Goal: Information Seeking & Learning: Learn about a topic

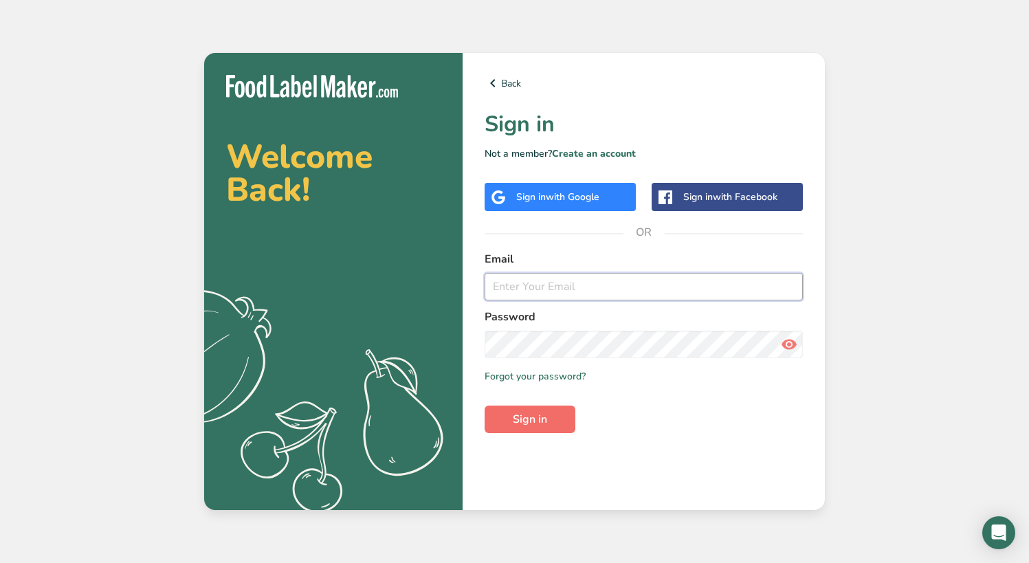
type input "[EMAIL_ADDRESS][DOMAIN_NAME]"
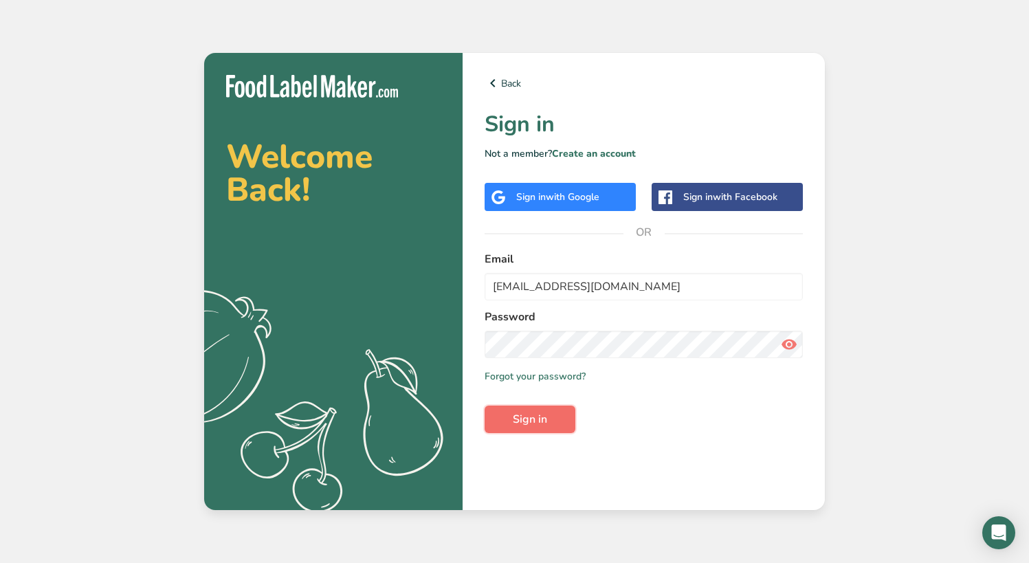
click at [534, 422] on span "Sign in" at bounding box center [530, 419] width 34 height 17
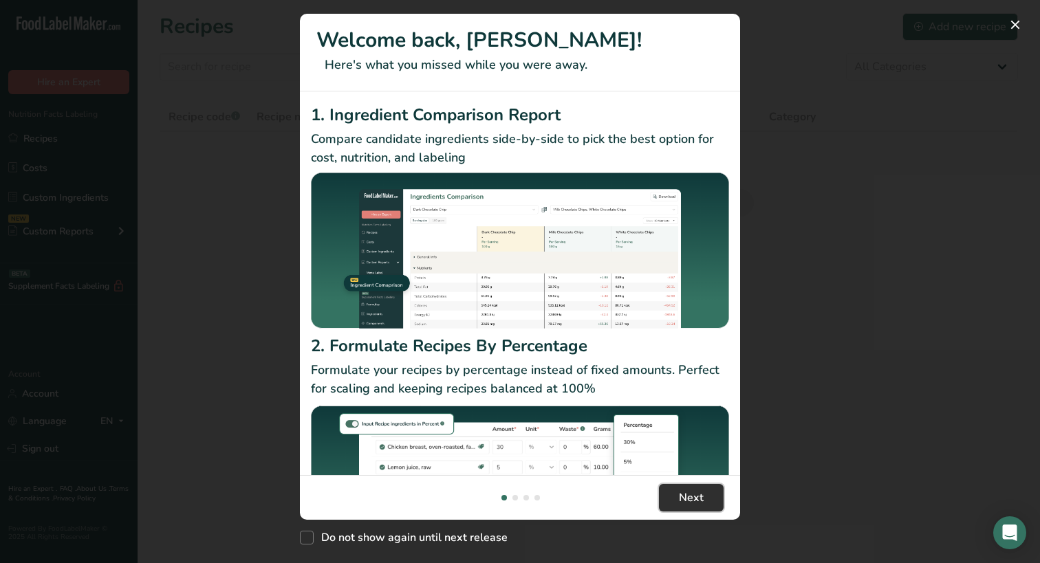
click at [688, 490] on span "Next" at bounding box center [691, 498] width 25 height 17
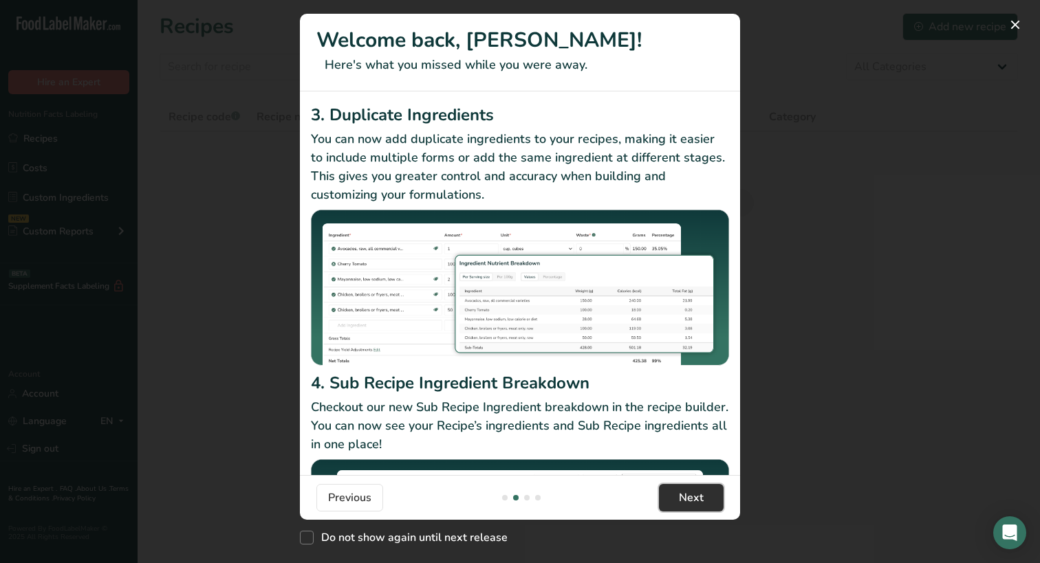
click at [688, 490] on span "Next" at bounding box center [691, 498] width 25 height 17
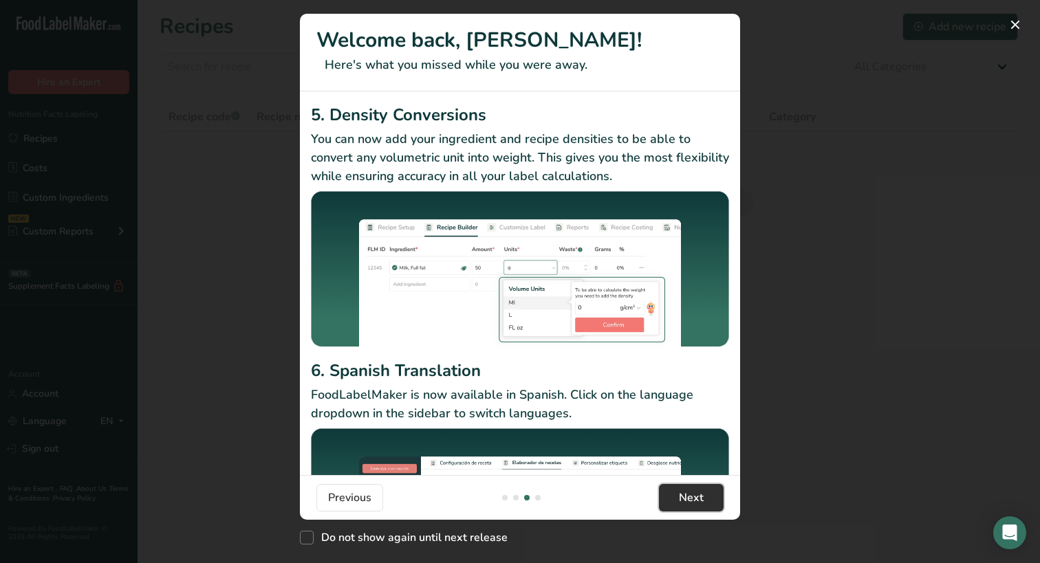
click at [688, 490] on span "Next" at bounding box center [691, 498] width 25 height 17
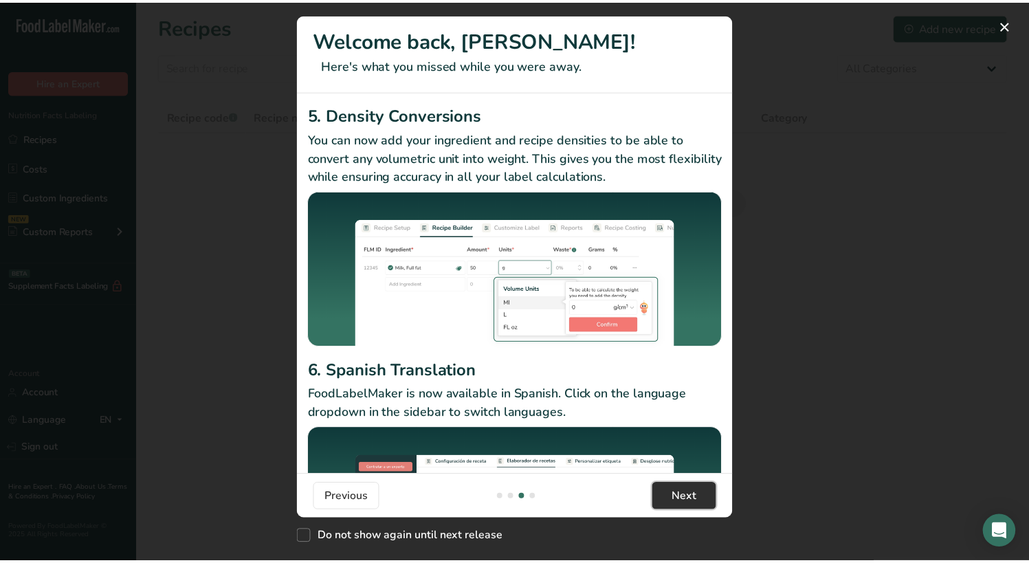
scroll to position [0, 1320]
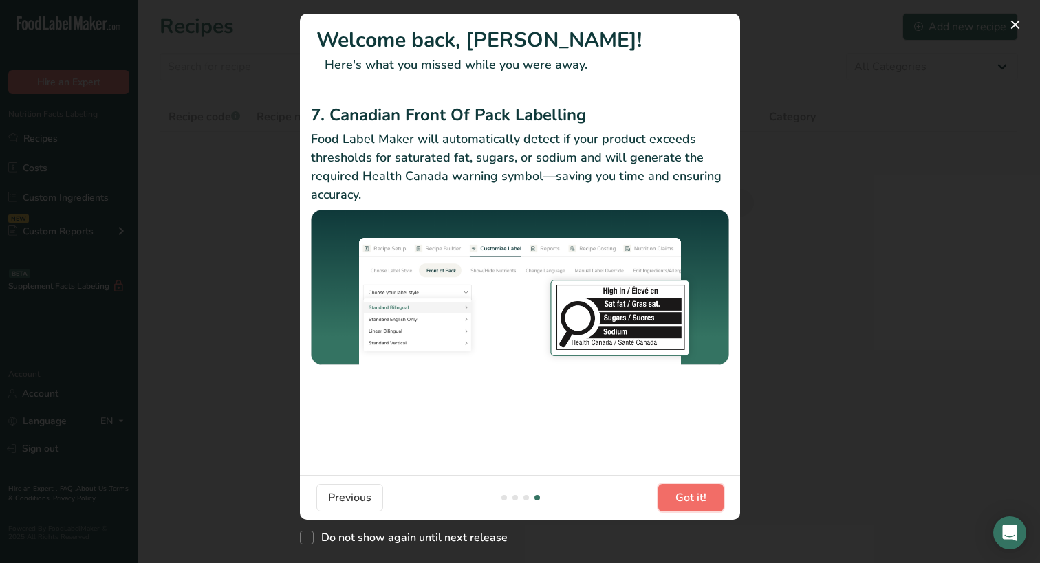
click at [688, 490] on span "Got it!" at bounding box center [690, 498] width 31 height 17
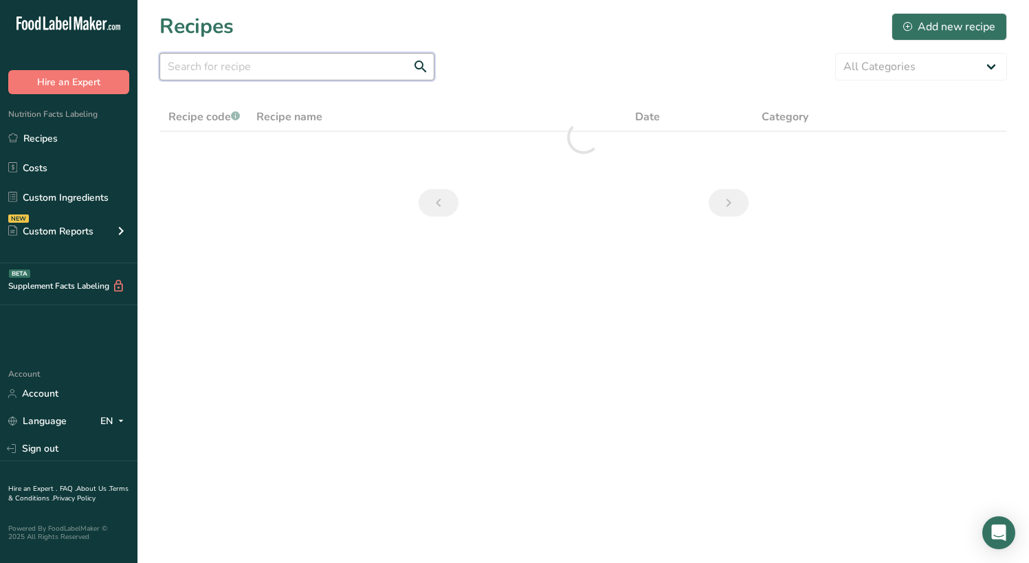
click at [239, 74] on input "text" at bounding box center [297, 67] width 275 height 28
click at [256, 71] on input "pc [PERSON_NAME]" at bounding box center [297, 67] width 275 height 28
type input "p"
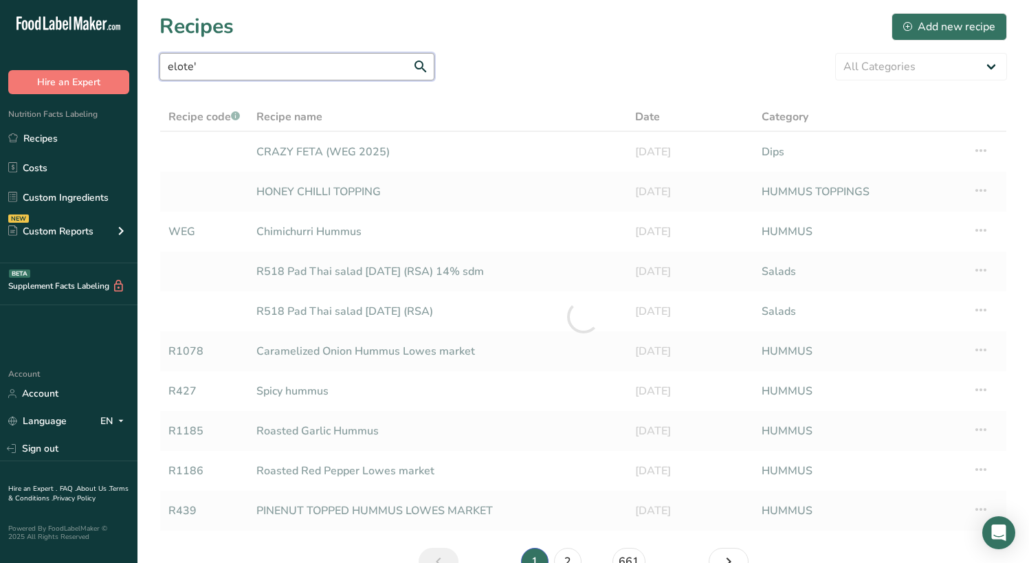
click at [261, 69] on input "elote'" at bounding box center [297, 67] width 275 height 28
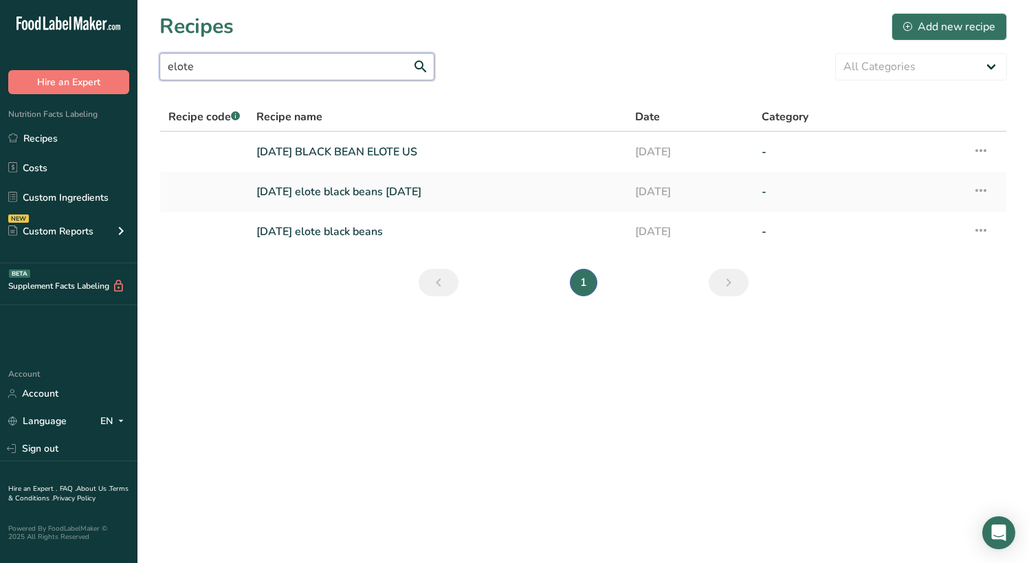
click at [204, 67] on input "elote" at bounding box center [297, 67] width 275 height 28
drag, startPoint x: 212, startPoint y: 67, endPoint x: 92, endPoint y: 64, distance: 120.4
click at [96, 64] on div ".a-20{fill:#fff;} Hire an Expert Nutrition Facts Labeling Recipes Costs Custom …" at bounding box center [514, 281] width 1029 height 563
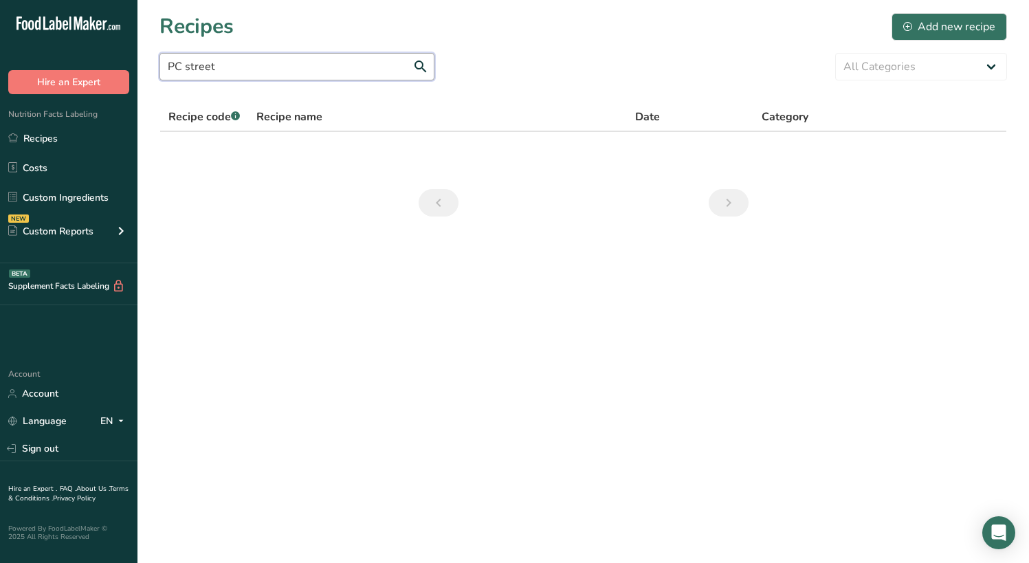
click at [279, 69] on input "PC street" at bounding box center [297, 67] width 275 height 28
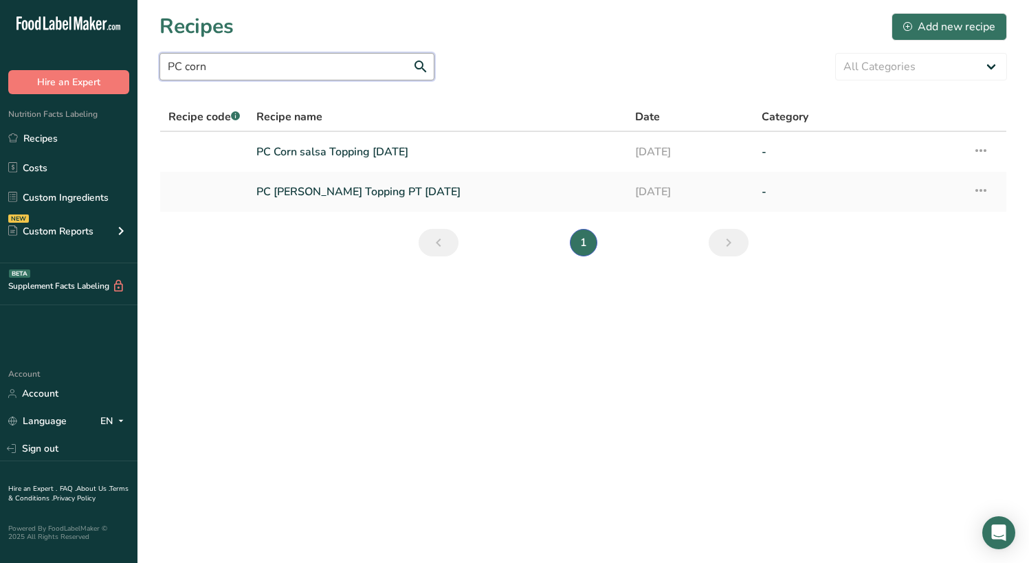
click at [279, 69] on input "PC corn" at bounding box center [297, 67] width 275 height 28
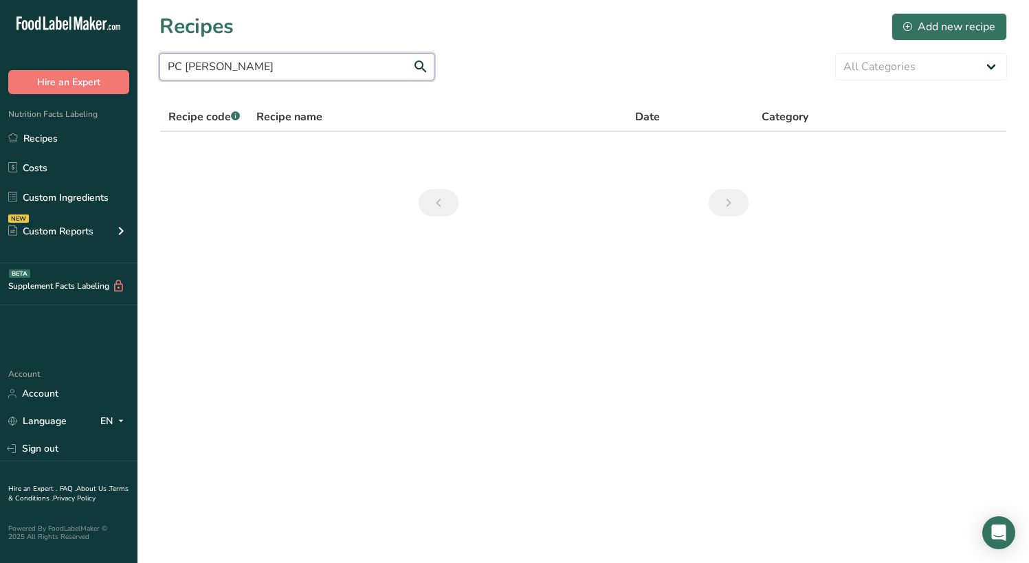
click at [252, 70] on input "PC [PERSON_NAME]" at bounding box center [297, 67] width 275 height 28
drag, startPoint x: 254, startPoint y: 69, endPoint x: 141, endPoint y: 58, distance: 114.0
click at [144, 58] on section "Recipes Add new recipe PC elote All Categories Baked Goods [GEOGRAPHIC_DATA] Co…" at bounding box center [584, 119] width 892 height 239
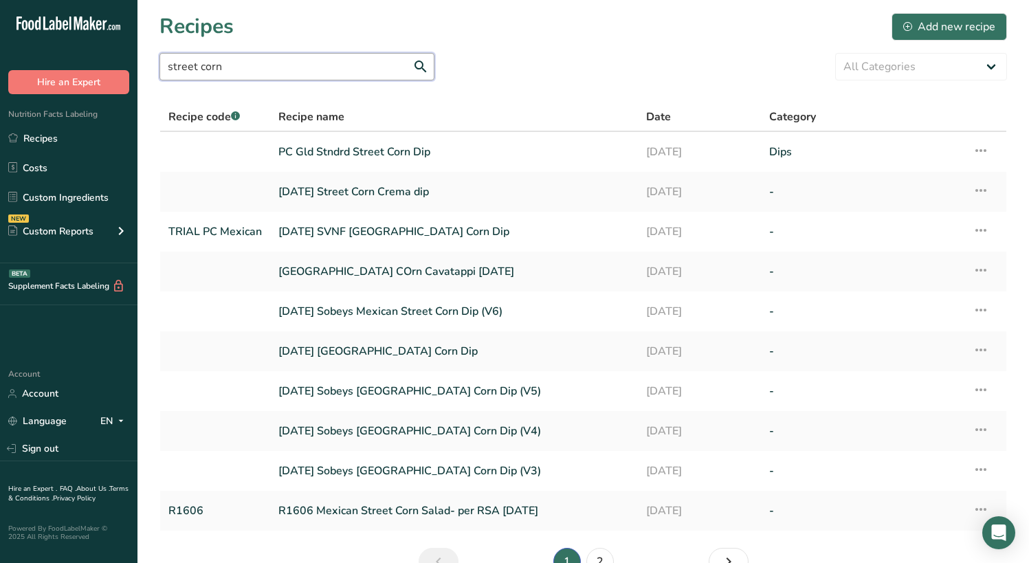
type input "street corn"
click at [390, 146] on link "PC Gld Stndrd Street Corn Dip" at bounding box center [454, 152] width 351 height 29
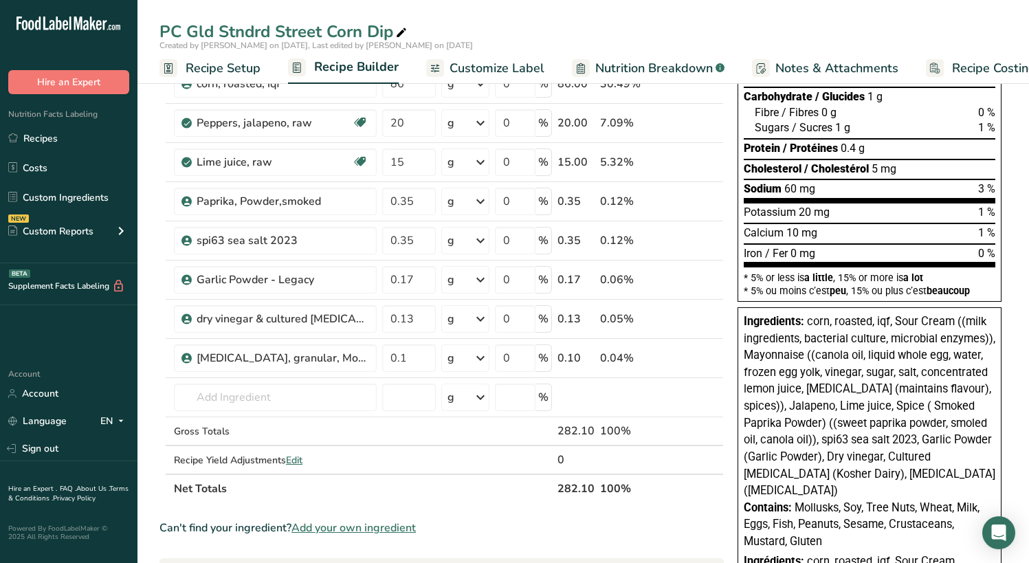
scroll to position [206, 0]
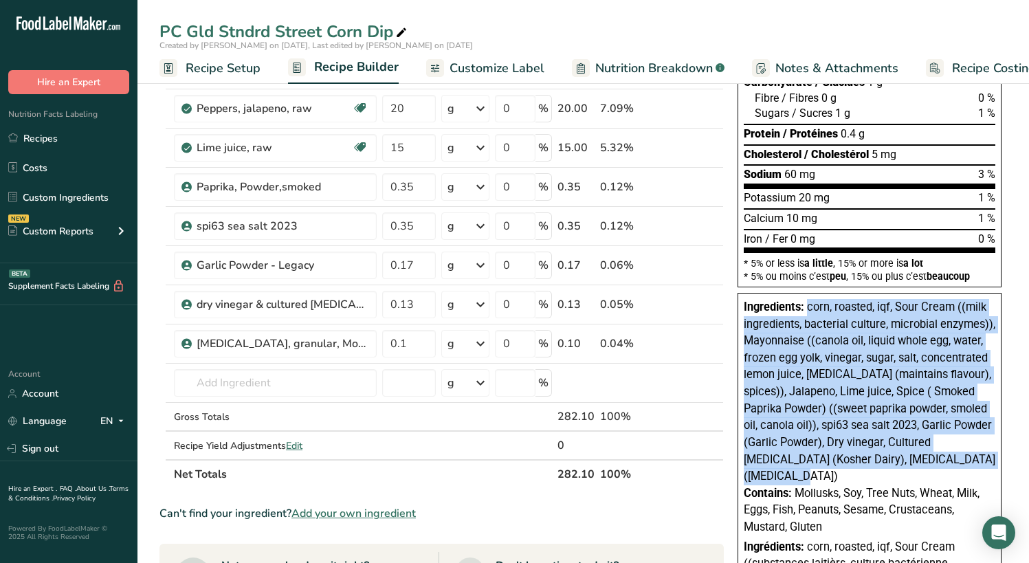
drag, startPoint x: 809, startPoint y: 309, endPoint x: 982, endPoint y: 461, distance: 230.5
click at [982, 461] on div "Ingredients: corn, roasted, iqf, Sour Cream ((milk ingredients, bacterial cultu…" at bounding box center [870, 392] width 252 height 186
copy span "corn, roasted, iqf, Sour Cream ((milk ingredients, bacterial culture, microbial…"
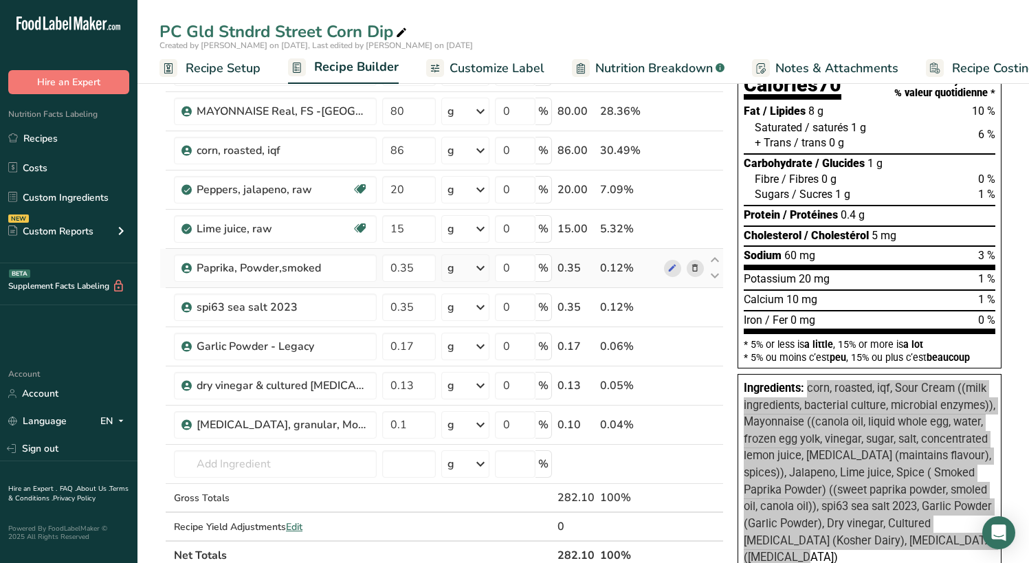
scroll to position [0, 0]
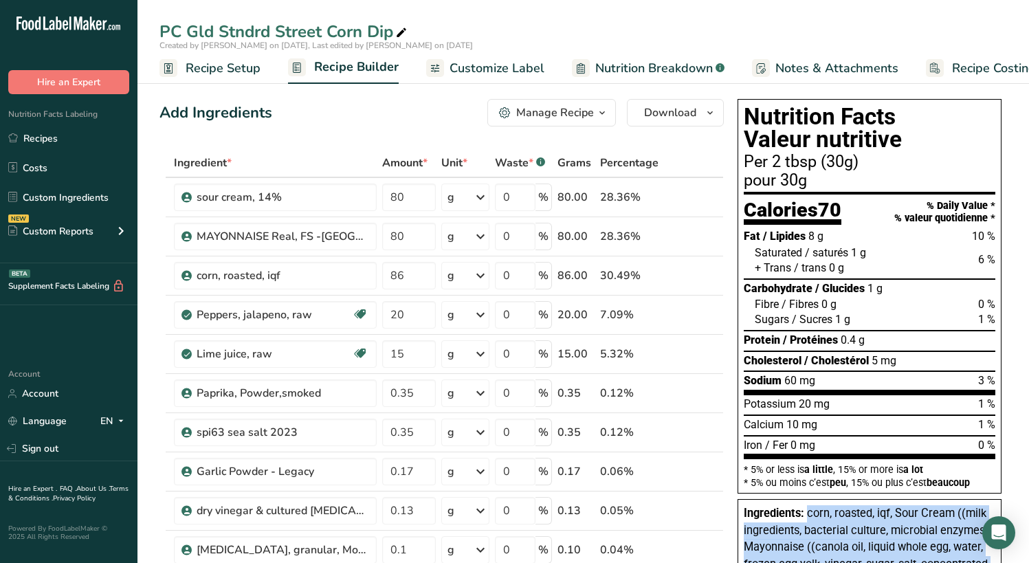
click at [613, 67] on span "Nutrition Breakdown" at bounding box center [655, 68] width 118 height 19
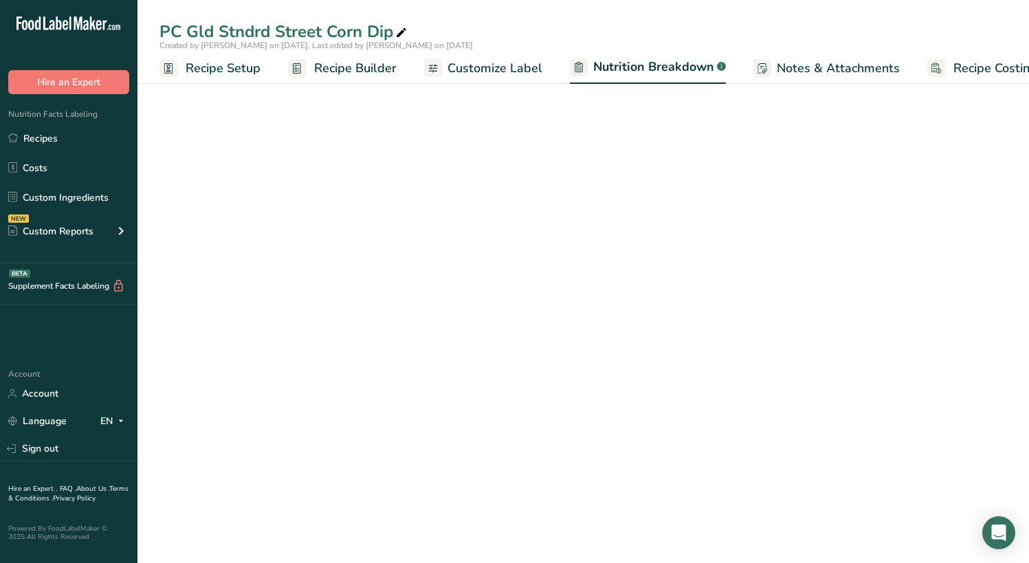
scroll to position [0, 30]
select select "Calories"
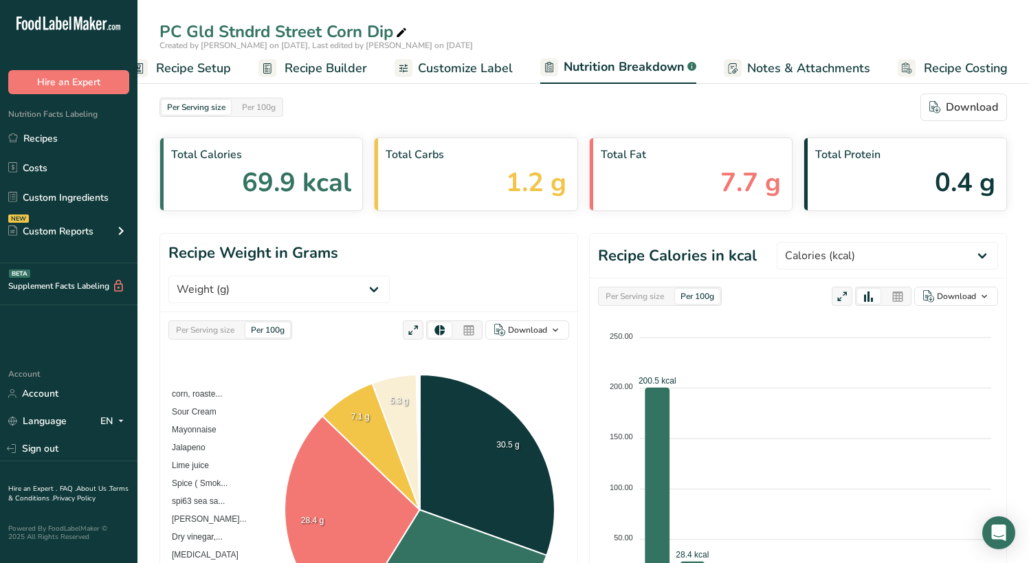
click at [430, 65] on span "Customize Label" at bounding box center [465, 68] width 95 height 19
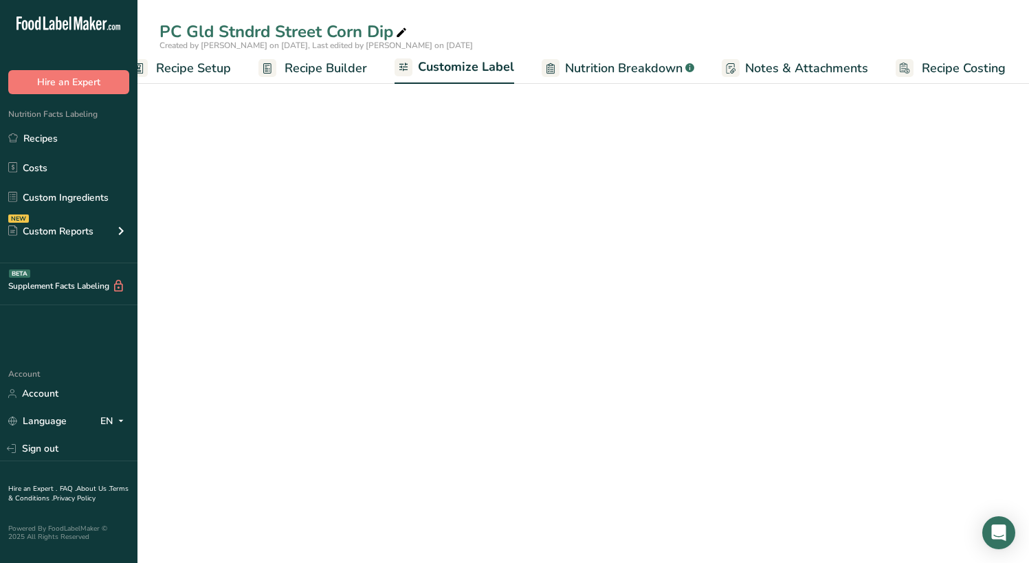
scroll to position [0, 28]
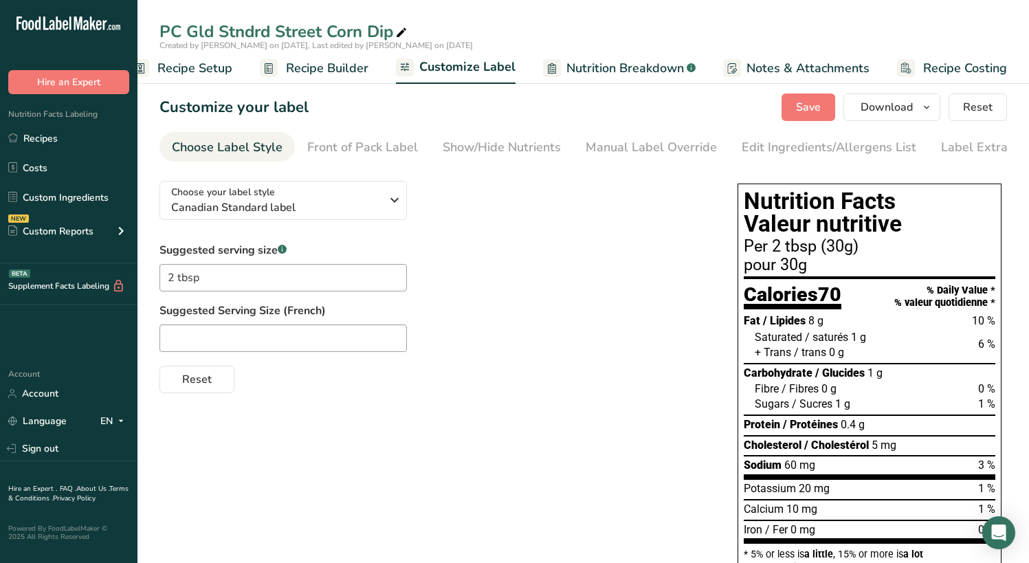
click at [598, 67] on span "Nutrition Breakdown" at bounding box center [626, 68] width 118 height 19
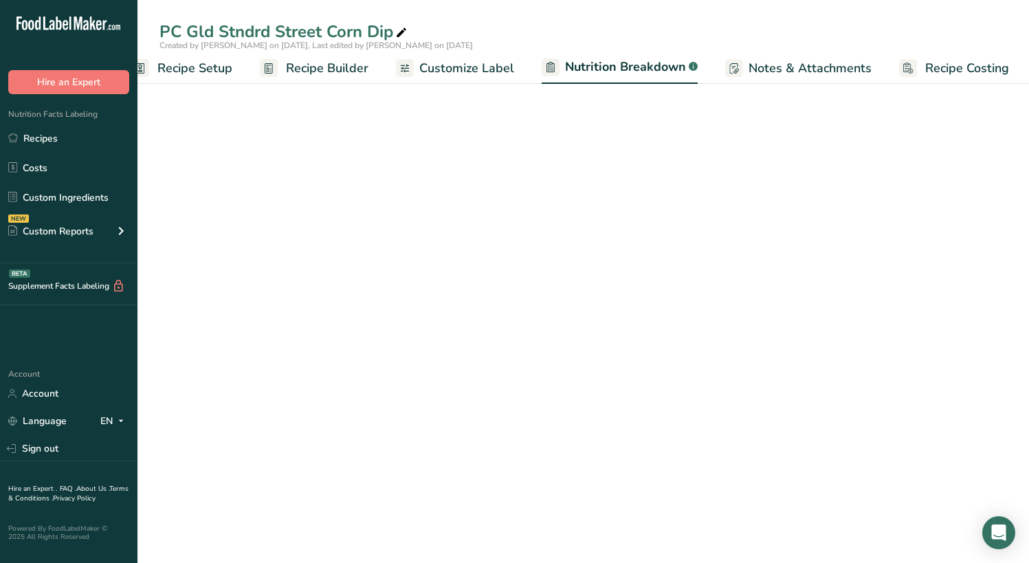
scroll to position [0, 30]
select select "Calories"
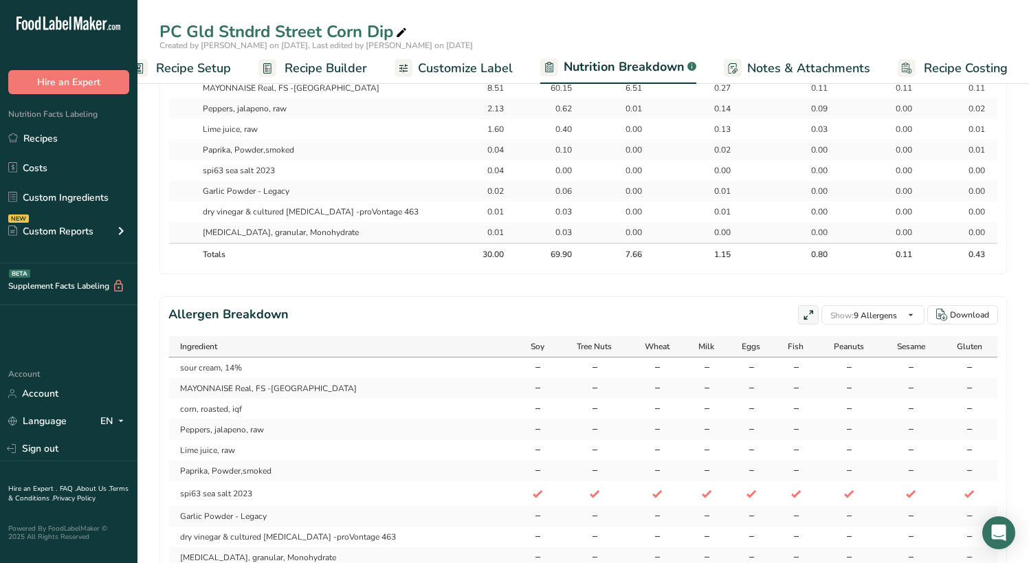
scroll to position [413, 0]
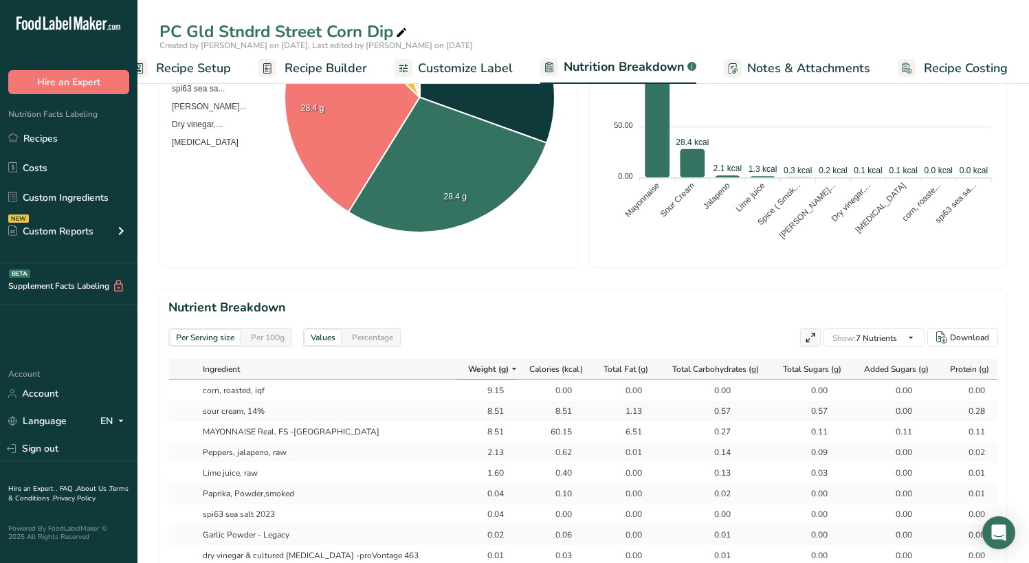
click at [791, 63] on span "Notes & Attachments" at bounding box center [808, 68] width 123 height 19
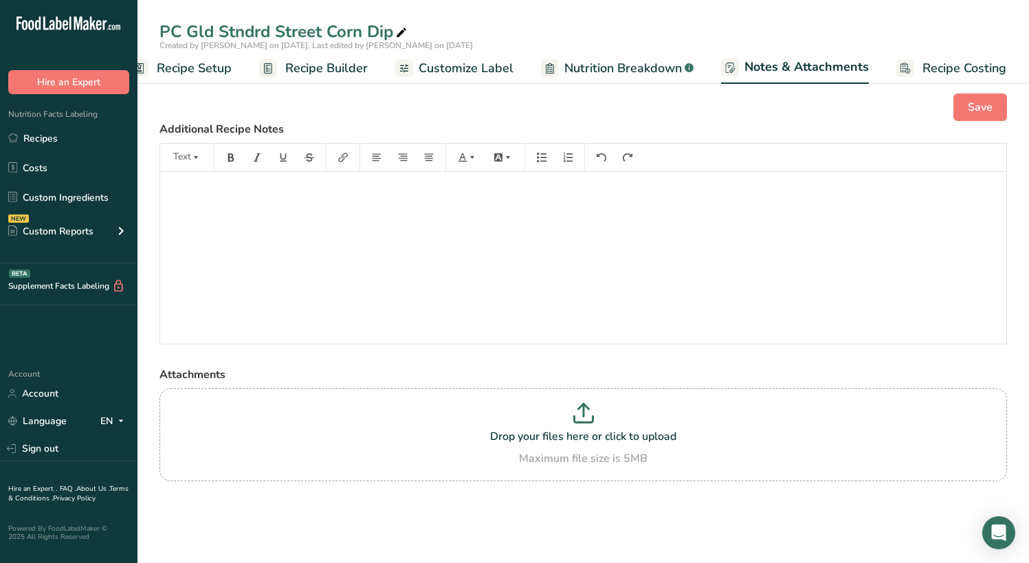
click at [636, 66] on span "Nutrition Breakdown" at bounding box center [624, 68] width 118 height 19
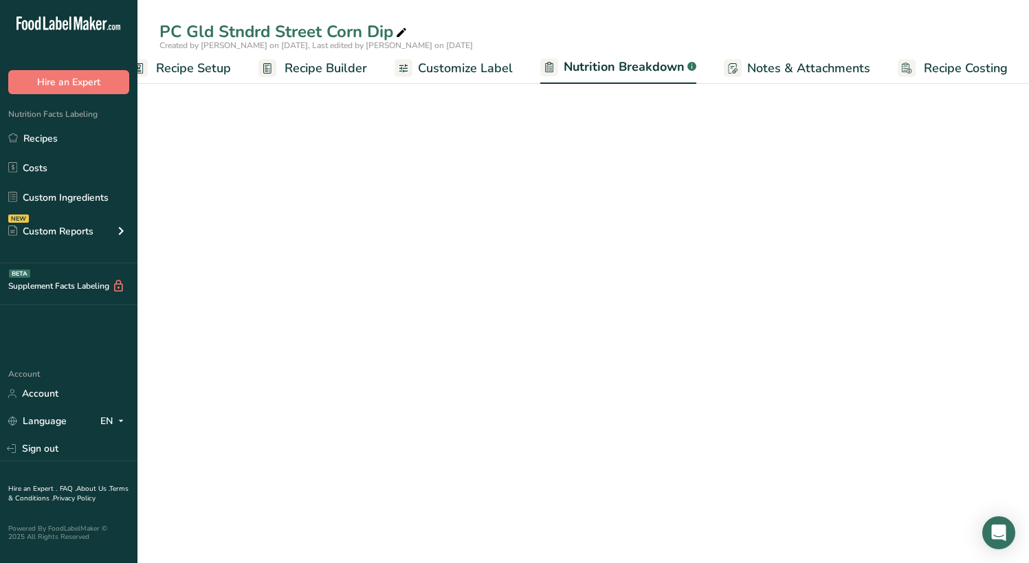
select select "Calories"
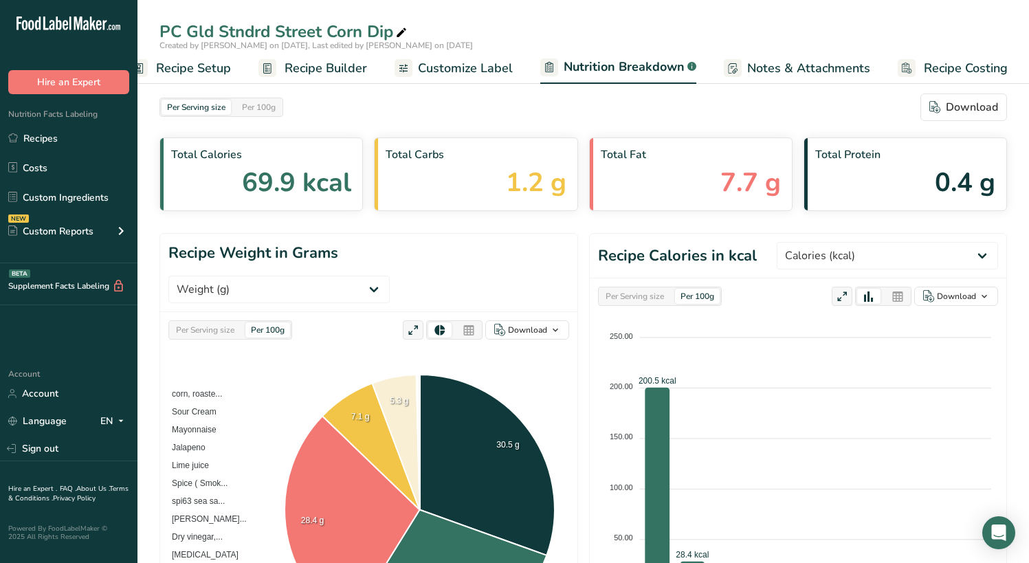
click at [440, 71] on span "Customize Label" at bounding box center [465, 68] width 95 height 19
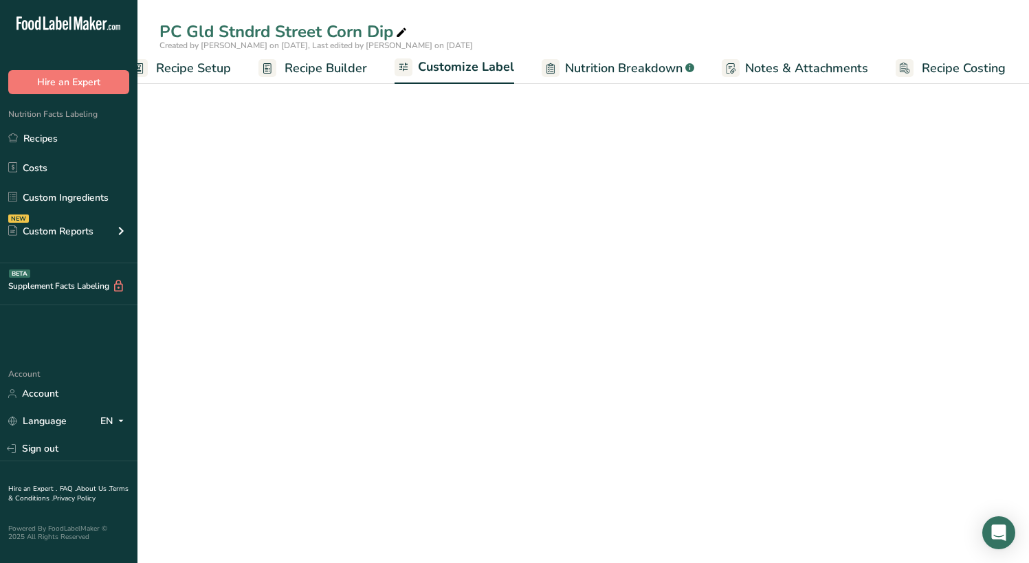
scroll to position [0, 28]
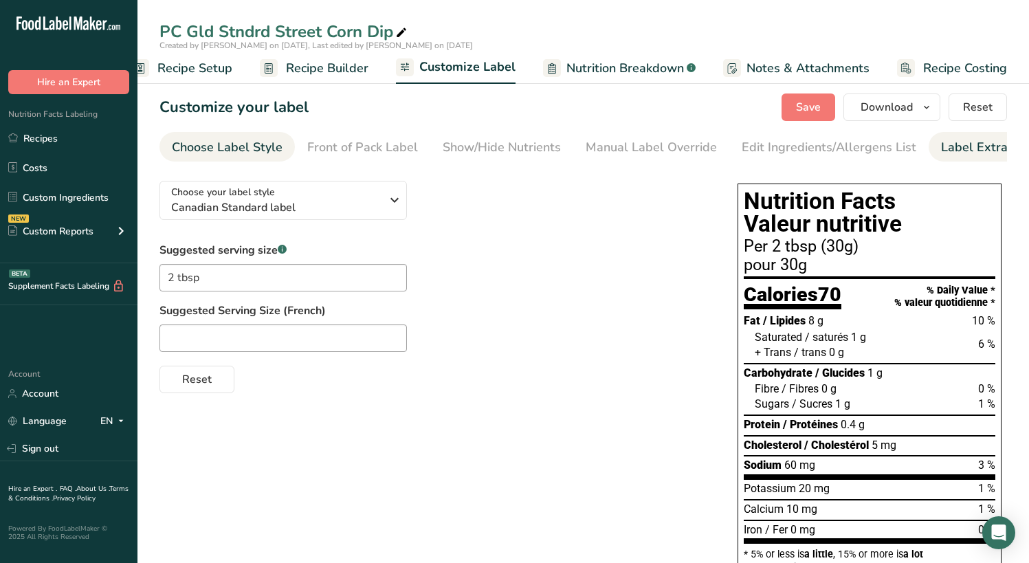
click at [956, 145] on div "Label Extra Info" at bounding box center [986, 147] width 91 height 19
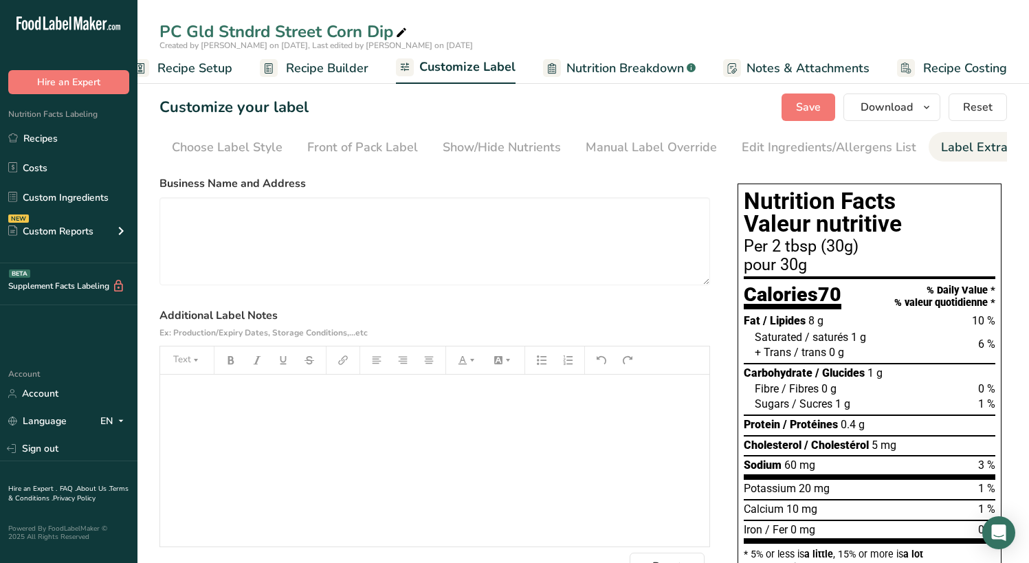
scroll to position [0, 25]
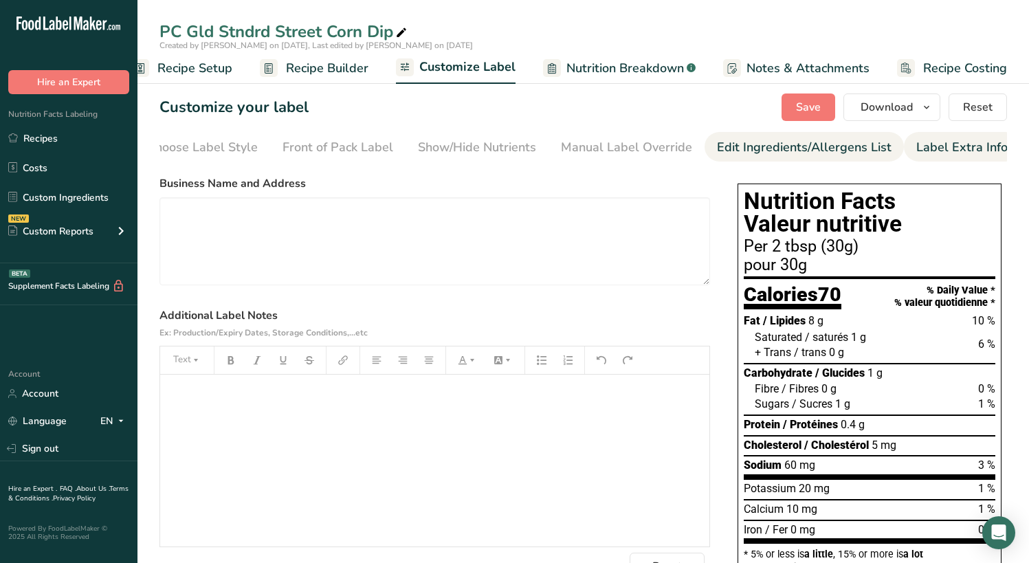
click at [825, 149] on div "Edit Ingredients/Allergens List" at bounding box center [804, 147] width 175 height 19
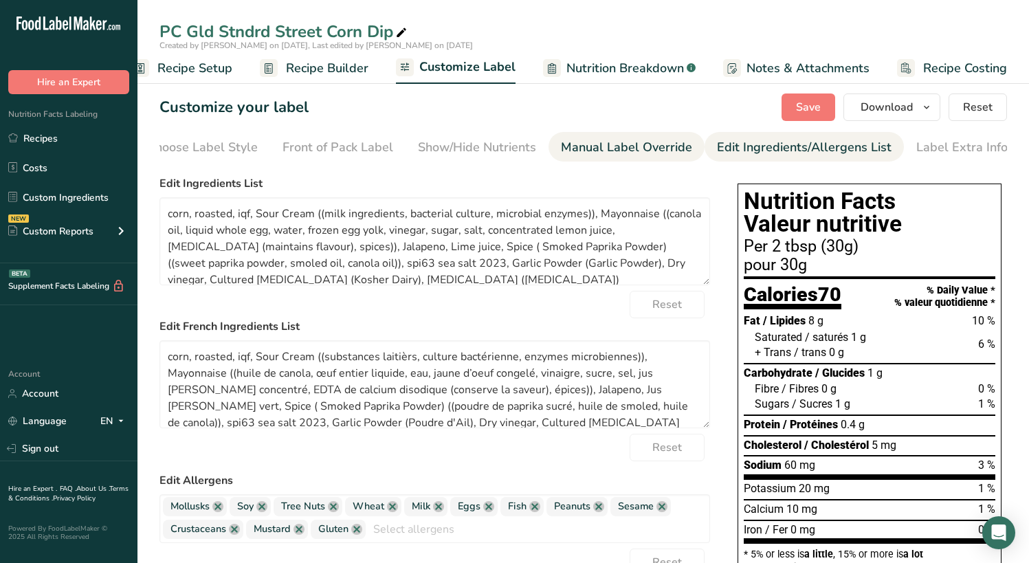
click at [630, 143] on div "Manual Label Override" at bounding box center [626, 147] width 131 height 19
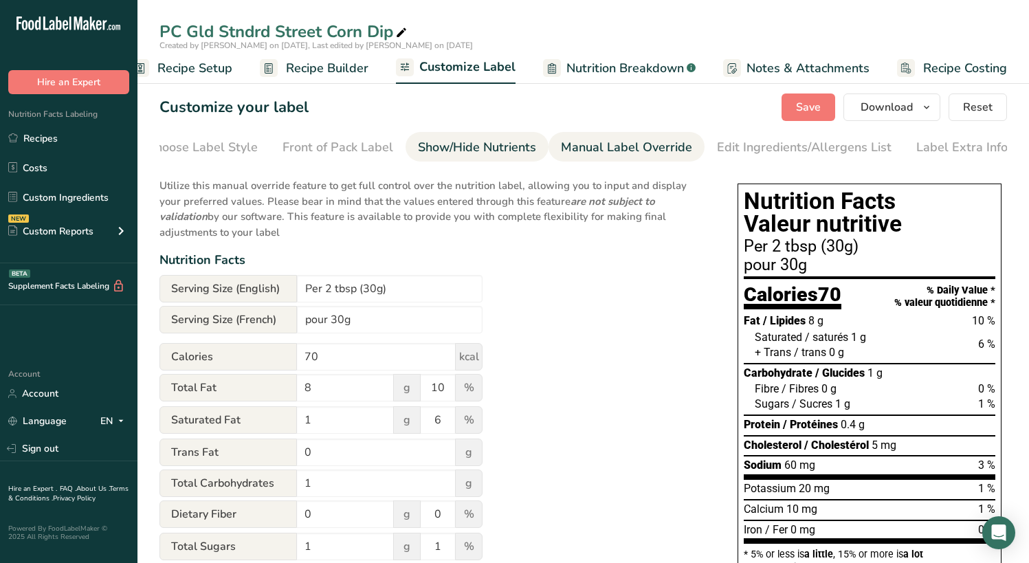
click at [494, 141] on div "Show/Hide Nutrients" at bounding box center [477, 147] width 118 height 19
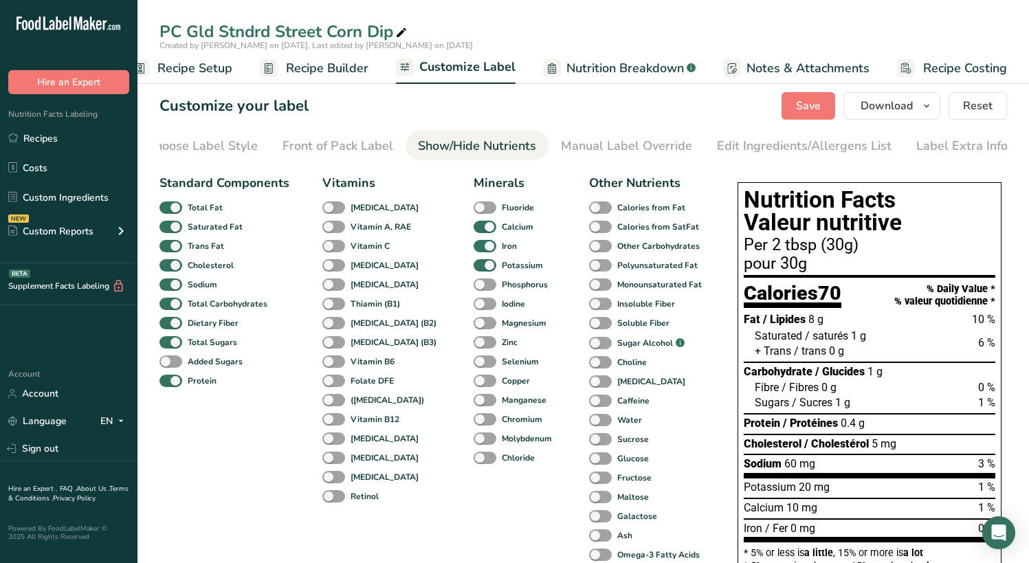
scroll to position [0, 0]
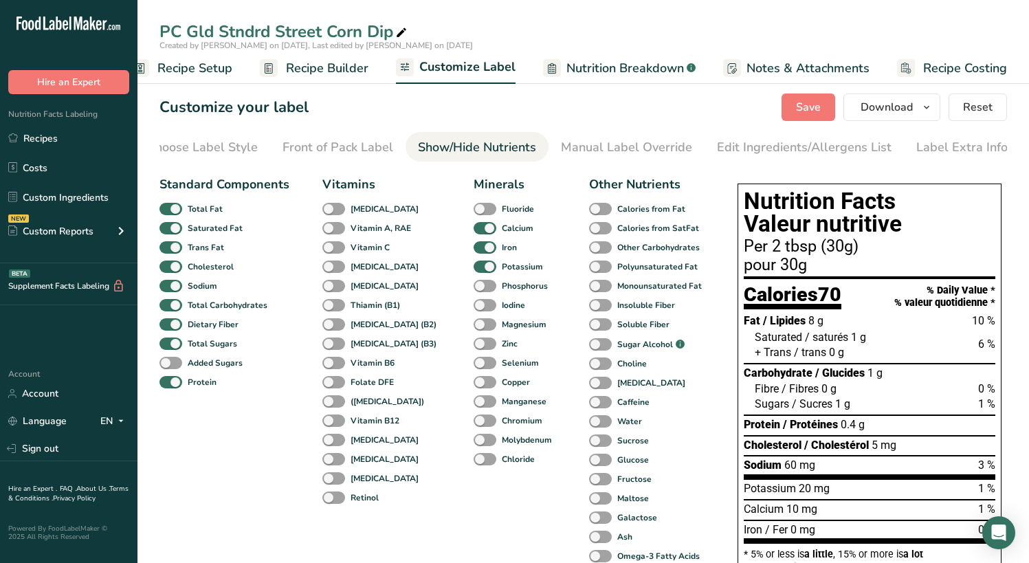
click at [613, 77] on span "Nutrition Breakdown" at bounding box center [626, 68] width 118 height 19
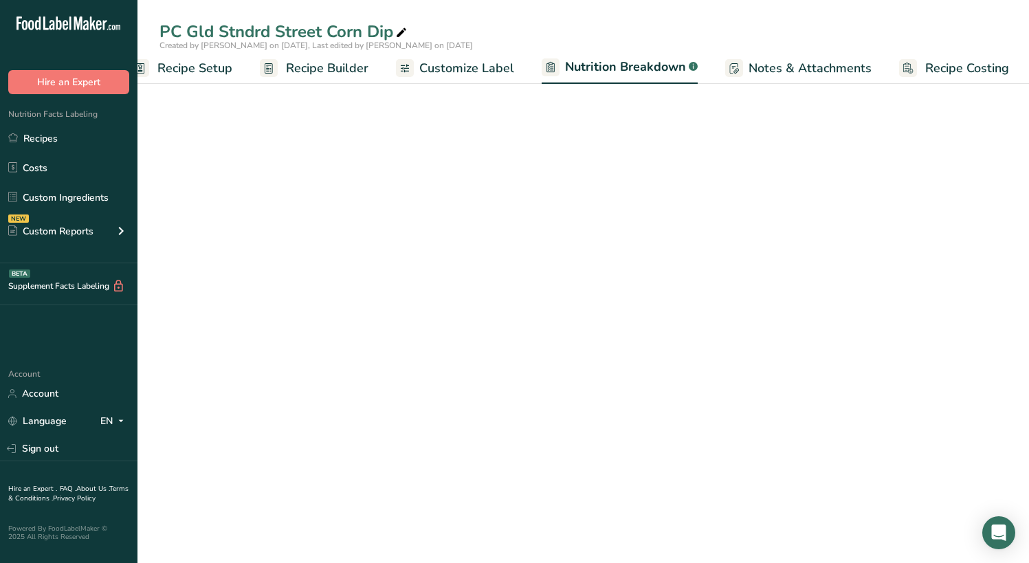
scroll to position [0, 30]
select select "Calories"
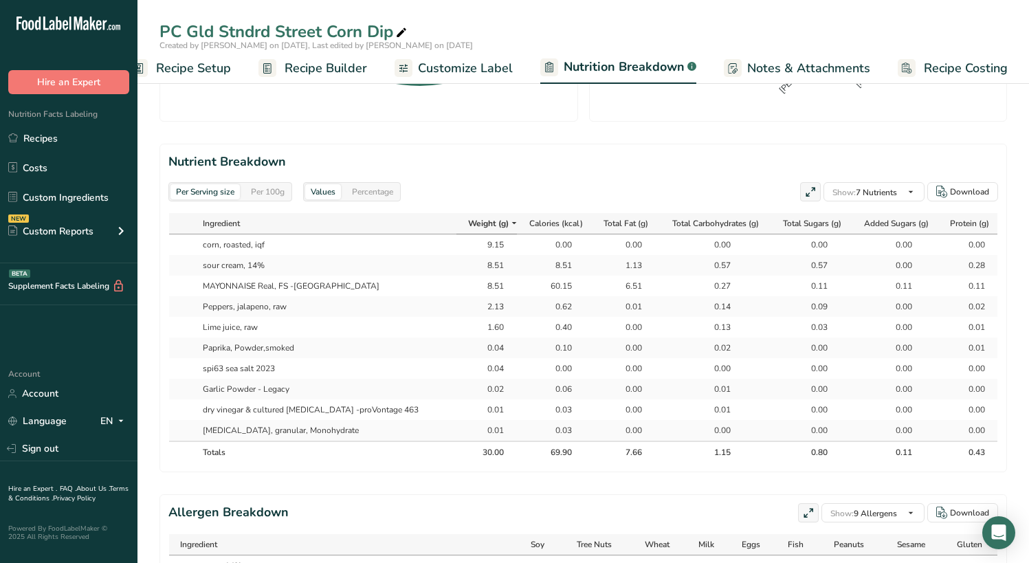
scroll to position [550, 0]
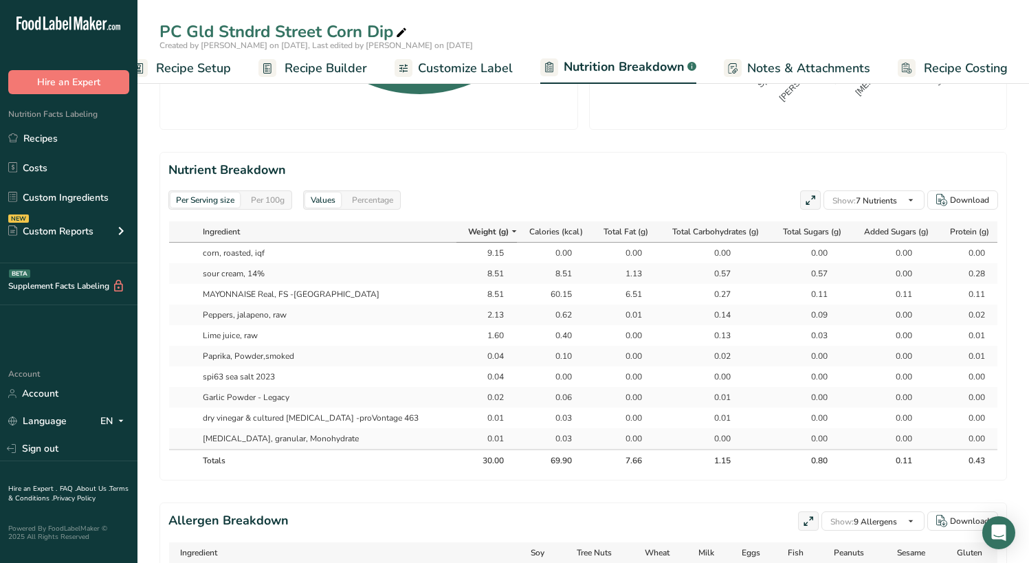
click at [319, 201] on div "Values" at bounding box center [323, 200] width 36 height 15
click at [328, 200] on div "Values" at bounding box center [323, 200] width 36 height 15
click at [369, 201] on div "Percentage" at bounding box center [373, 200] width 52 height 15
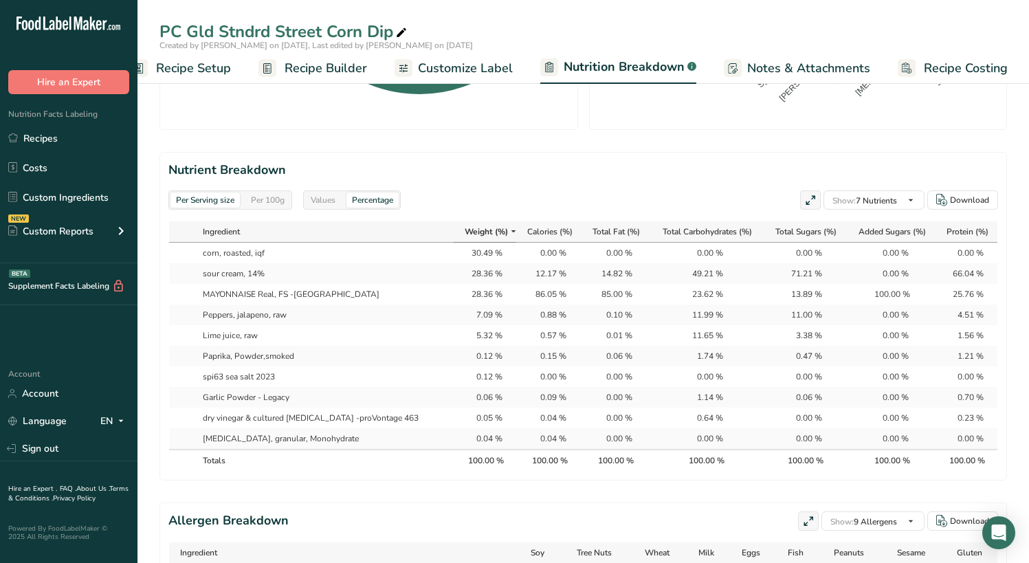
click at [329, 197] on div "Values" at bounding box center [323, 200] width 36 height 15
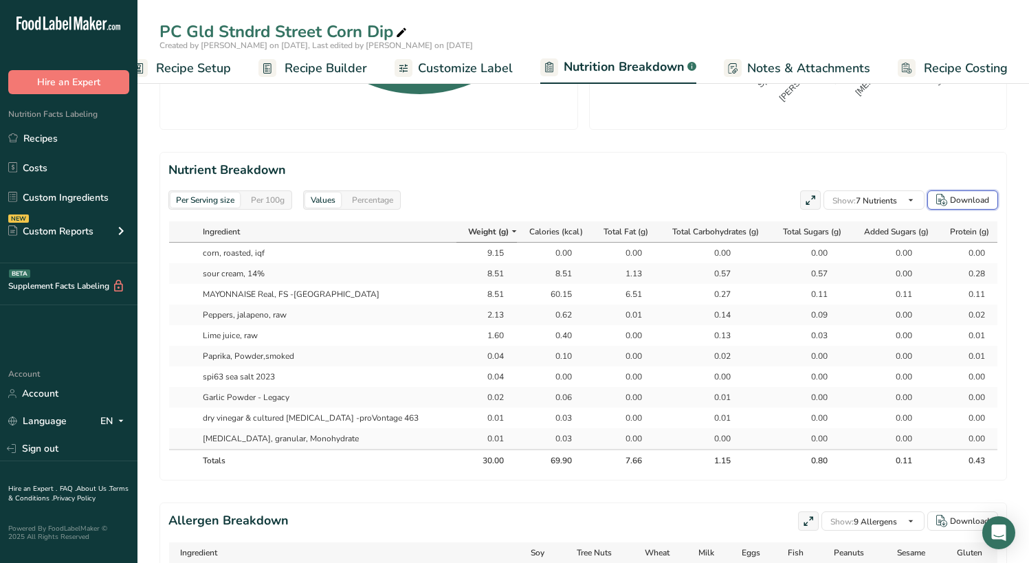
click at [951, 199] on div "Download" at bounding box center [969, 200] width 39 height 12
click at [631, 159] on section "Nutrient Breakdown Per Serving size Per 100g Values Percentage Show: 7 Nutrient…" at bounding box center [584, 316] width 848 height 329
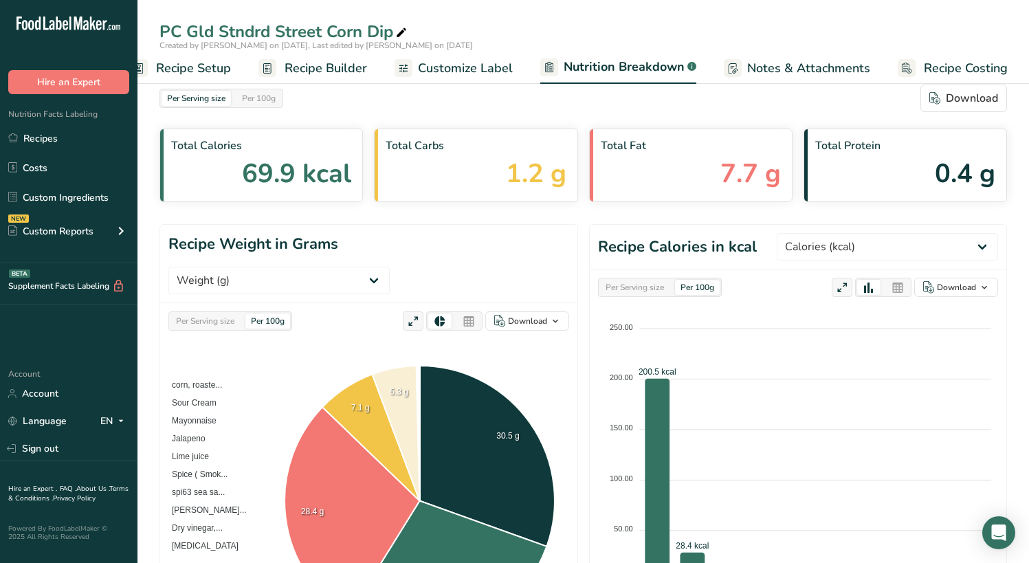
scroll to position [0, 0]
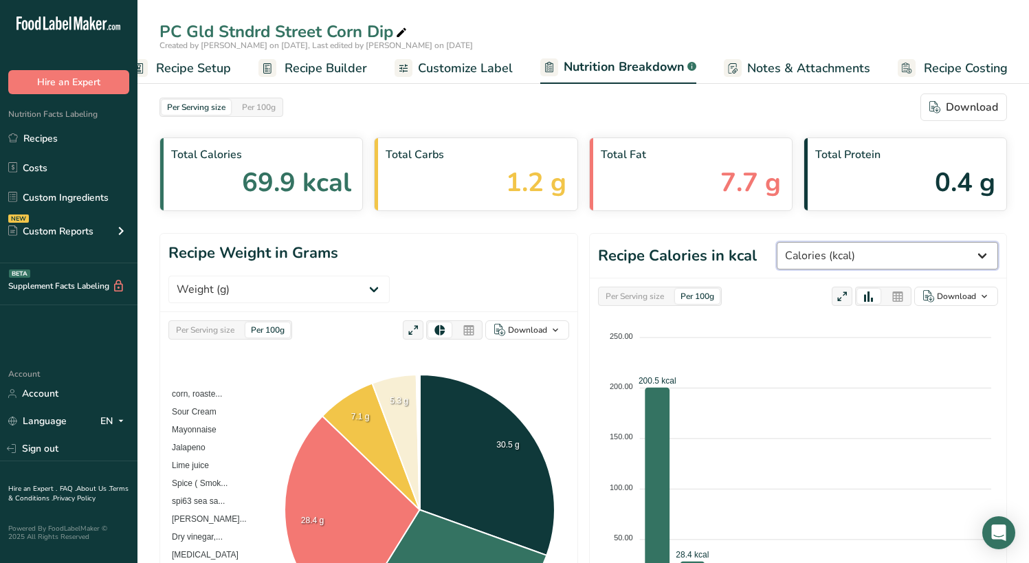
click at [970, 262] on select "Weight (g) Calories (kcal) Energy KJ (kj) Total Fat (g) Saturated Fat (g) Trans…" at bounding box center [887, 256] width 221 height 28
click at [452, 112] on div "Per Serving size Per 100g Download" at bounding box center [584, 108] width 848 height 28
click at [957, 111] on div "Download" at bounding box center [964, 107] width 69 height 17
click at [596, 39] on div "Created by [PERSON_NAME] on [DATE], Last edited by [PERSON_NAME] on [DATE]" at bounding box center [584, 45] width 892 height 12
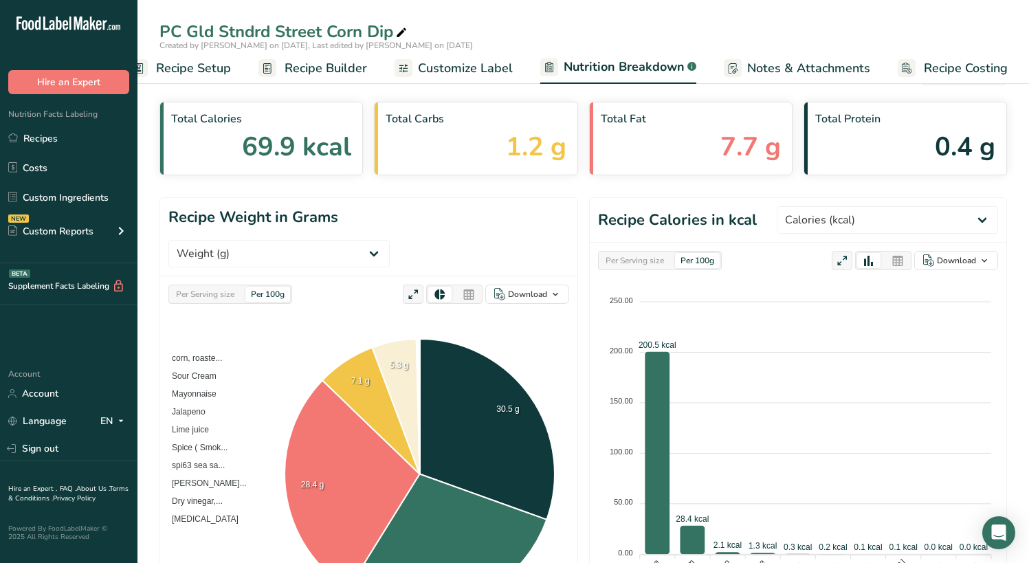
scroll to position [69, 0]
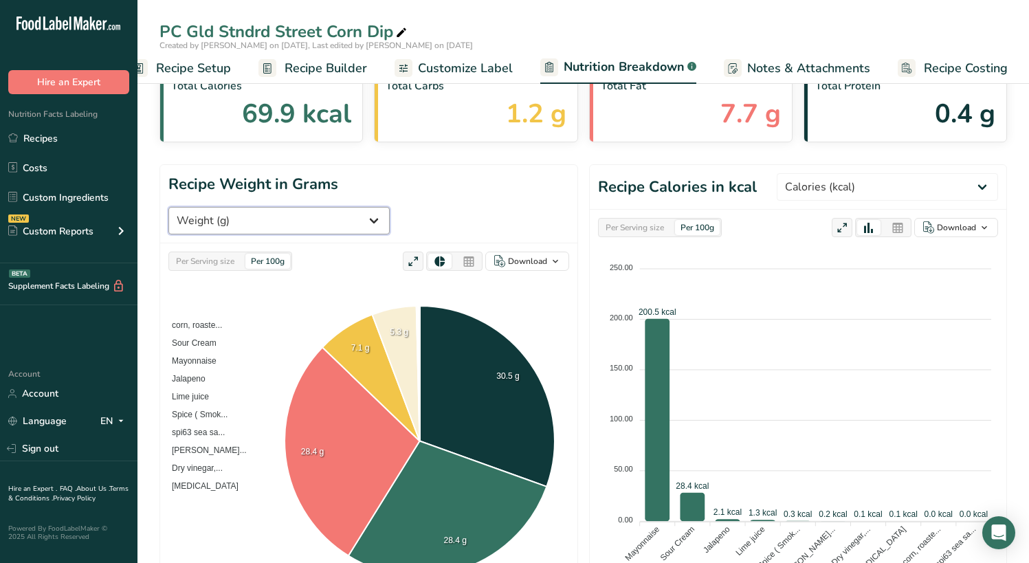
click at [390, 207] on select "Weight (g) Calories (kcal) Energy KJ (kj) Total Fat (g) Saturated Fat (g) Trans…" at bounding box center [278, 221] width 221 height 28
click at [422, 124] on div "Total Carbs 1.2 g" at bounding box center [476, 106] width 204 height 74
click at [390, 207] on select "Weight (g) Calories (kcal) Energy KJ (kj) Total Fat (g) Saturated Fat (g) Trans…" at bounding box center [278, 221] width 221 height 28
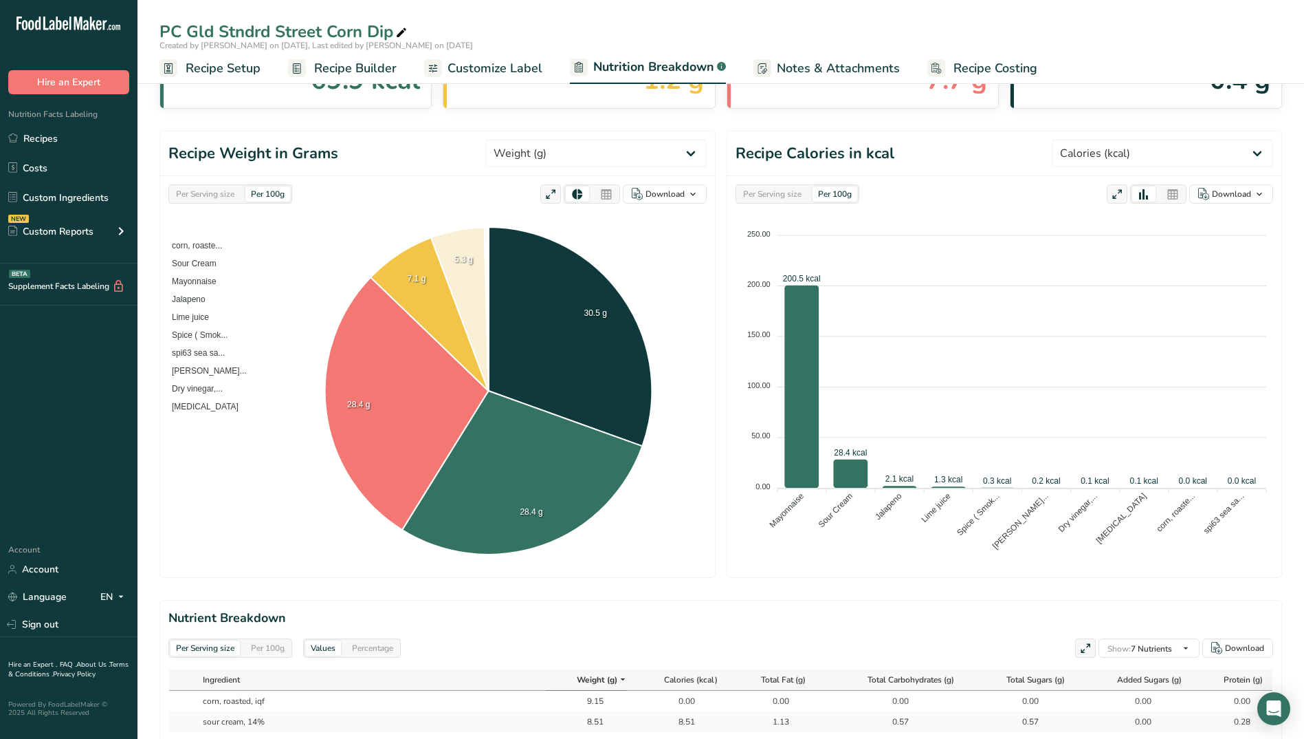
scroll to position [0, 0]
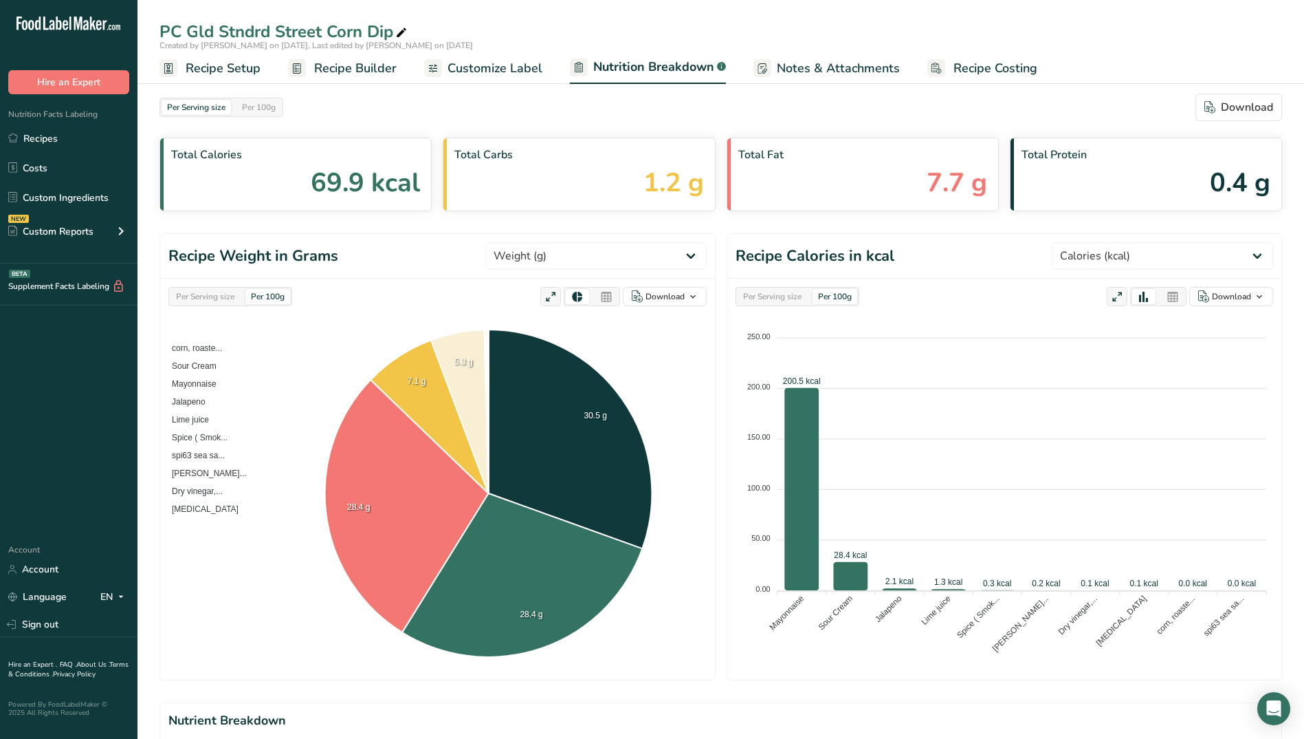
click at [1029, 295] on icon at bounding box center [1173, 296] width 12 height 19
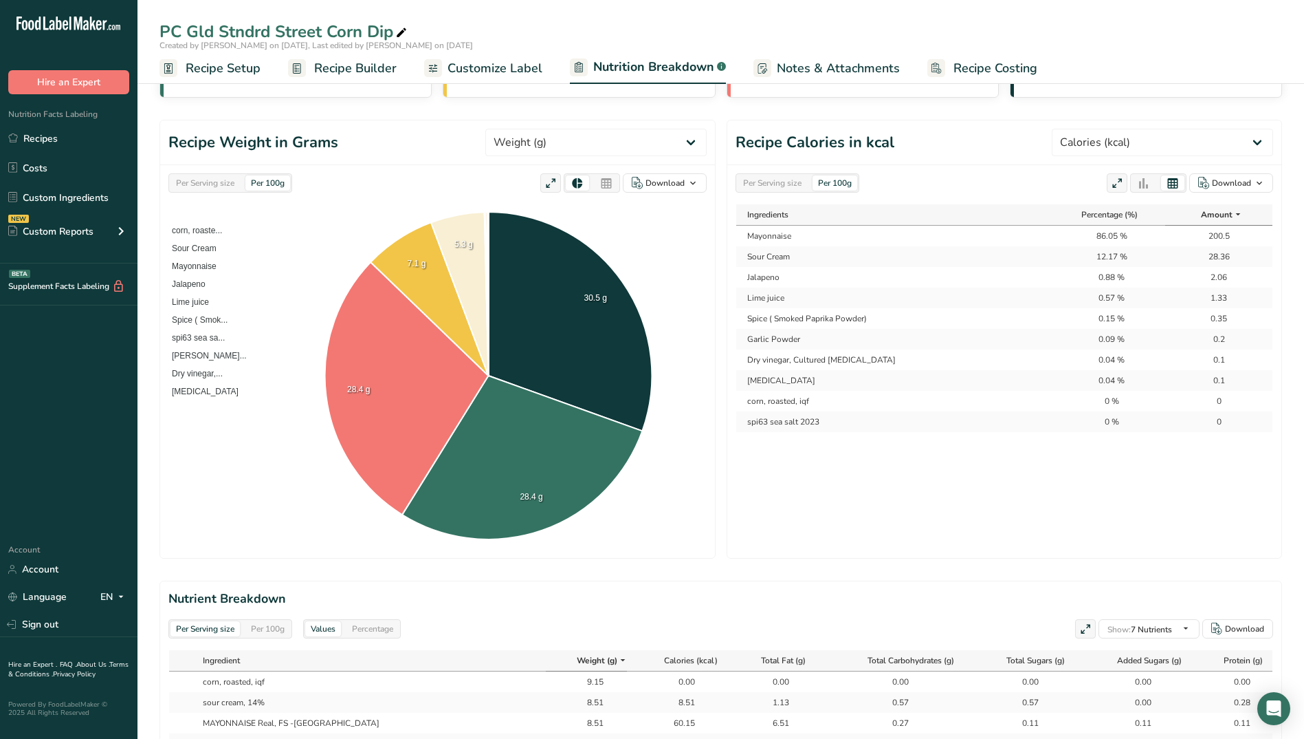
scroll to position [138, 0]
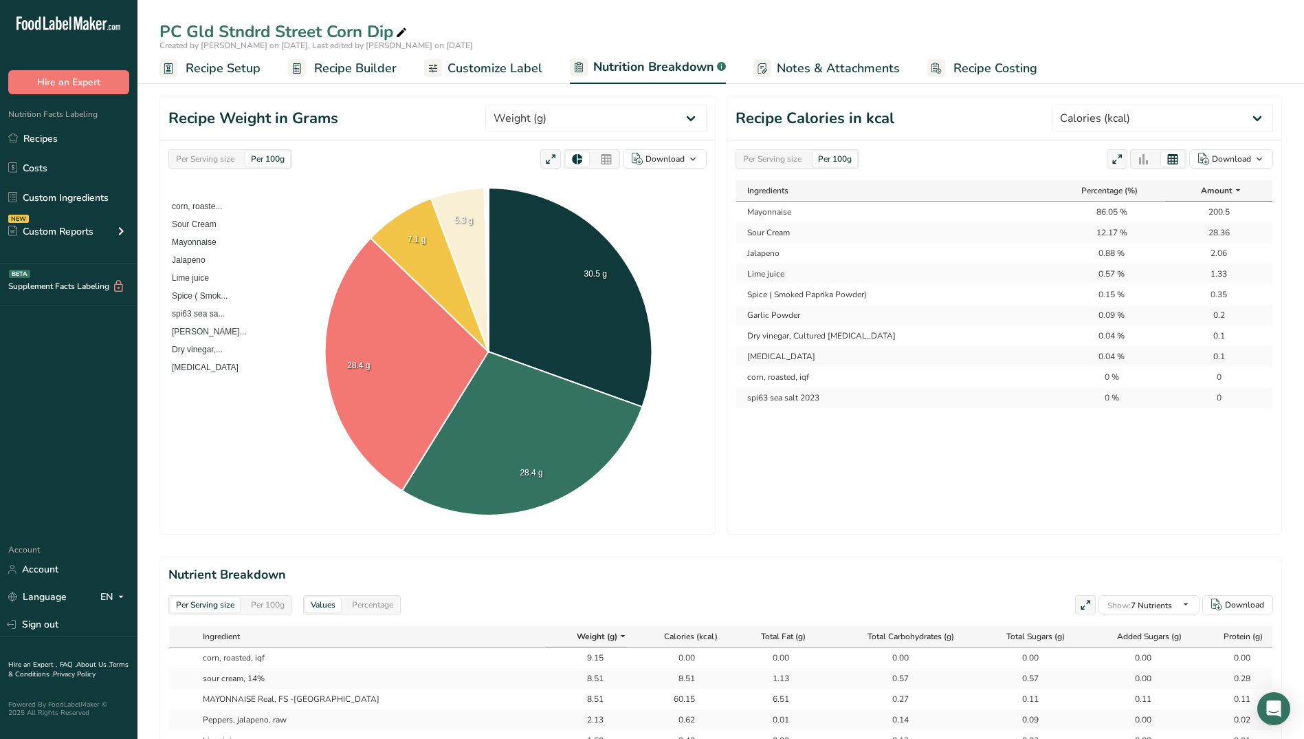
click at [607, 157] on icon at bounding box center [606, 159] width 12 height 19
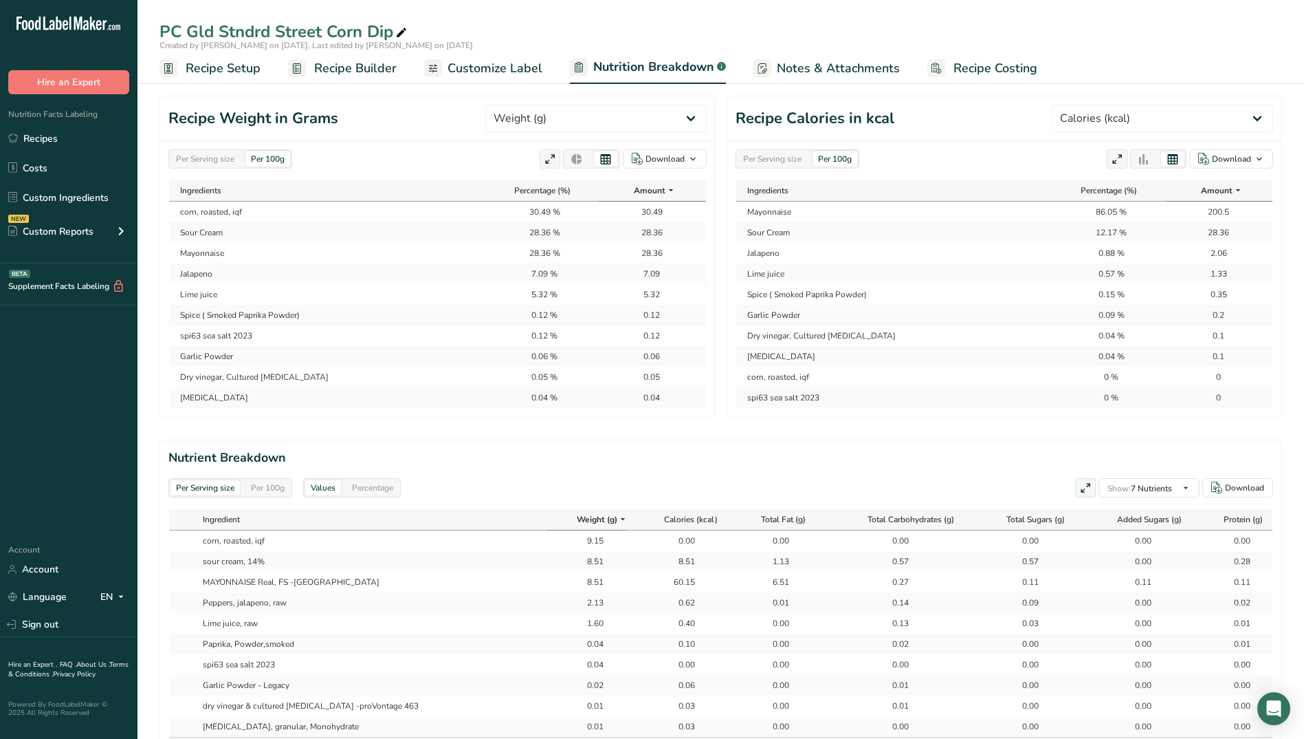
click at [575, 156] on icon at bounding box center [577, 159] width 12 height 19
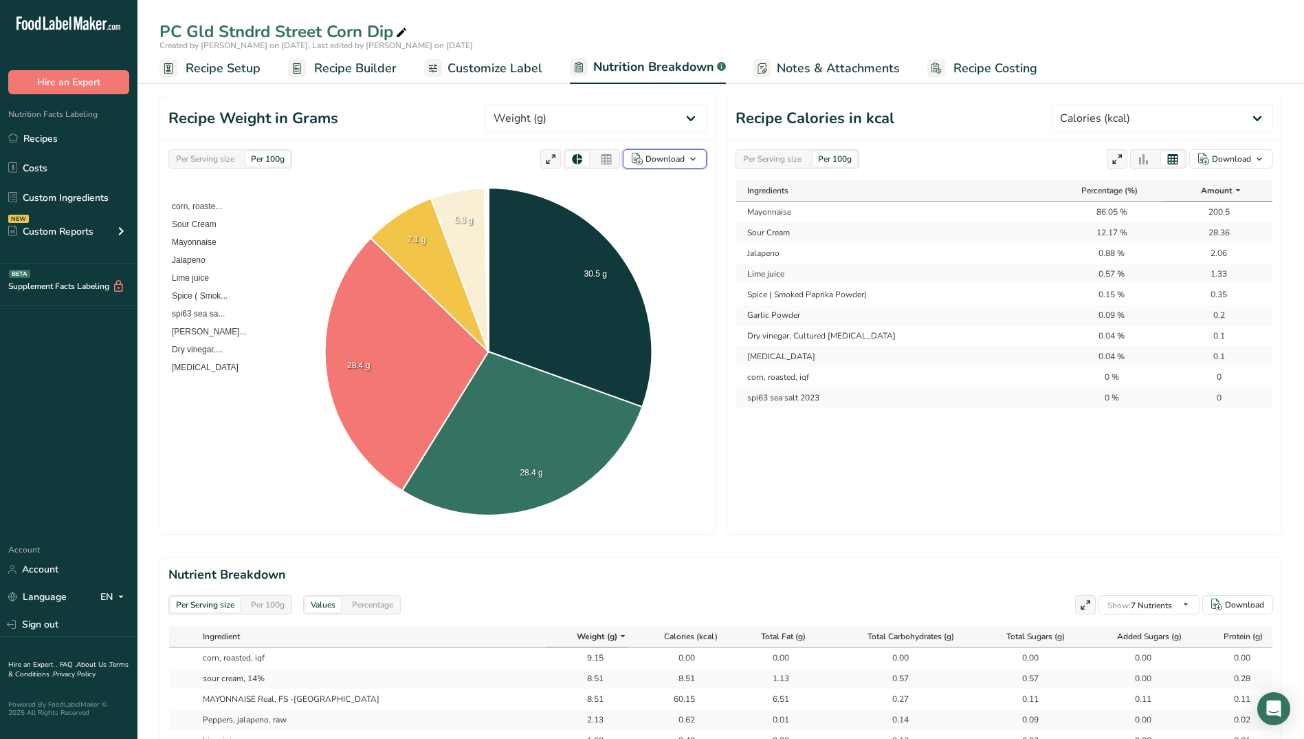
click at [658, 162] on div "Download" at bounding box center [665, 159] width 39 height 12
click at [651, 199] on div "As table (.xlsx)" at bounding box center [661, 204] width 76 height 18
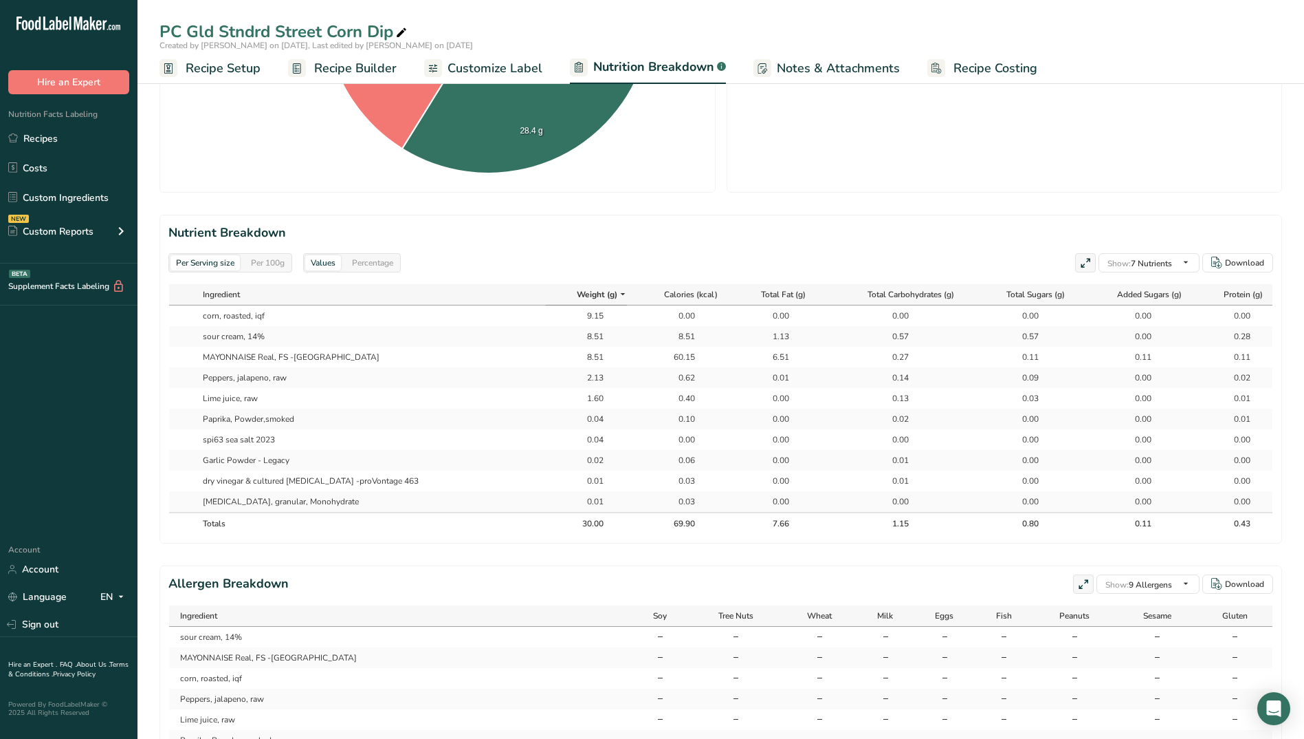
scroll to position [481, 0]
click at [273, 259] on div "Per 100g" at bounding box center [267, 260] width 45 height 15
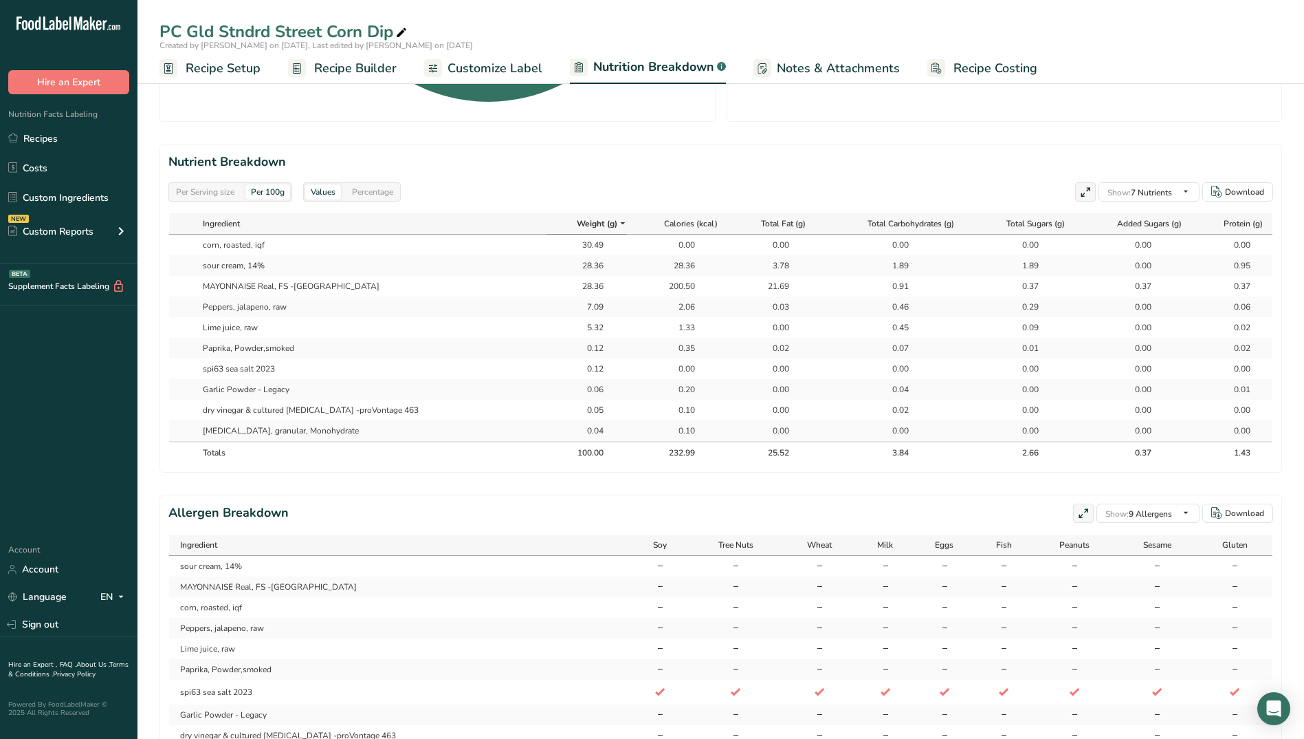
scroll to position [0, 1]
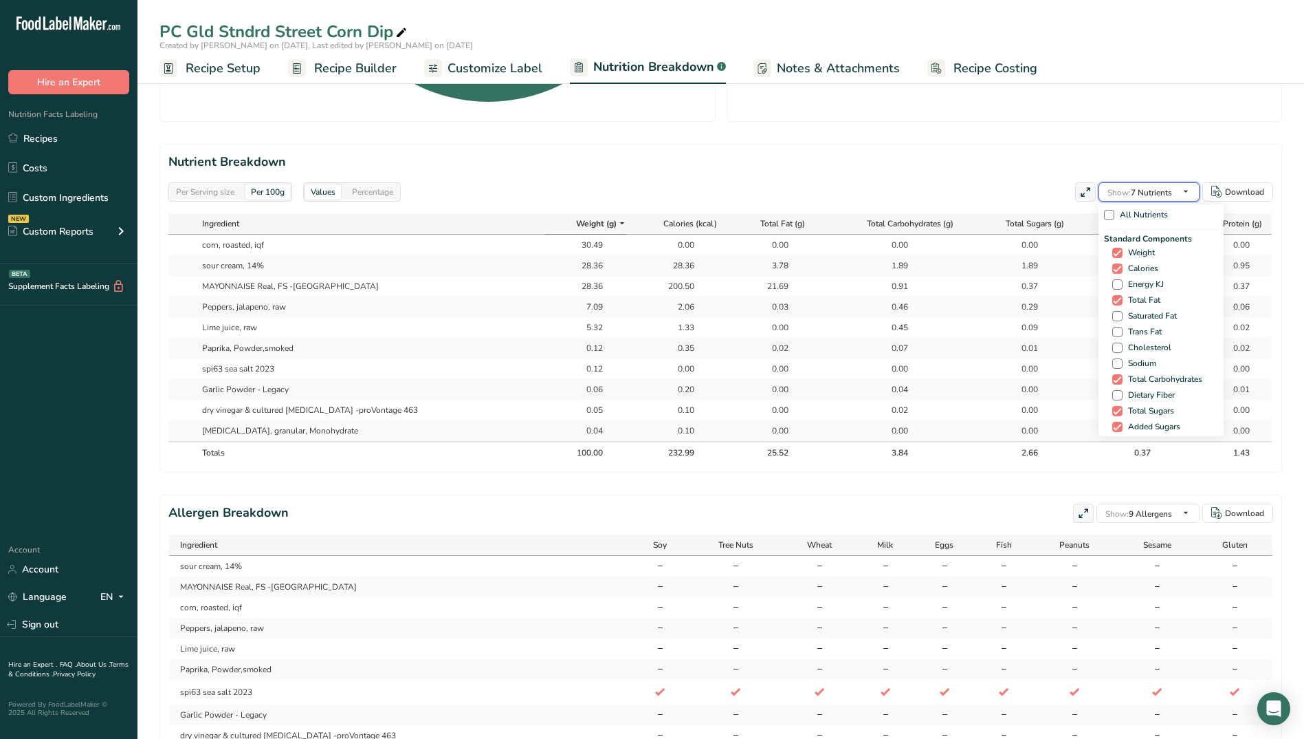
click at [1029, 193] on span "Show: 7 Nutrients" at bounding box center [1140, 192] width 65 height 11
click at [1029, 318] on span at bounding box center [1118, 316] width 10 height 10
click at [1029, 318] on input "Saturated Fat" at bounding box center [1117, 316] width 9 height 9
checkbox input "true"
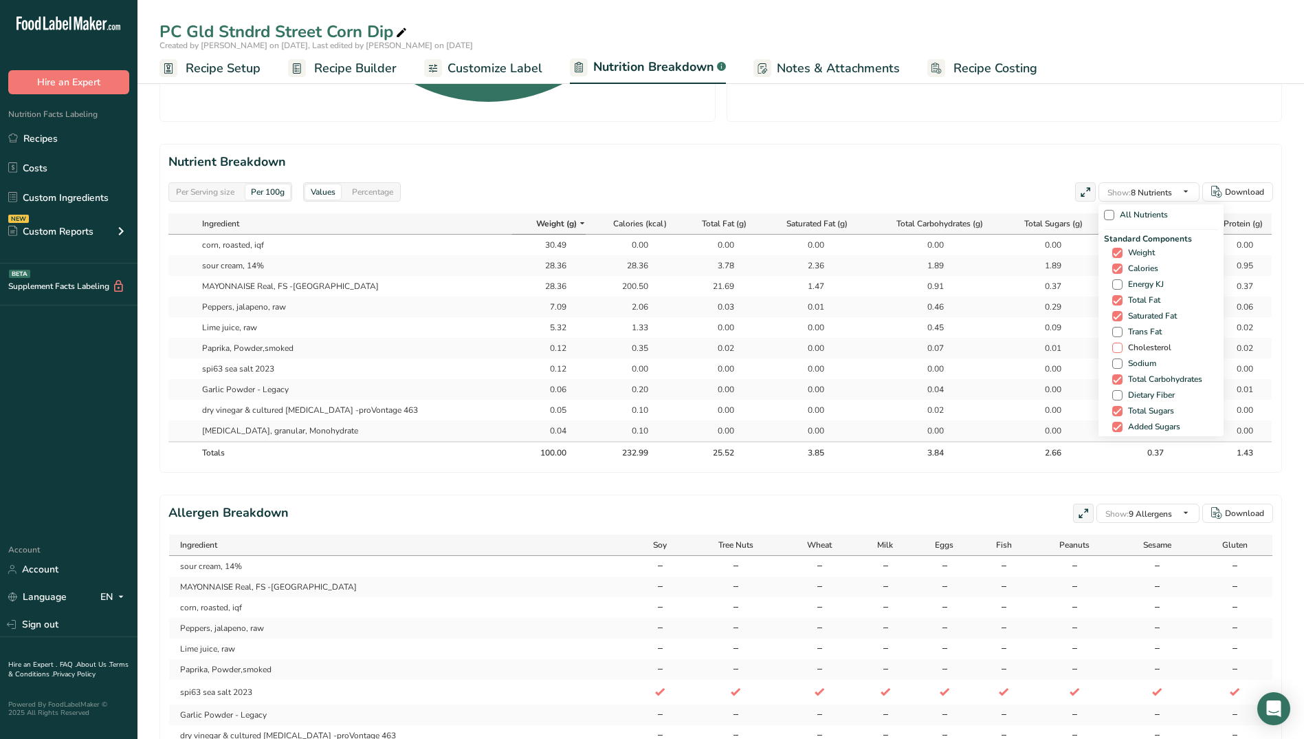
click at [1029, 349] on span at bounding box center [1118, 347] width 10 height 10
click at [1029, 349] on input "Cholesterol" at bounding box center [1117, 347] width 9 height 9
checkbox input "true"
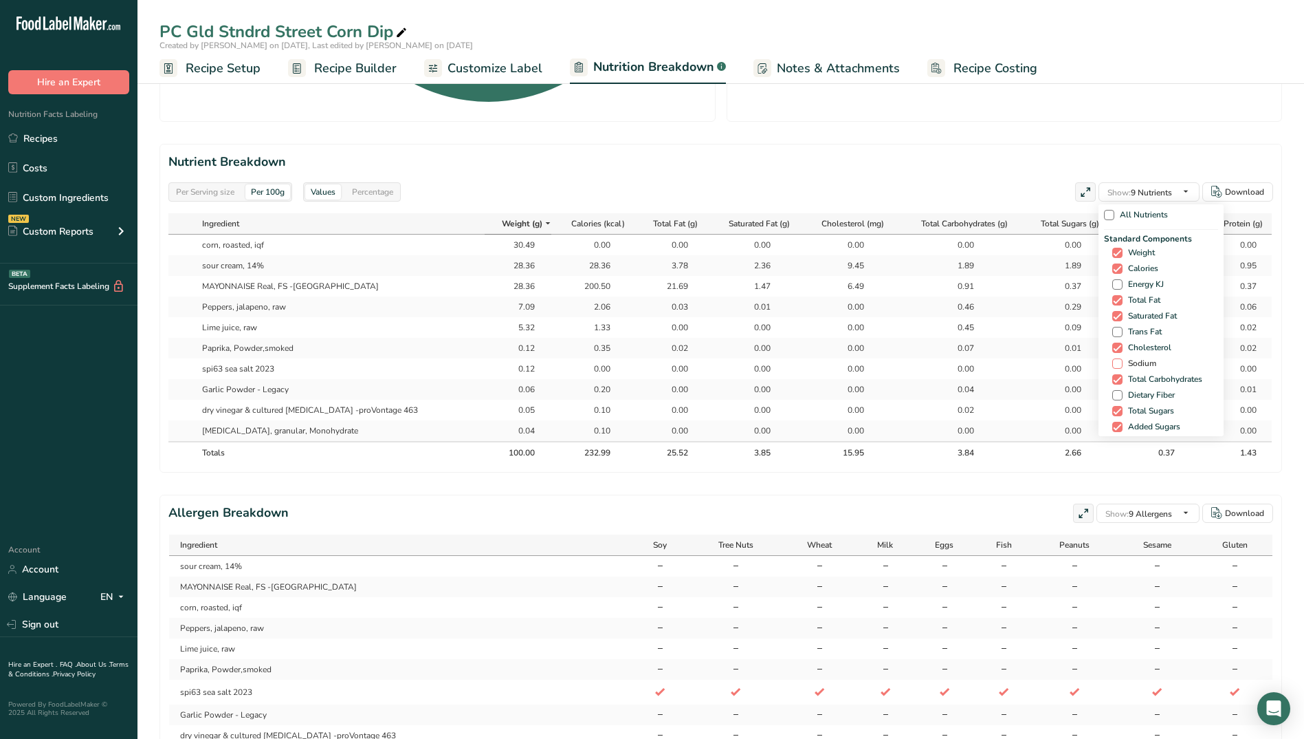
click at [1029, 364] on span at bounding box center [1118, 363] width 10 height 10
click at [1029, 364] on input "Sodium" at bounding box center [1117, 363] width 9 height 9
checkbox input "true"
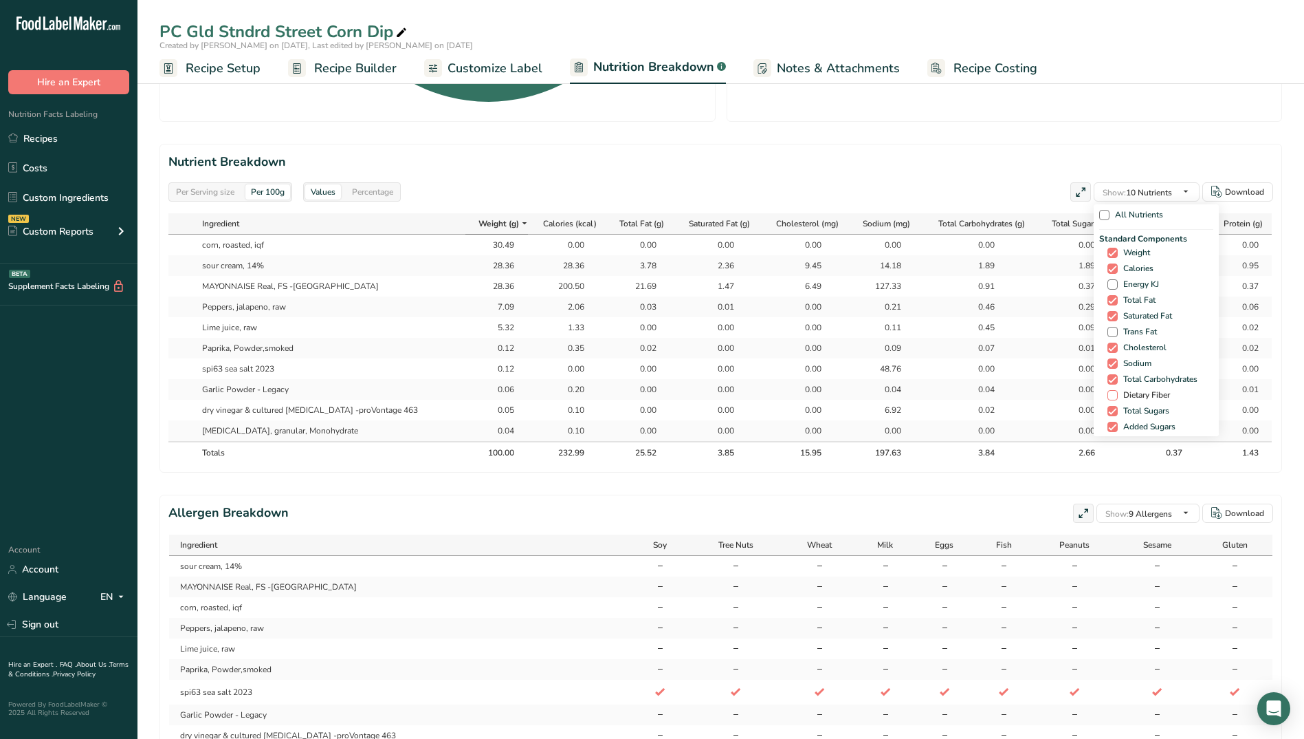
click at [1029, 393] on span at bounding box center [1113, 395] width 10 height 10
click at [1029, 393] on input "Dietary Fiber" at bounding box center [1112, 395] width 9 height 9
checkbox input "true"
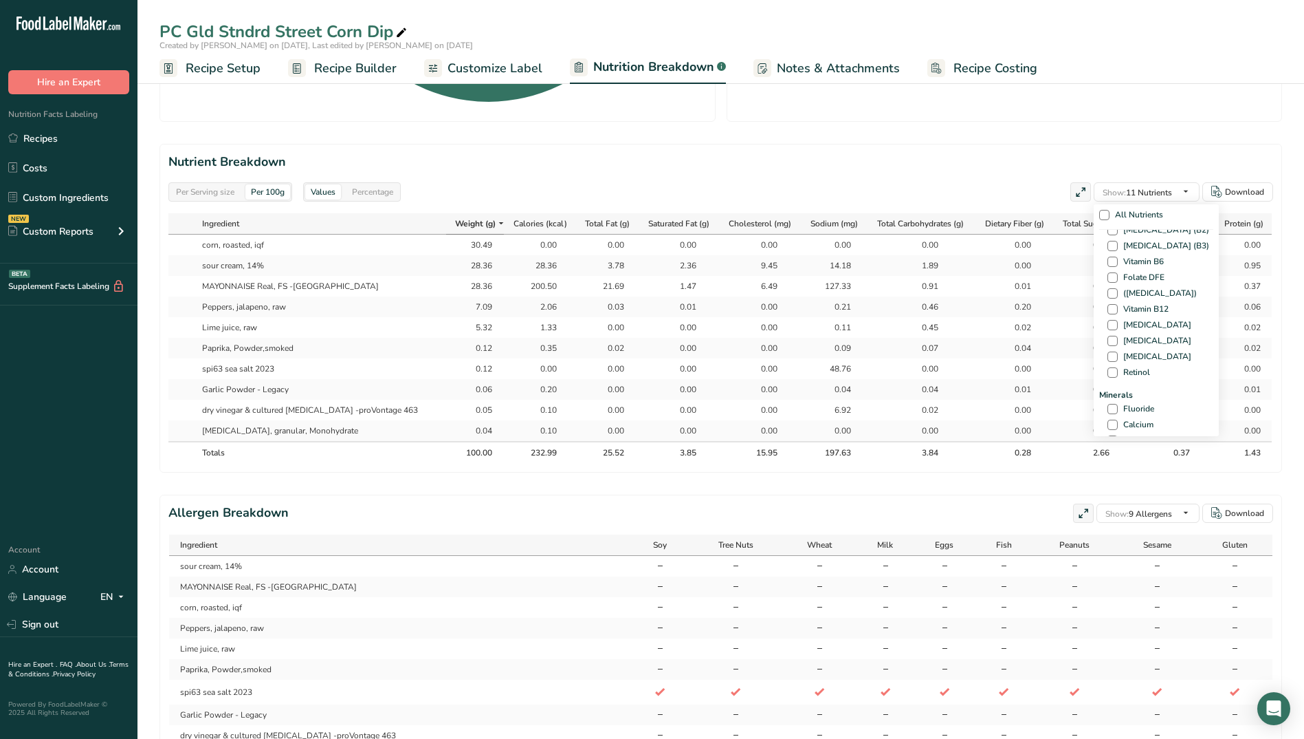
scroll to position [413, 0]
click at [1029, 372] on span at bounding box center [1113, 372] width 10 height 10
click at [1029, 372] on input "Iron" at bounding box center [1112, 371] width 9 height 9
checkbox input "true"
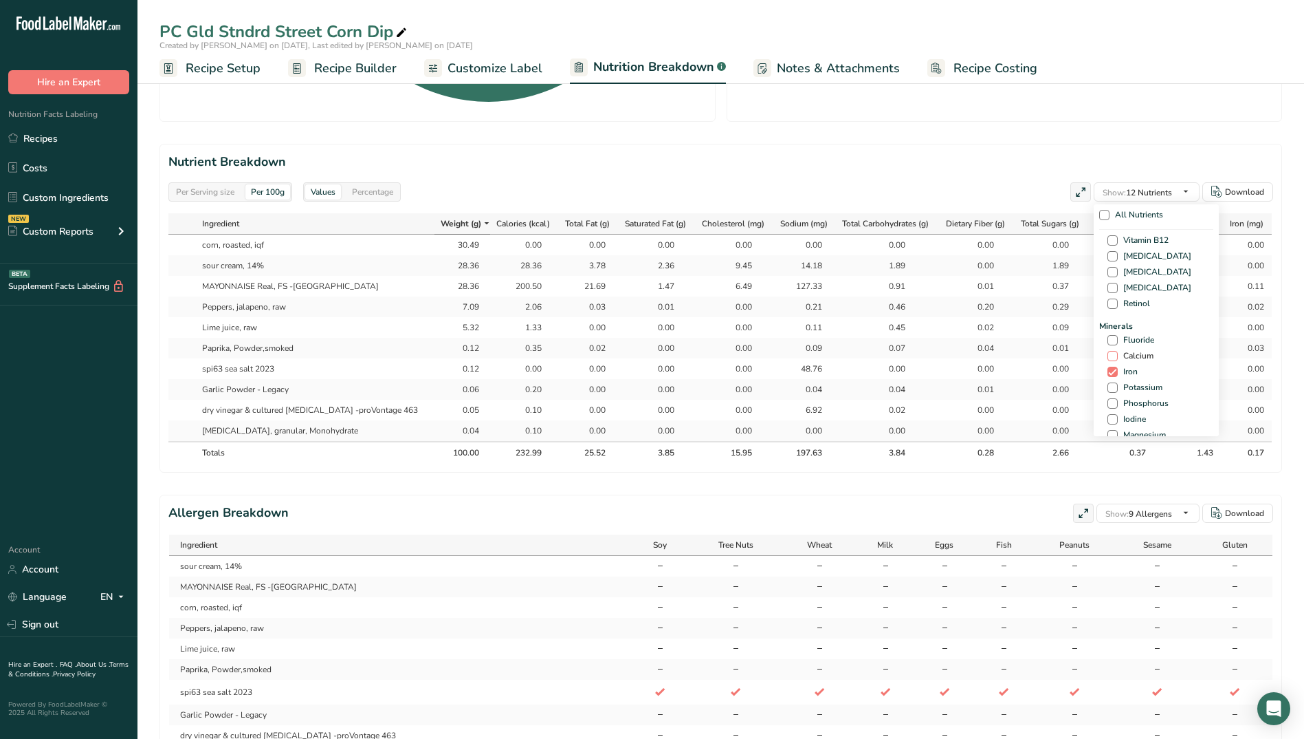
click at [1029, 354] on span at bounding box center [1113, 356] width 10 height 10
click at [1029, 354] on input "Calcium" at bounding box center [1112, 355] width 9 height 9
checkbox input "true"
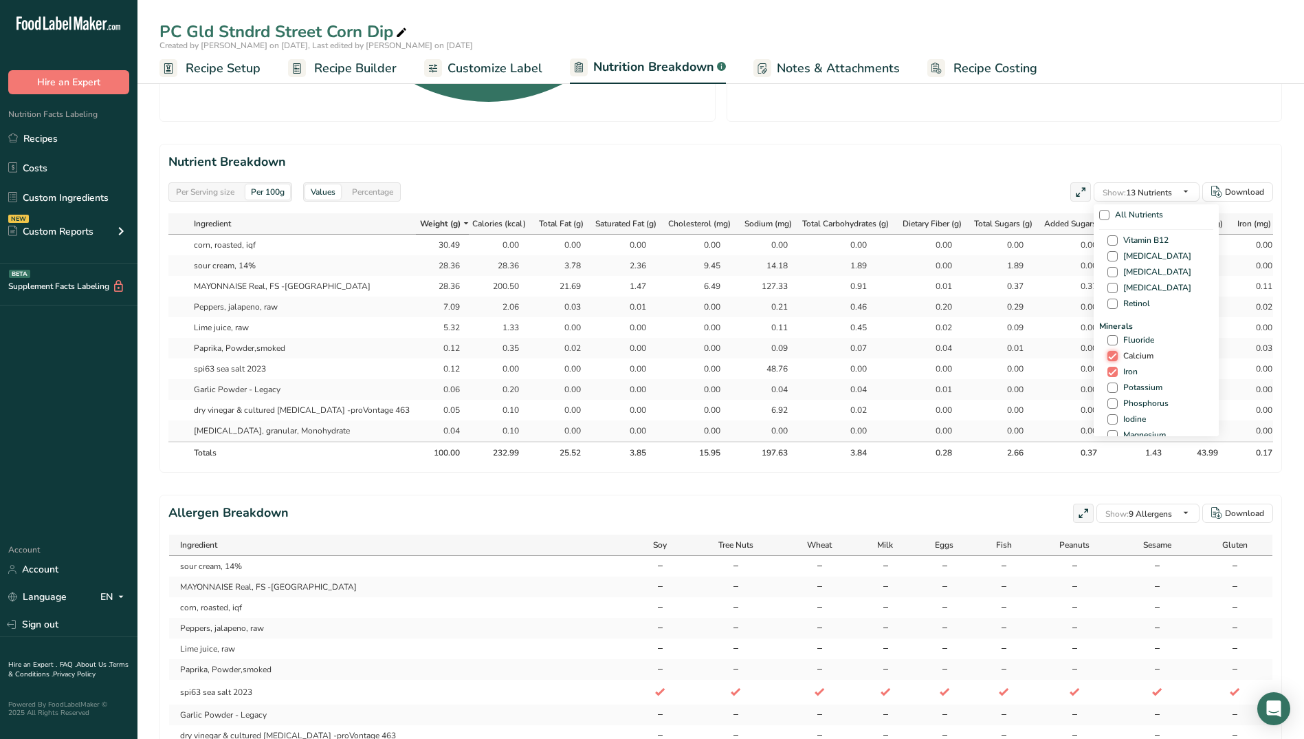
scroll to position [481, 0]
click at [1029, 320] on span at bounding box center [1113, 319] width 10 height 10
click at [1029, 320] on input "Potassium" at bounding box center [1112, 318] width 9 height 9
checkbox input "true"
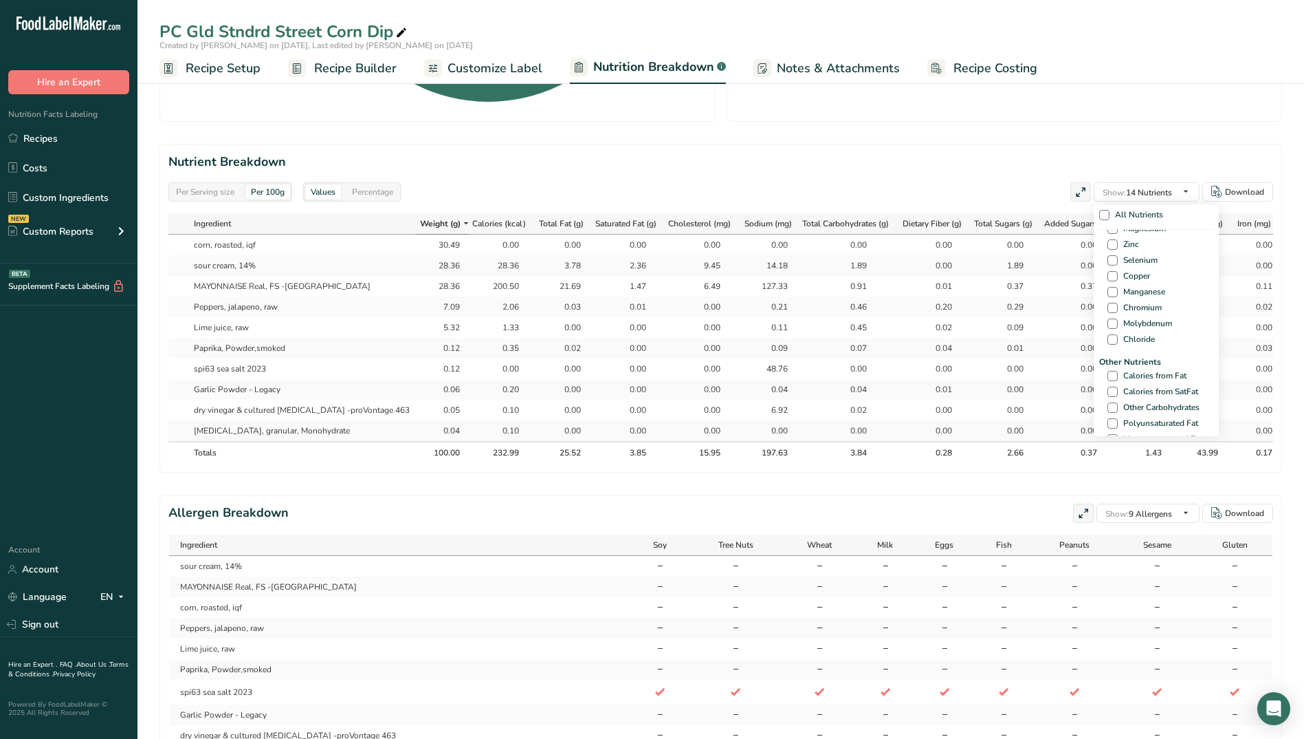
click at [1029, 374] on div "Other Nutrients Calories from Fat Calories from SatFat Other Carbohydrates Poly…" at bounding box center [1157, 520] width 114 height 329
click at [1029, 374] on span at bounding box center [1113, 376] width 10 height 10
click at [1029, 374] on input "Calories from Fat" at bounding box center [1112, 375] width 9 height 9
checkbox input "true"
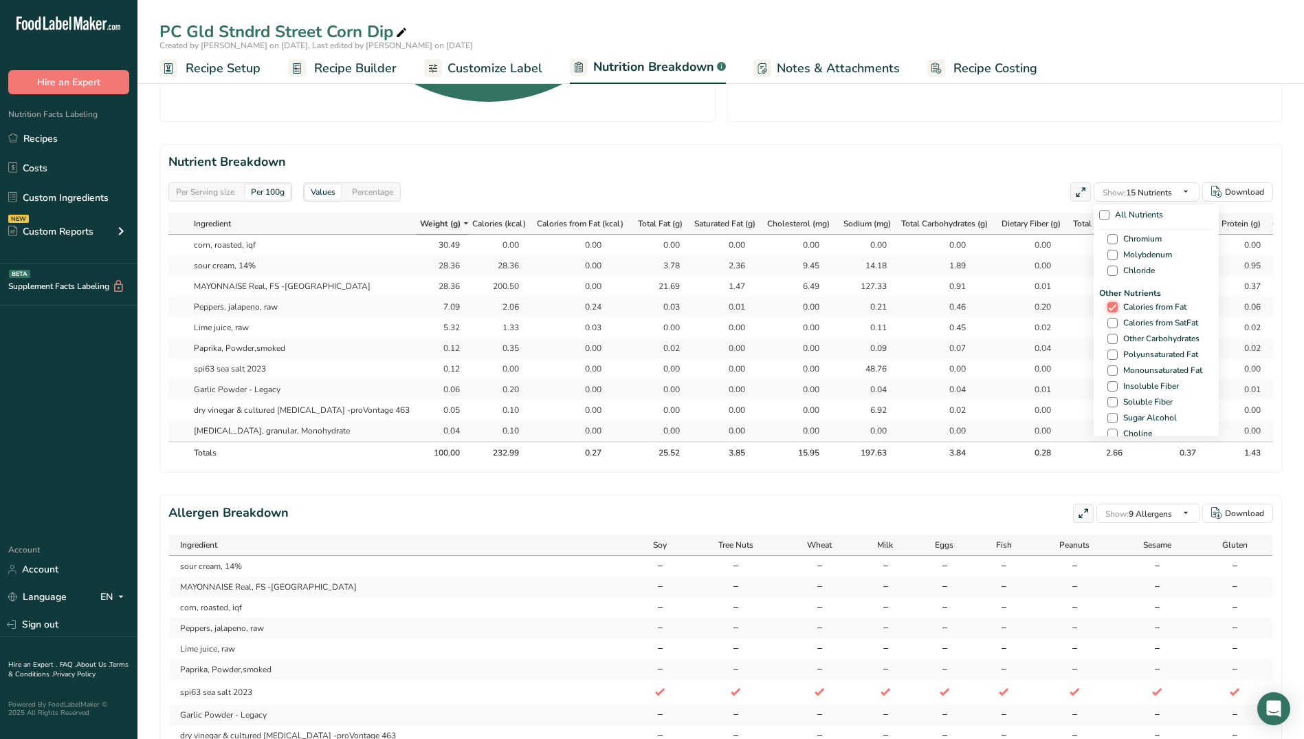
scroll to position [756, 0]
click at [1029, 411] on span at bounding box center [1113, 412] width 10 height 10
click at [1029, 411] on input "Water" at bounding box center [1112, 412] width 9 height 9
checkbox input "true"
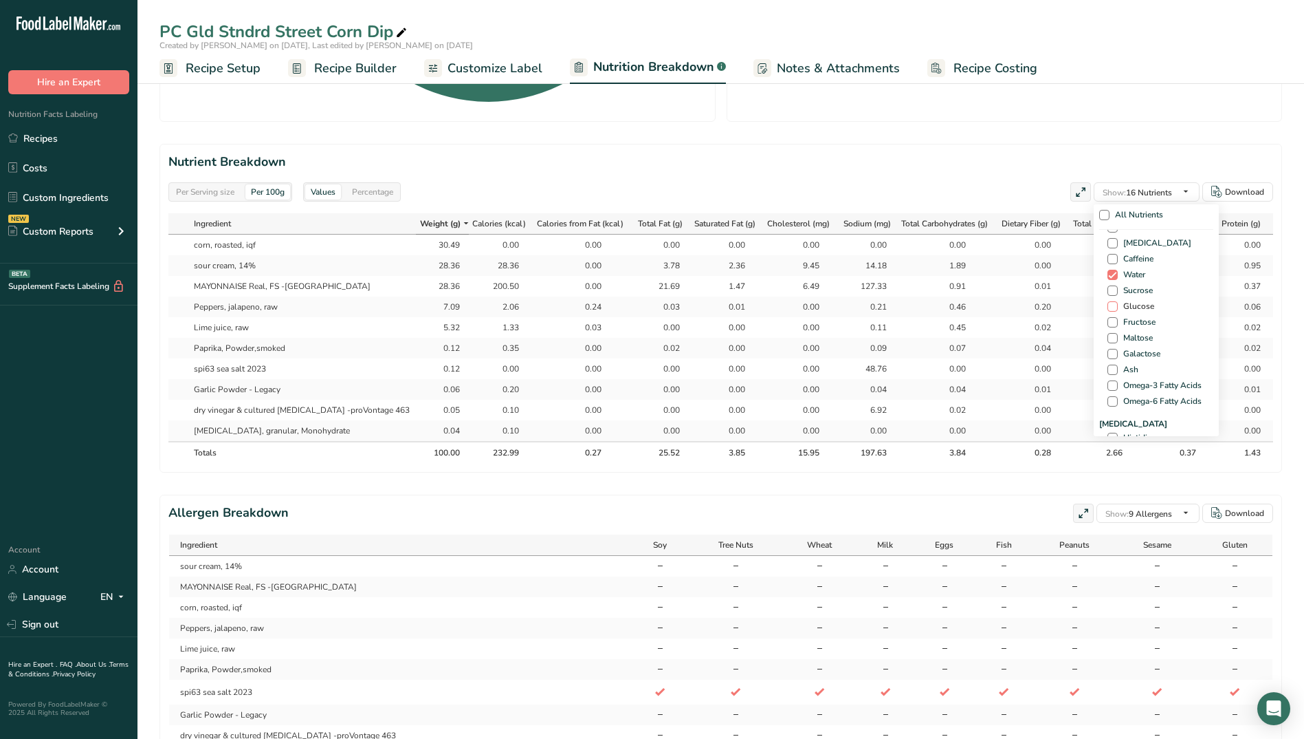
click at [1029, 307] on span at bounding box center [1113, 306] width 10 height 10
click at [1029, 307] on input "Glucose" at bounding box center [1112, 306] width 9 height 9
checkbox input "true"
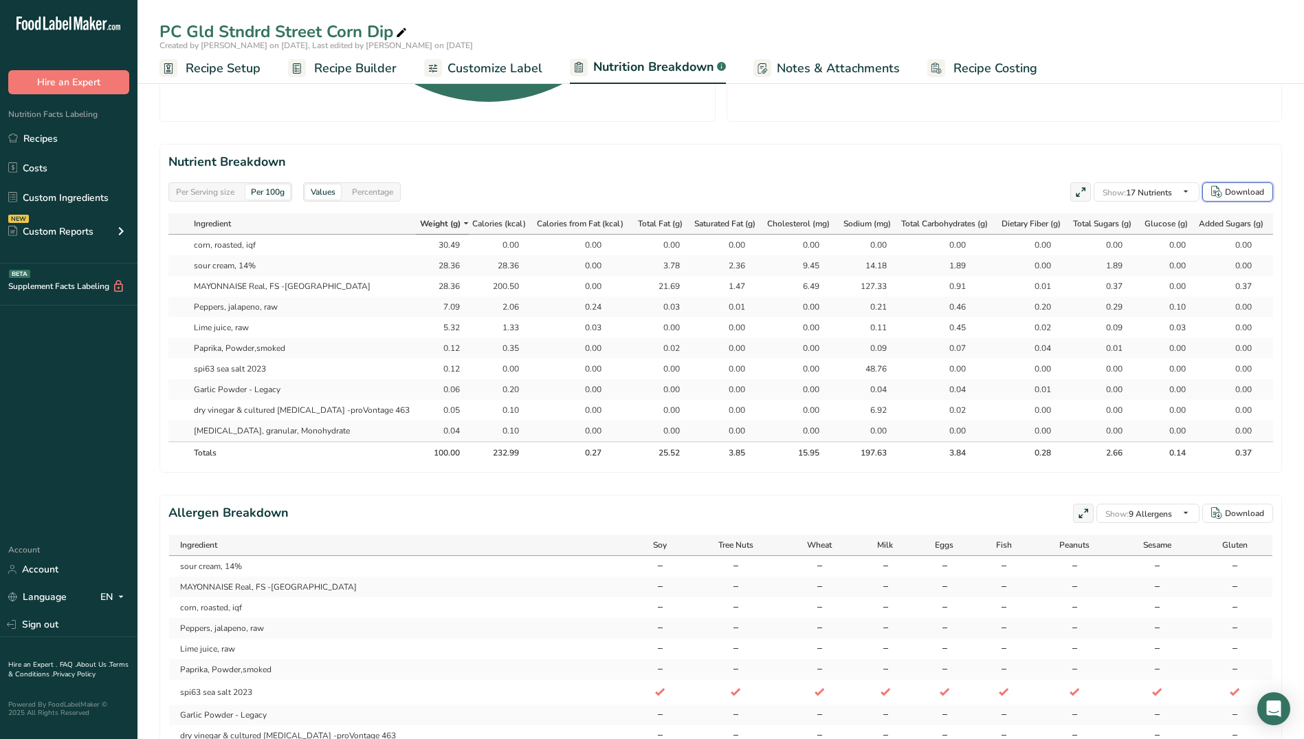
click at [1029, 184] on button "Download" at bounding box center [1238, 191] width 71 height 19
click at [681, 149] on section "Nutrient Breakdown Per Serving size Per 100g Values Percentage Show: 17 Nutrien…" at bounding box center [721, 308] width 1123 height 329
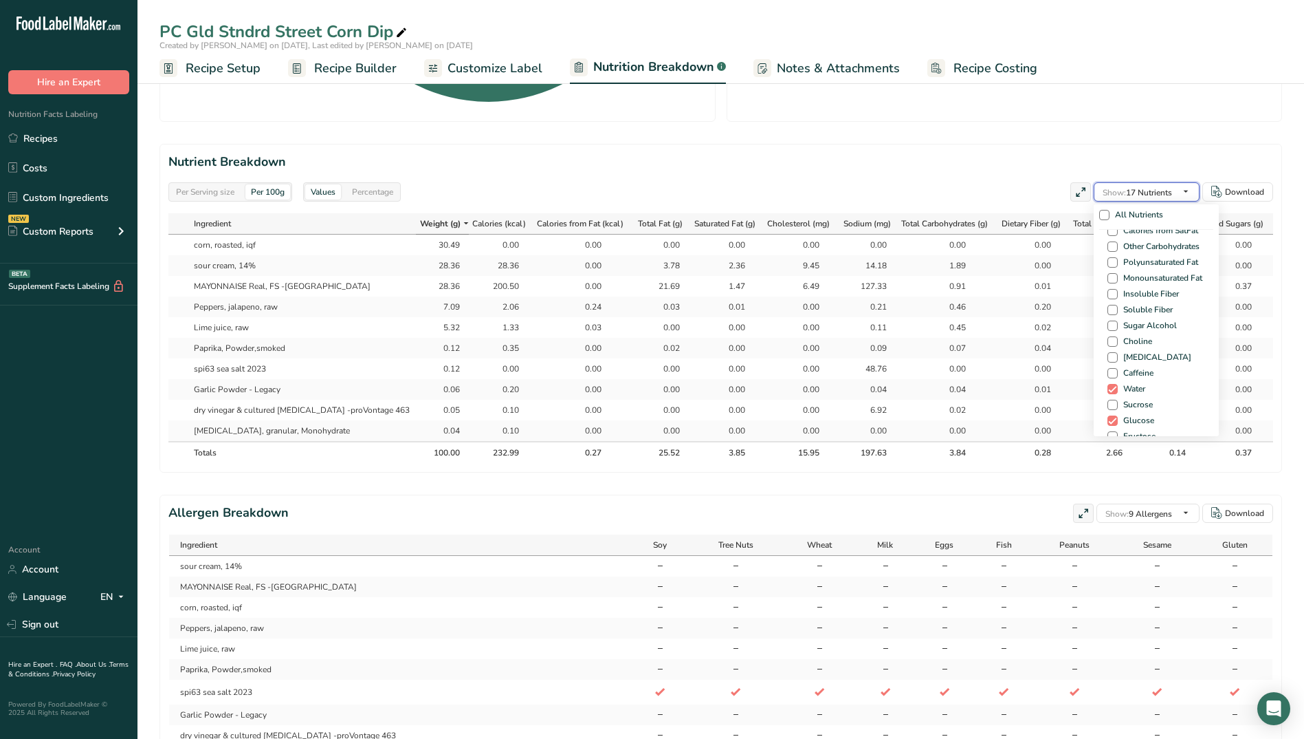
click at [1029, 193] on span "Show: 17 Nutrients" at bounding box center [1137, 192] width 69 height 11
click at [1029, 276] on span at bounding box center [1113, 278] width 10 height 10
click at [1029, 276] on input "Monounsaturated Fat" at bounding box center [1112, 278] width 9 height 9
checkbox input "true"
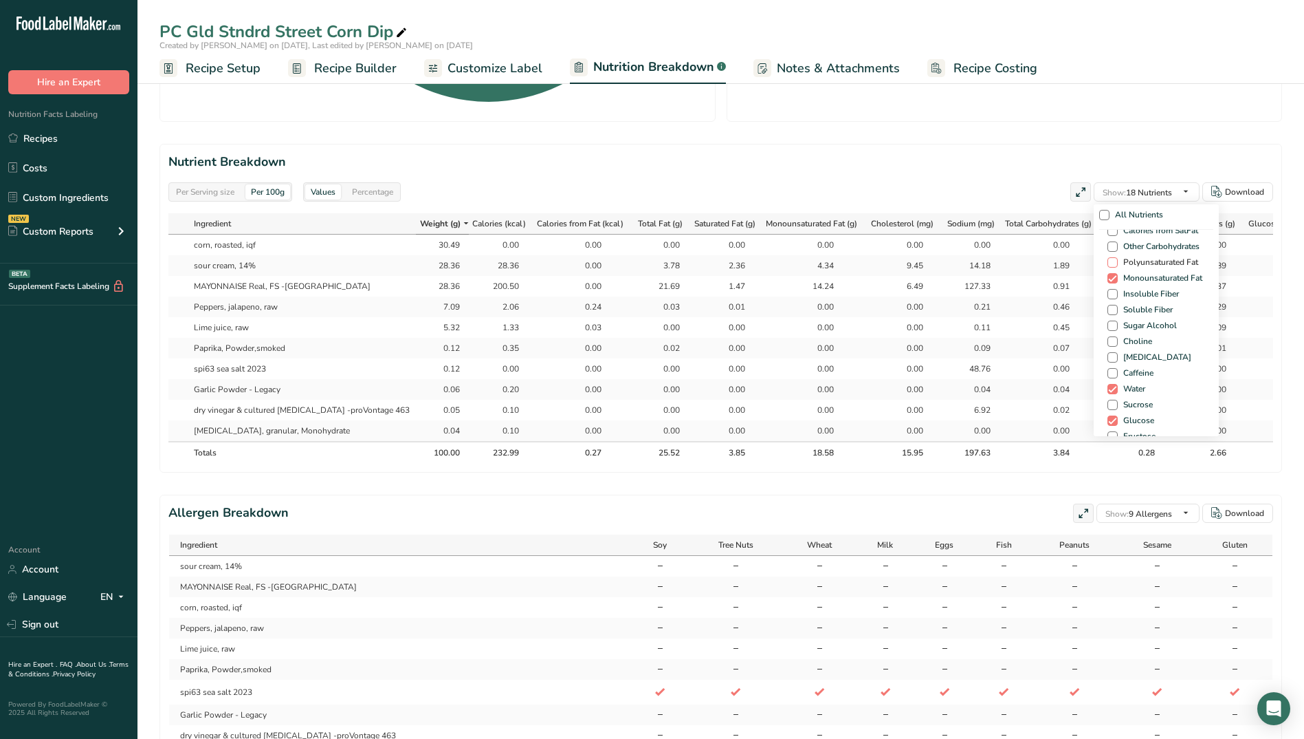
click at [1029, 265] on span at bounding box center [1113, 262] width 10 height 10
click at [1029, 265] on input "Polyunsaturated Fat" at bounding box center [1112, 262] width 9 height 9
checkbox input "true"
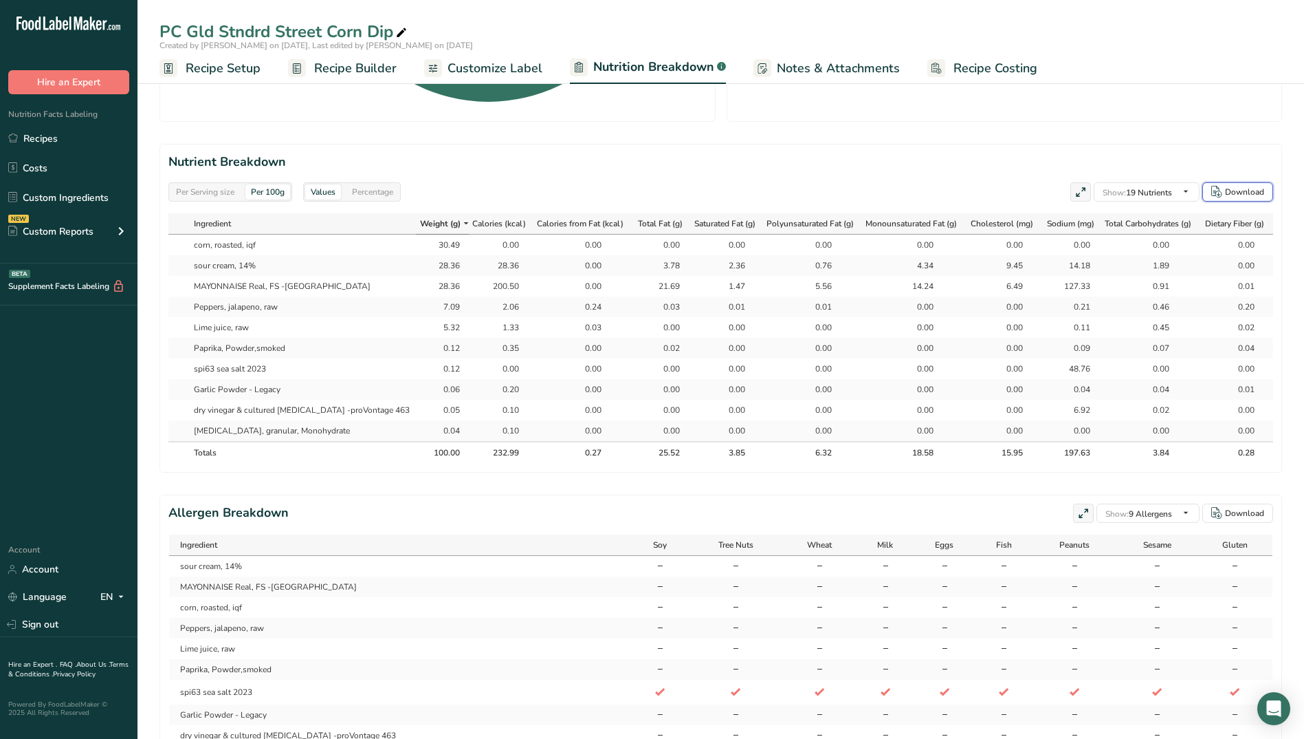
click at [1029, 182] on button "Download" at bounding box center [1238, 191] width 71 height 19
click at [898, 134] on div "Per Serving size Per 100g Download Total Calories 69.9 kcal Total Carbs 1.2 g T…" at bounding box center [721, 159] width 1123 height 1232
click at [1029, 191] on span "Show: 19 Nutrients" at bounding box center [1137, 192] width 69 height 11
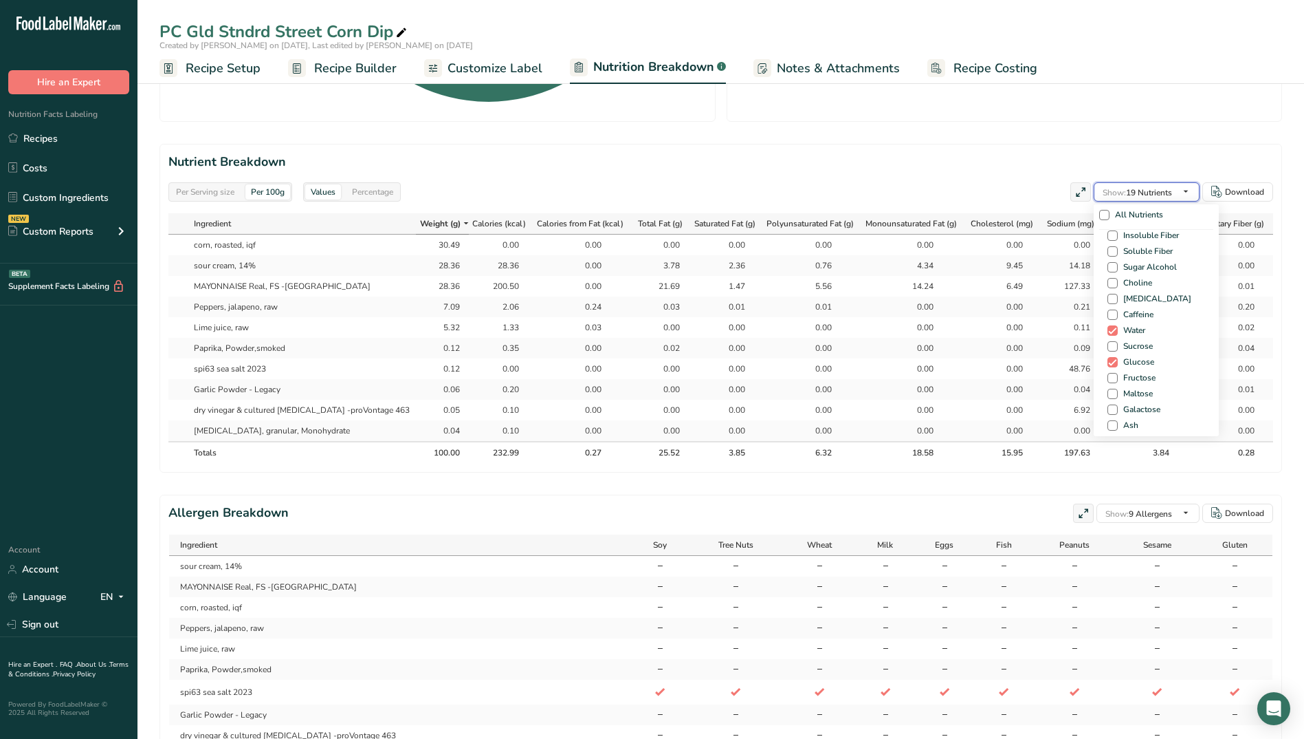
scroll to position [907, 0]
click at [1029, 377] on span at bounding box center [1113, 372] width 10 height 10
click at [1029, 377] on input "Omega-3 Fatty Acids" at bounding box center [1112, 372] width 9 height 9
checkbox input "true"
click at [1029, 389] on span at bounding box center [1113, 388] width 10 height 10
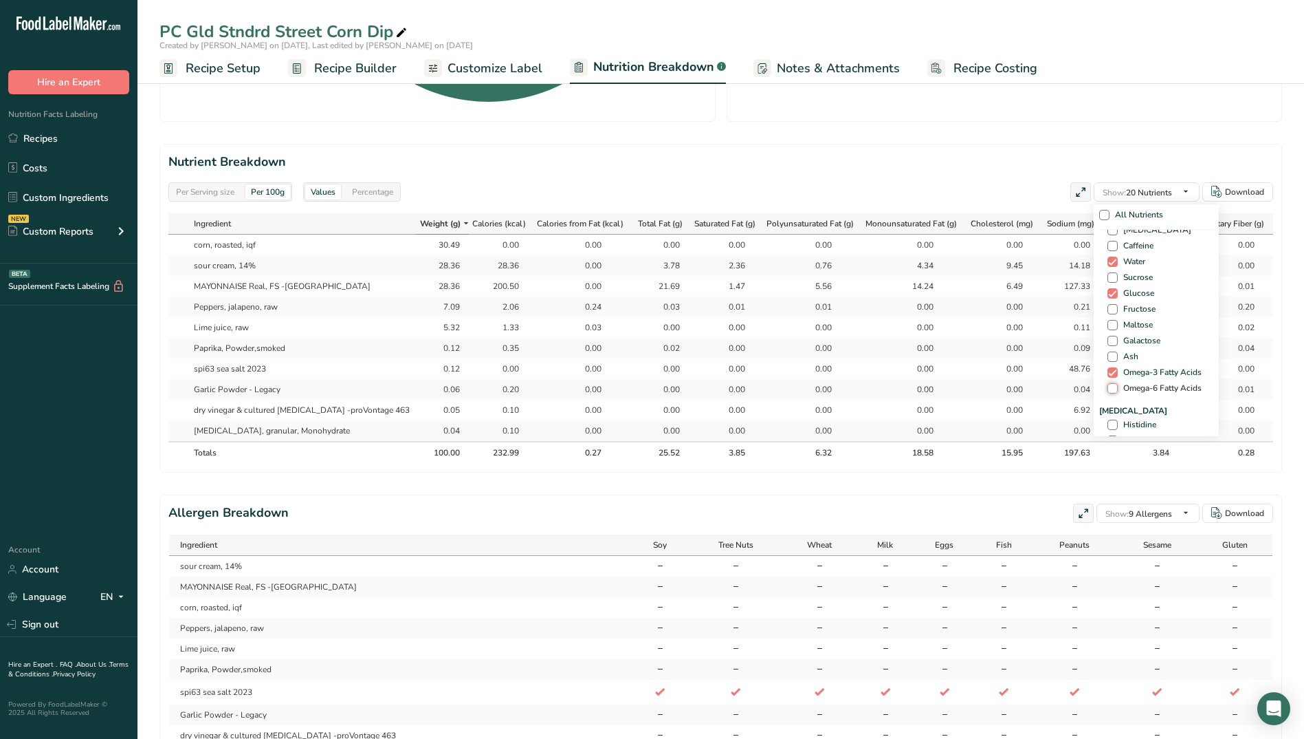
click at [1029, 389] on input "Omega-6 Fatty Acids" at bounding box center [1112, 388] width 9 height 9
checkbox input "true"
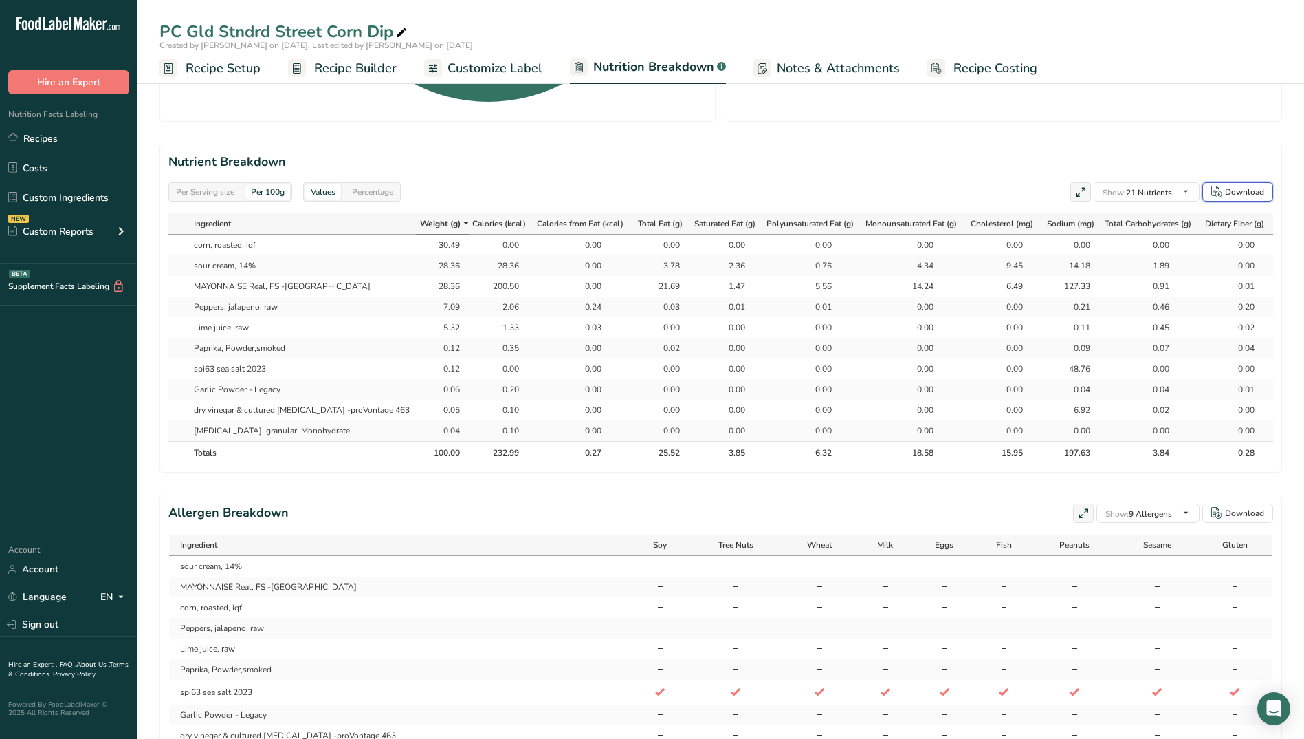
click at [1029, 193] on div "Download" at bounding box center [1244, 192] width 39 height 12
click at [915, 162] on h2 "Nutrient Breakdown" at bounding box center [720, 162] width 1105 height 19
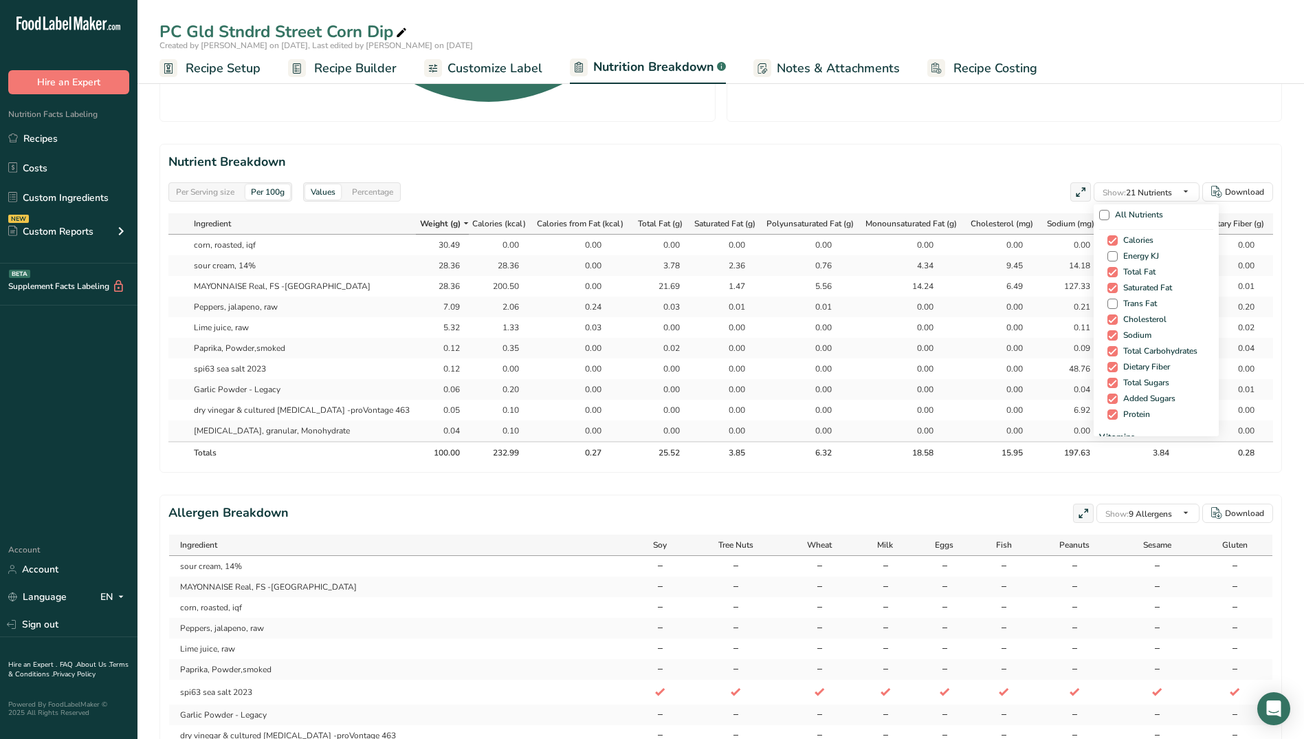
scroll to position [0, 0]
click at [1029, 333] on span at bounding box center [1113, 332] width 10 height 10
click at [1029, 333] on input "Trans Fat" at bounding box center [1112, 331] width 9 height 9
checkbox input "true"
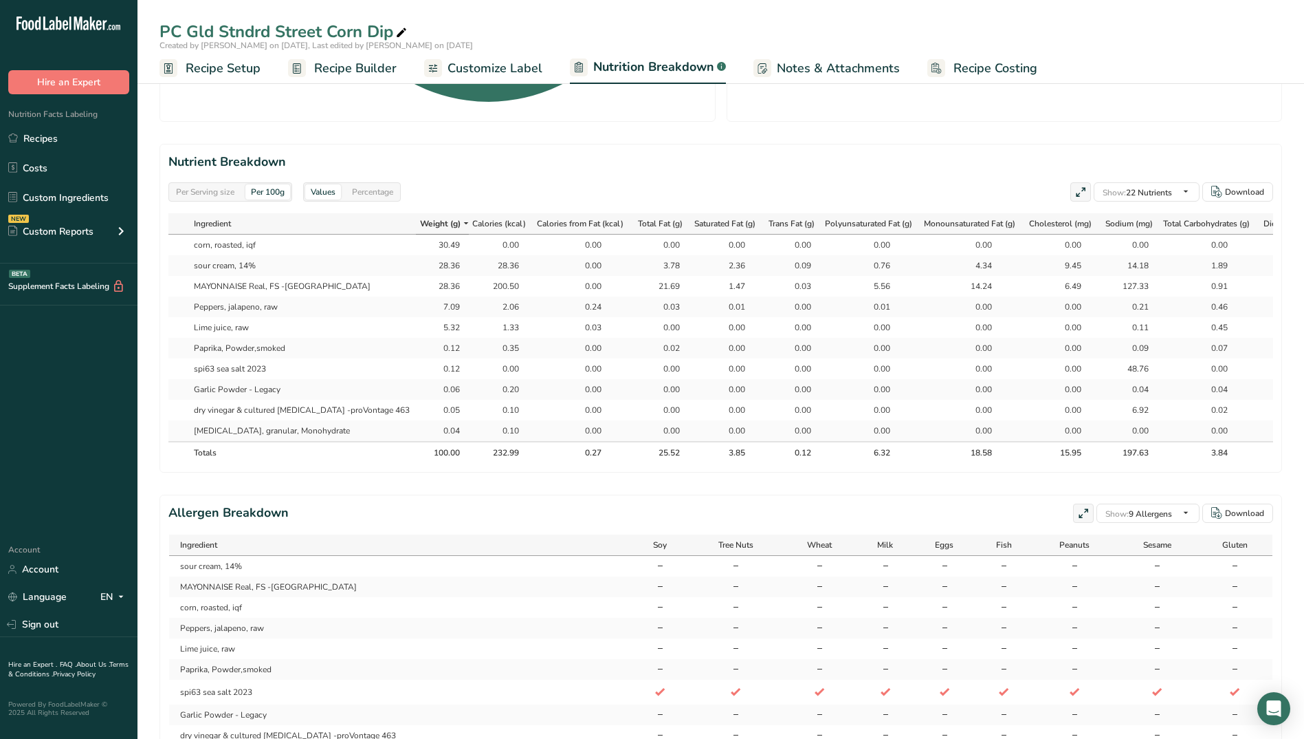
click at [960, 151] on section "Nutrient Breakdown Per Serving size Per 100g Values Percentage Show: 22 Nutrien…" at bounding box center [721, 308] width 1123 height 329
click at [1029, 193] on icon "button" at bounding box center [1217, 192] width 11 height 12
drag, startPoint x: 1269, startPoint y: 95, endPoint x: 1284, endPoint y: 106, distance: 18.2
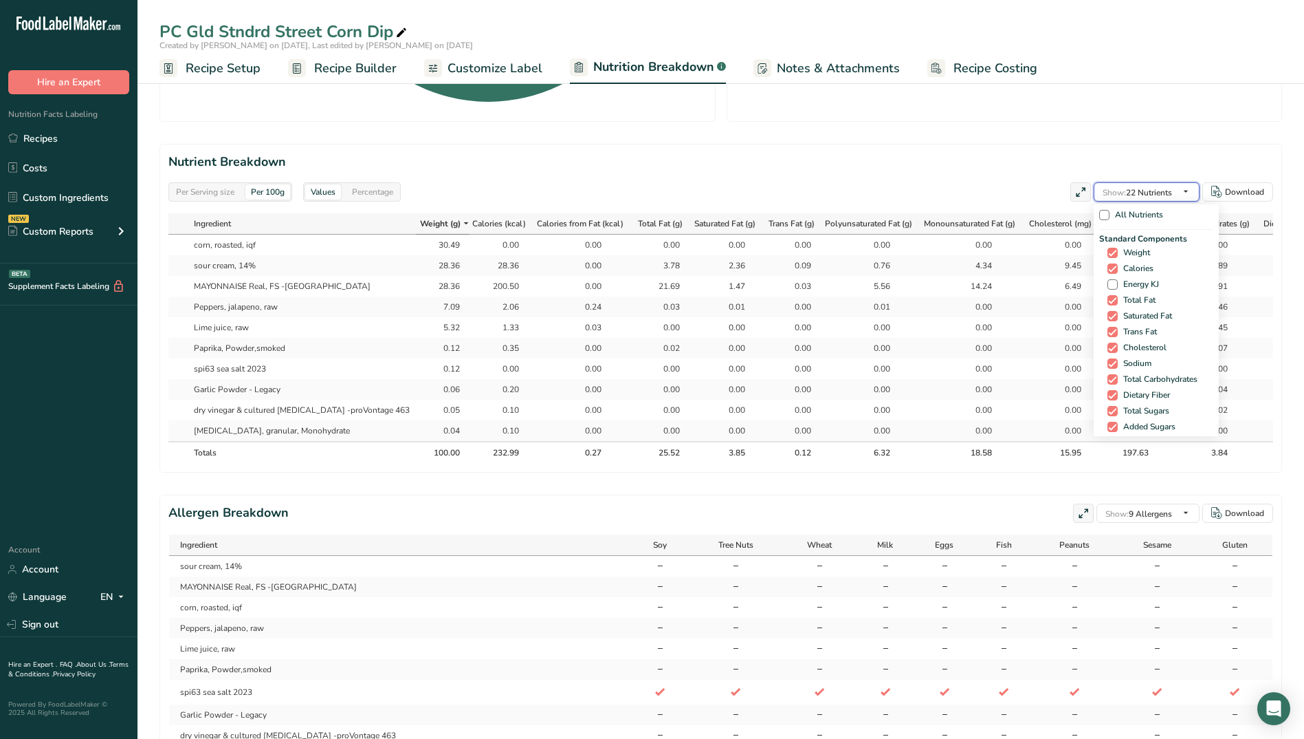
click at [1029, 190] on span "Show: 22 Nutrients" at bounding box center [1137, 192] width 69 height 11
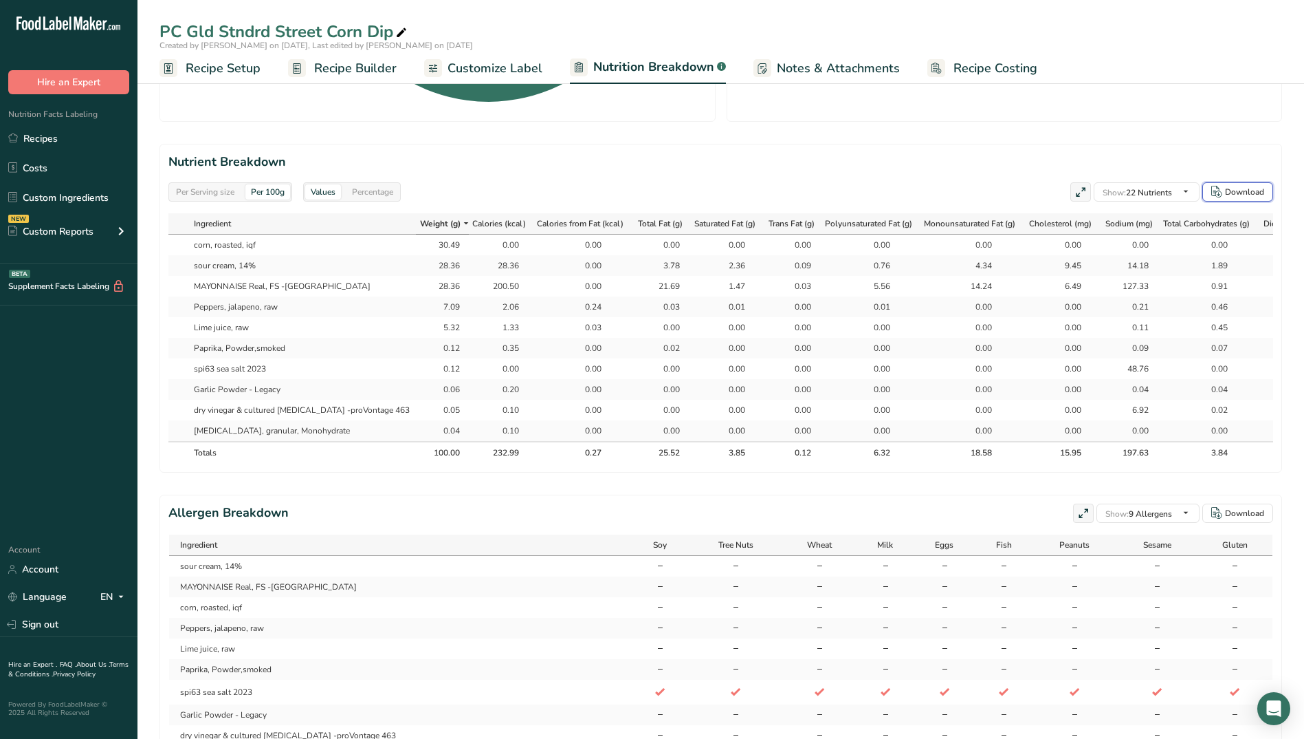
click at [1029, 190] on div "Download" at bounding box center [1244, 192] width 39 height 12
click at [1029, 130] on div "Per Serving size Per 100g Download Total Calories 69.9 kcal Total Carbs 1.2 g T…" at bounding box center [721, 159] width 1123 height 1232
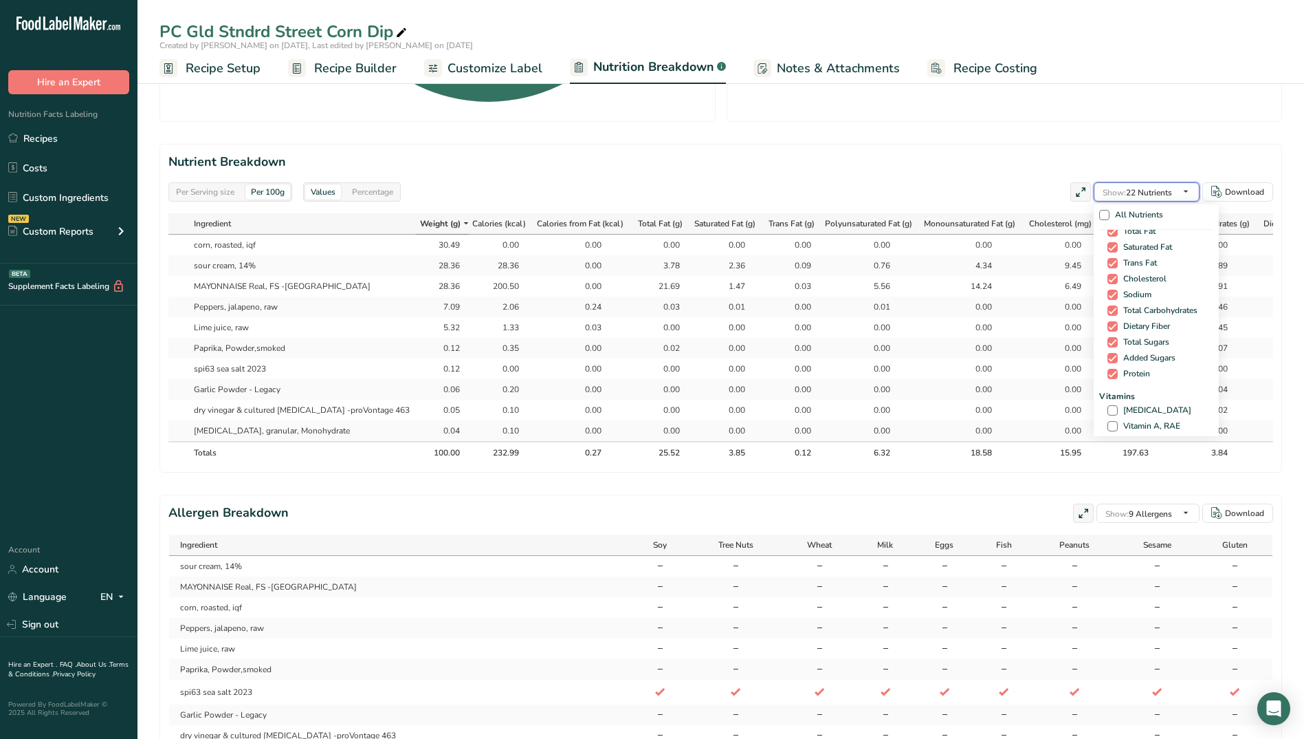
click at [1029, 188] on span "Show: 22 Nutrients" at bounding box center [1137, 192] width 69 height 11
click at [1029, 392] on span at bounding box center [1113, 391] width 10 height 10
click at [1029, 392] on input "Fructose" at bounding box center [1112, 390] width 9 height 9
checkbox input "true"
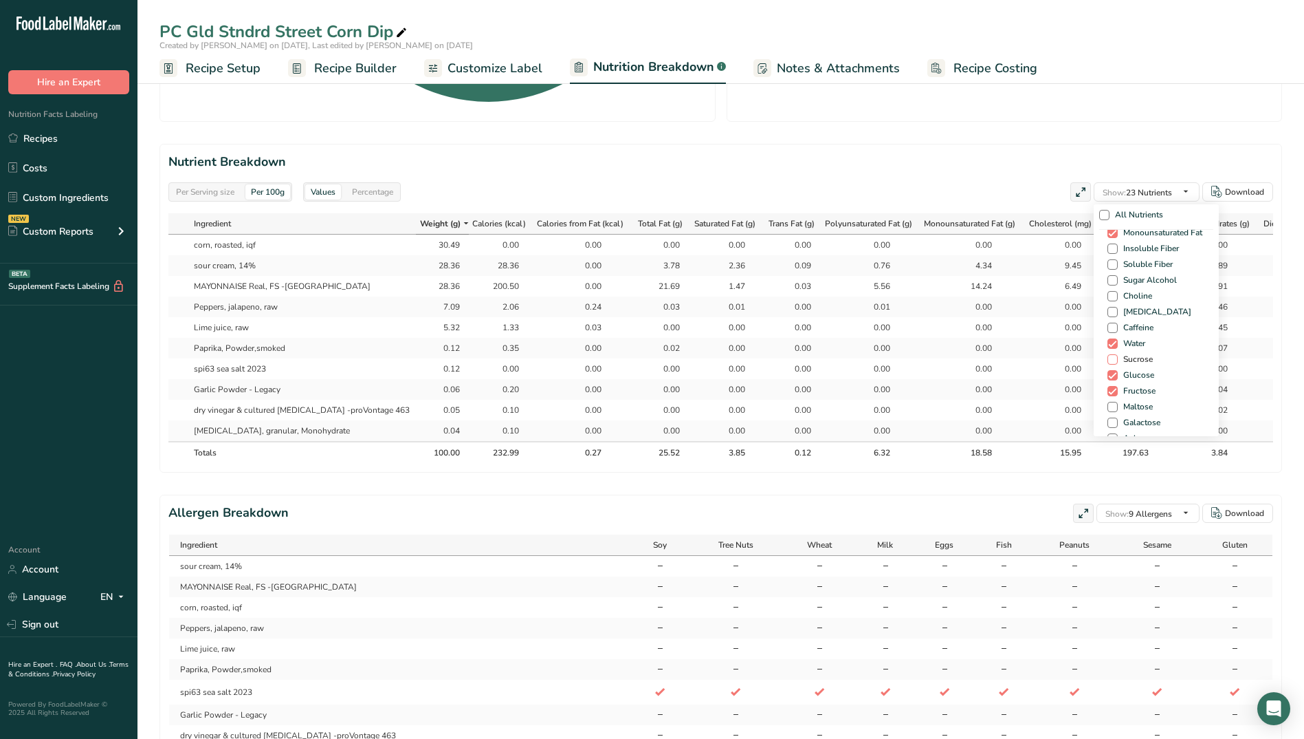
click at [1029, 356] on span at bounding box center [1113, 359] width 10 height 10
click at [1029, 356] on input "Sucrose" at bounding box center [1112, 359] width 9 height 9
checkbox input "true"
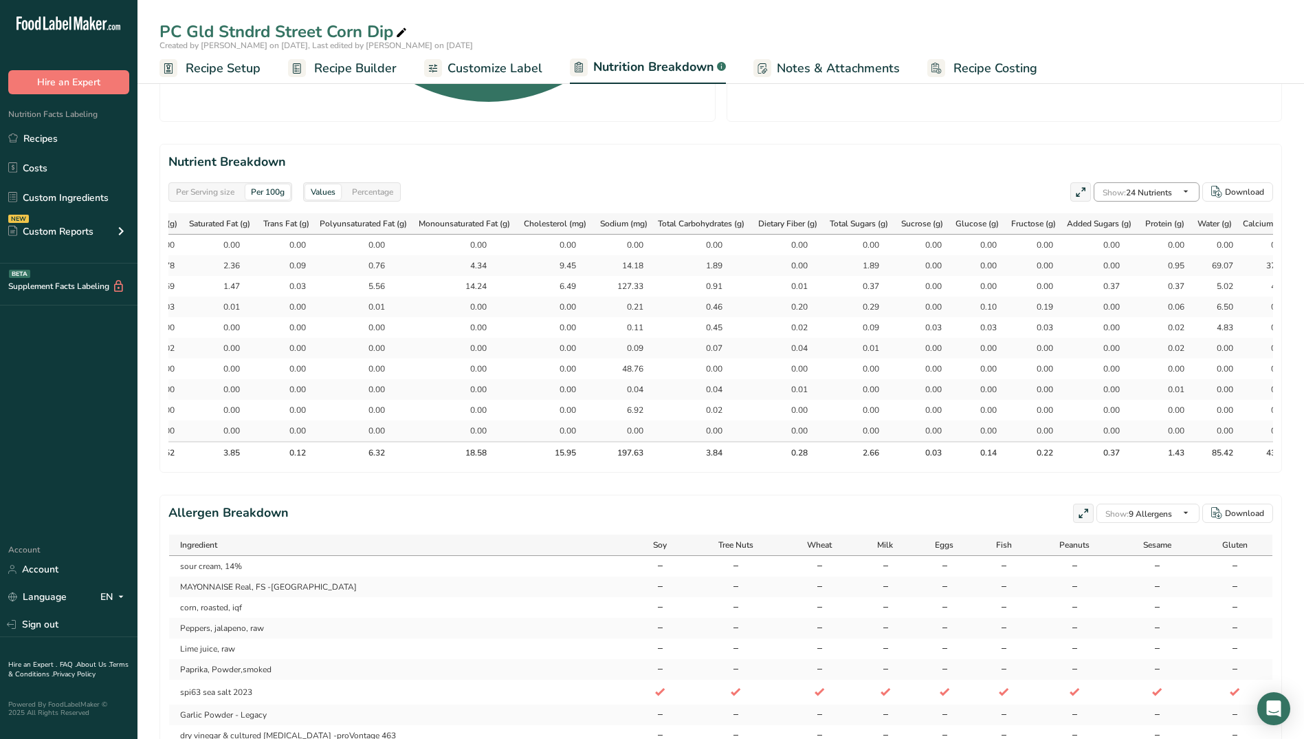
scroll to position [799, 0]
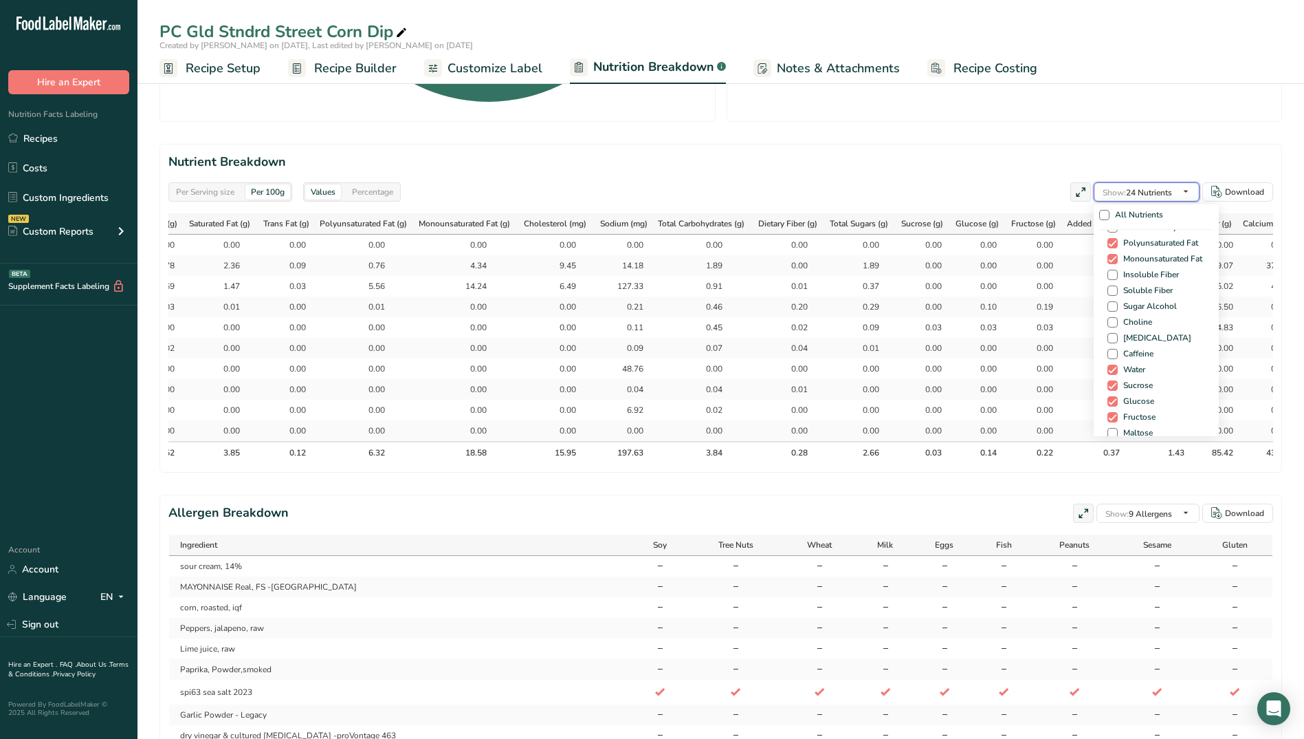
click at [1029, 194] on span "Show: 24 Nutrients" at bounding box center [1137, 192] width 69 height 11
click at [1029, 360] on span at bounding box center [1113, 364] width 10 height 10
click at [1029, 360] on input "Maltose" at bounding box center [1112, 364] width 9 height 9
checkbox input "true"
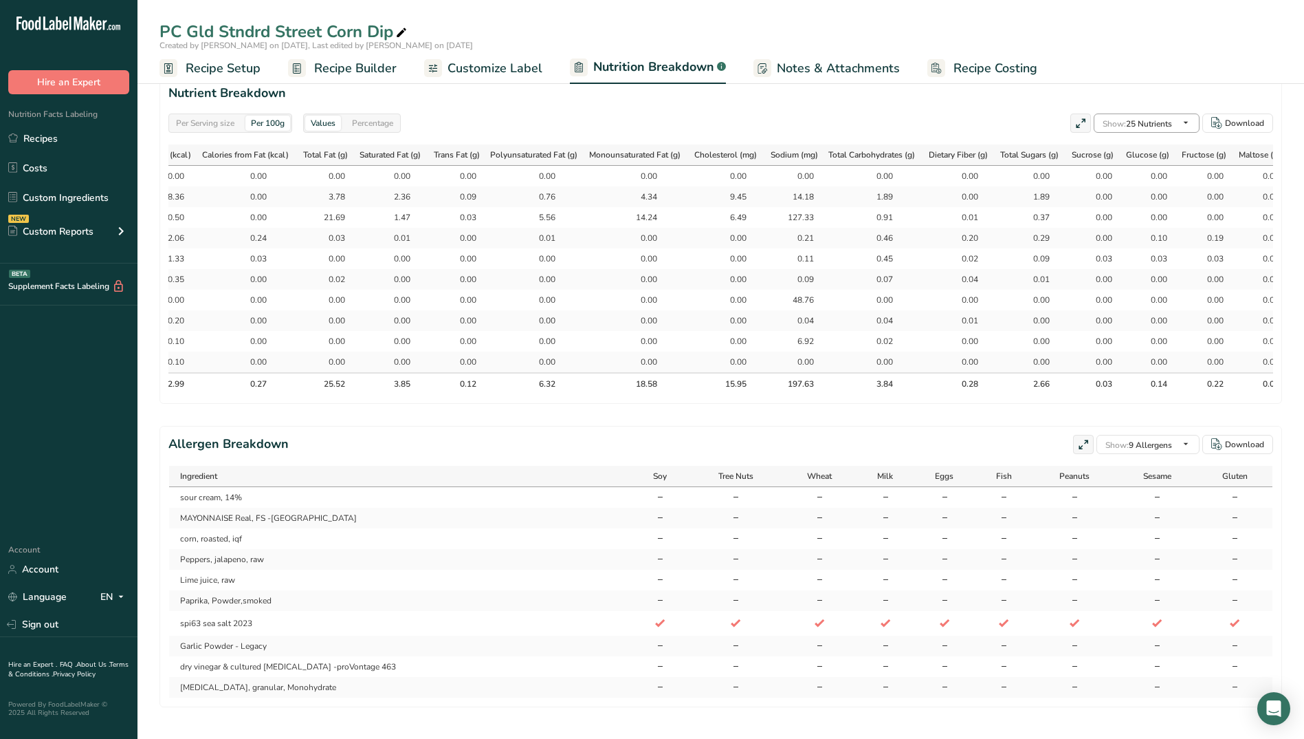
scroll to position [1009, 0]
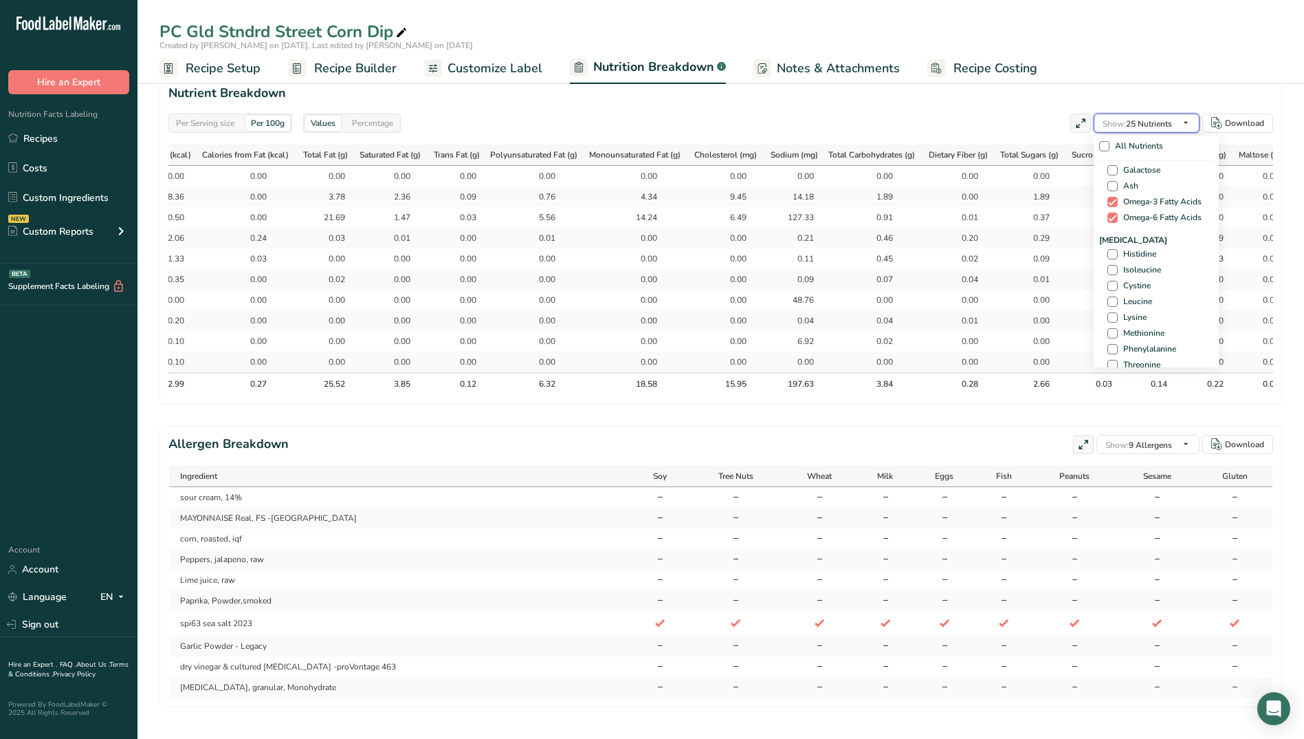
click at [1029, 120] on span "Show: 25 Nutrients" at bounding box center [1137, 123] width 69 height 11
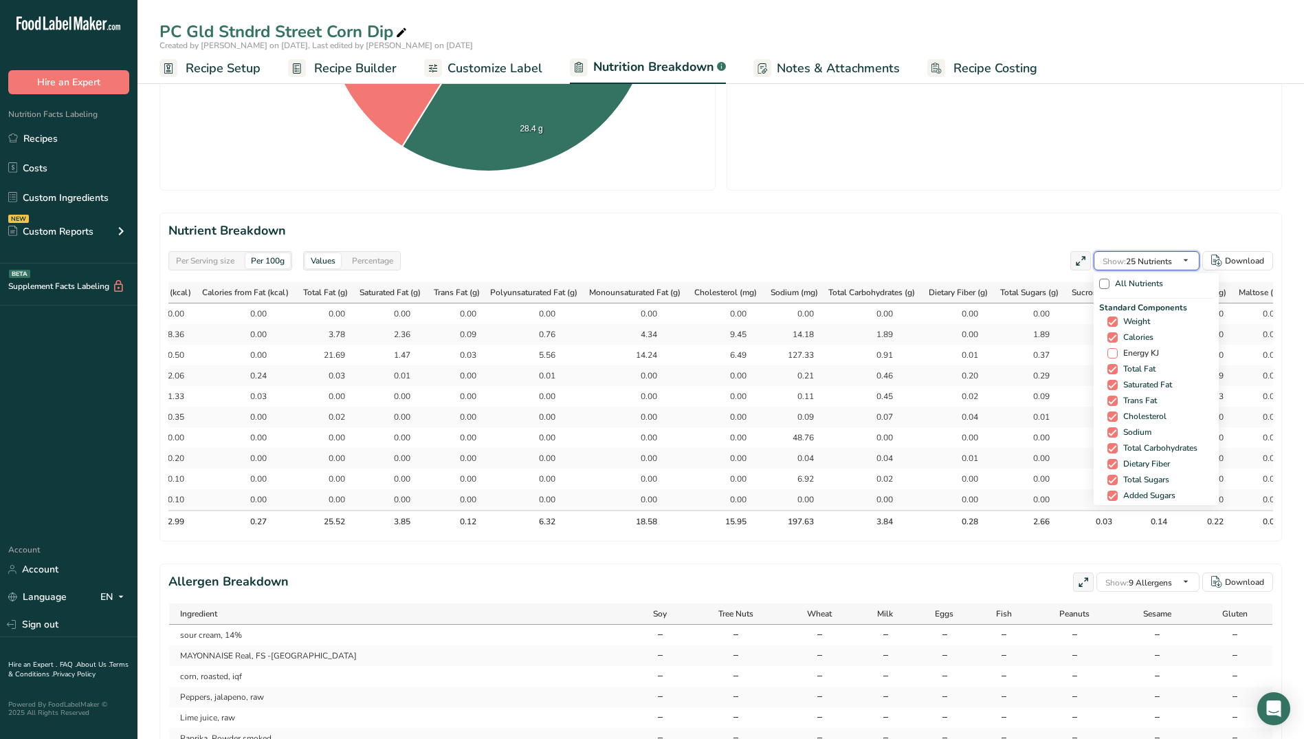
scroll to position [69, 0]
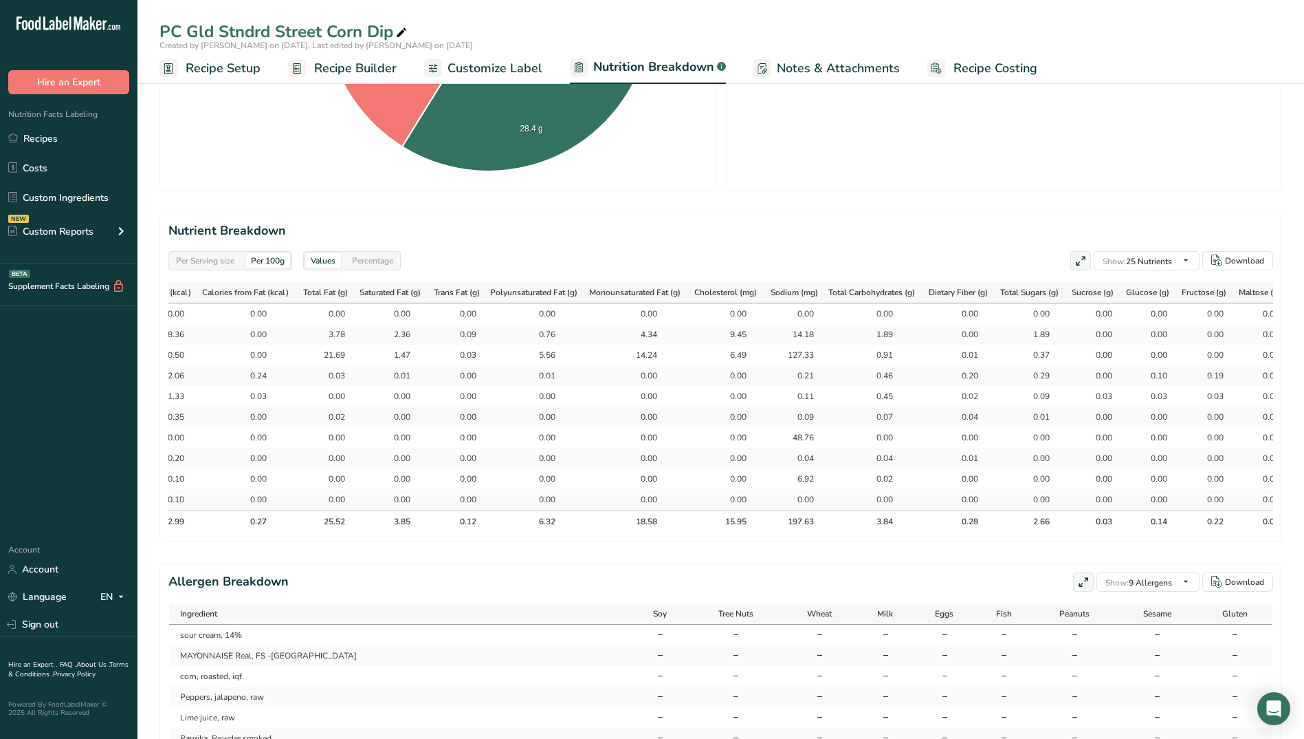
click at [1025, 146] on div "Ingredients Percentage (%) Amount Mayonnaise 86.05 % 200.5 Sour Cream 12.17 % 2…" at bounding box center [1005, 9] width 538 height 346
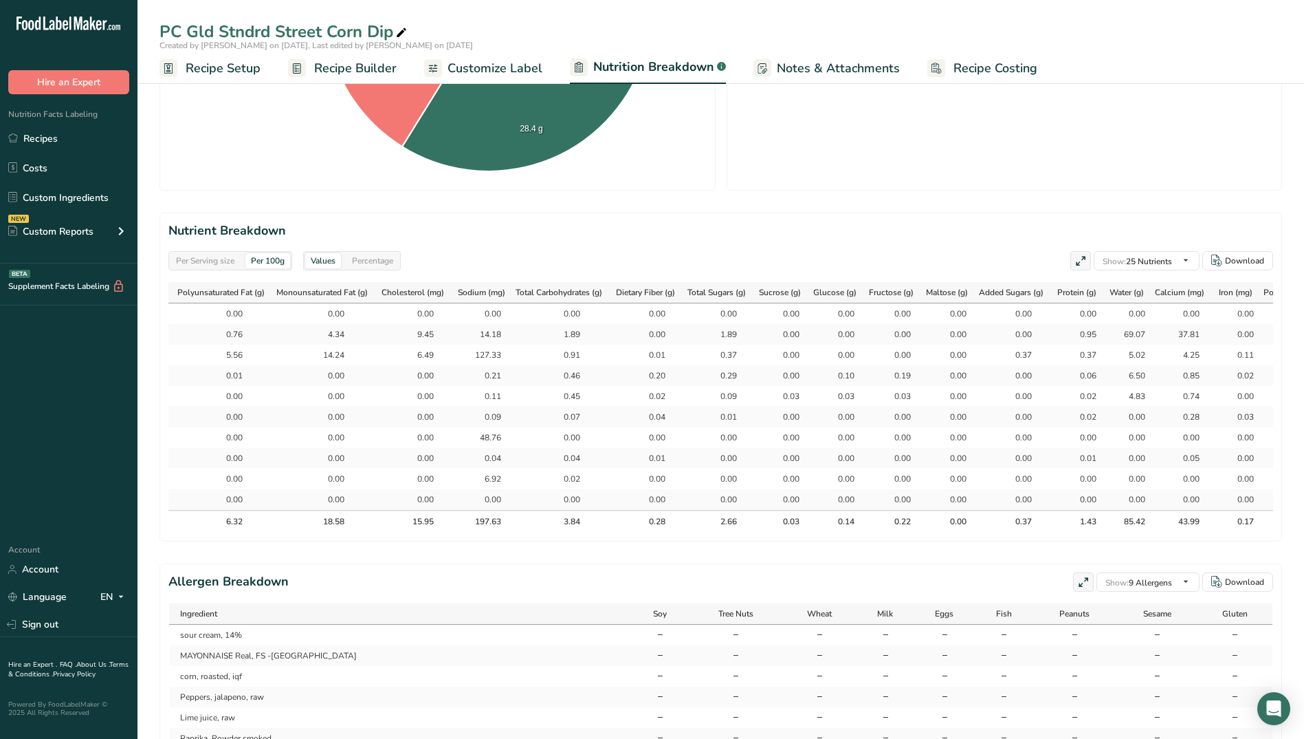
scroll to position [0, 657]
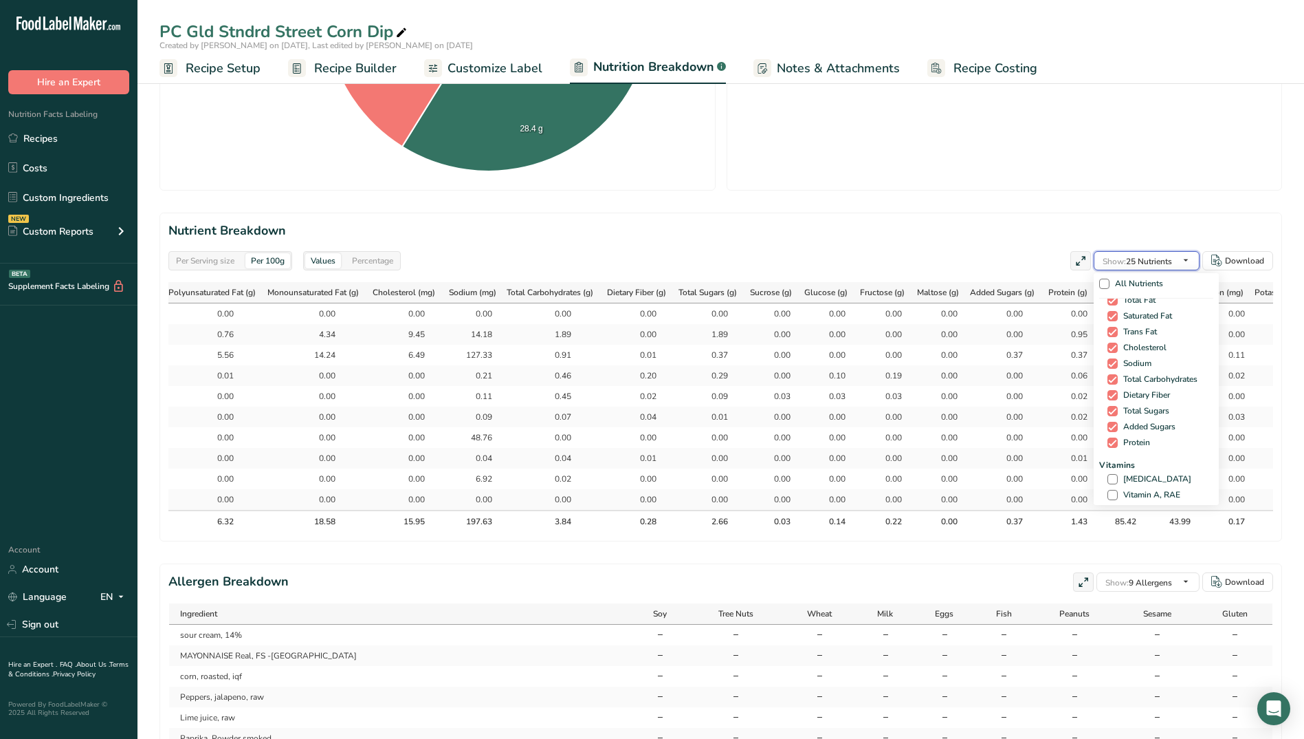
click at [1029, 258] on span "Show: 25 Nutrients" at bounding box center [1137, 261] width 69 height 11
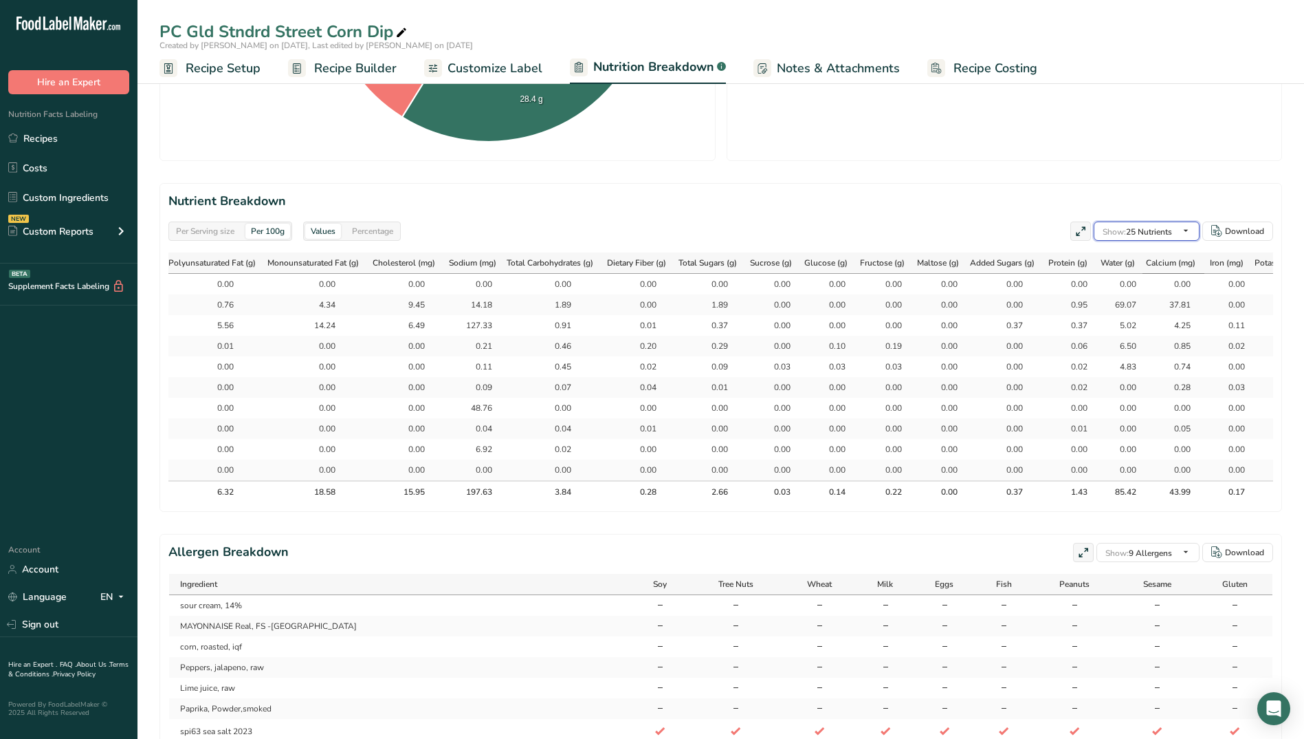
scroll to position [435, 0]
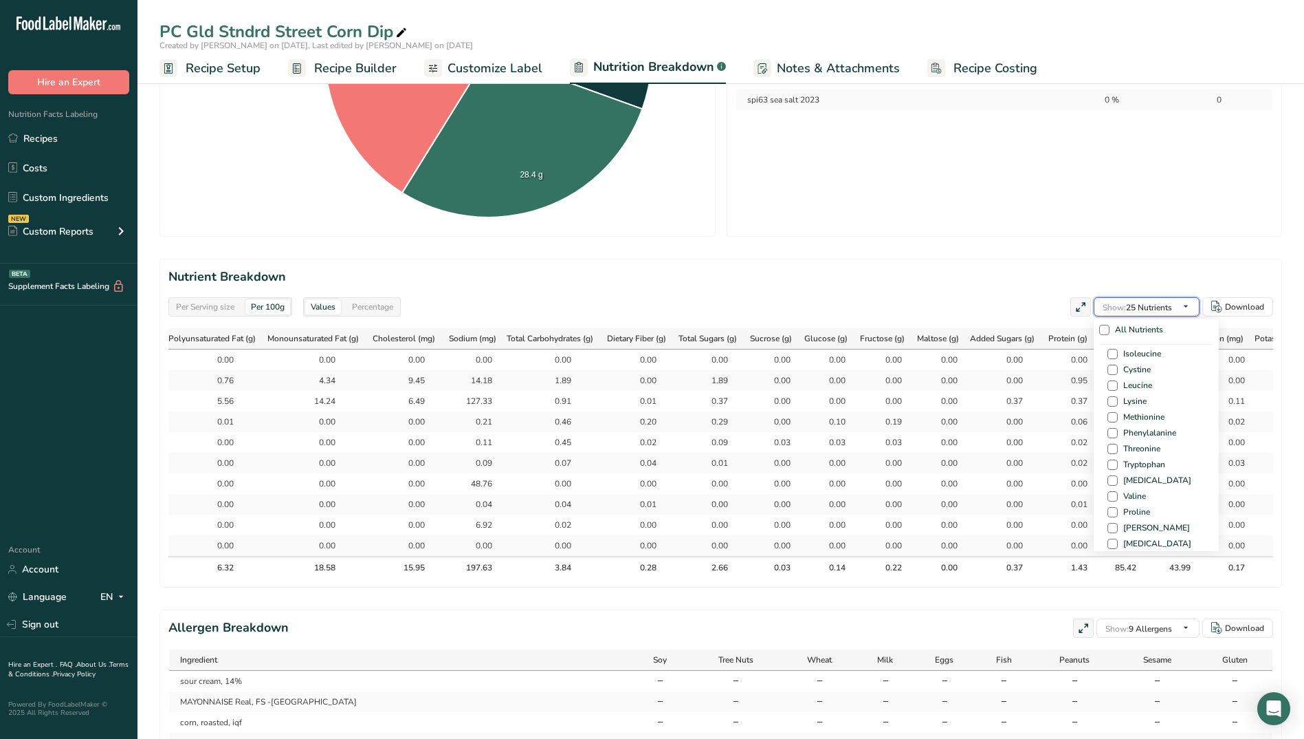
click at [1029, 299] on span "Show: 25 Nutrients" at bounding box center [1137, 306] width 69 height 17
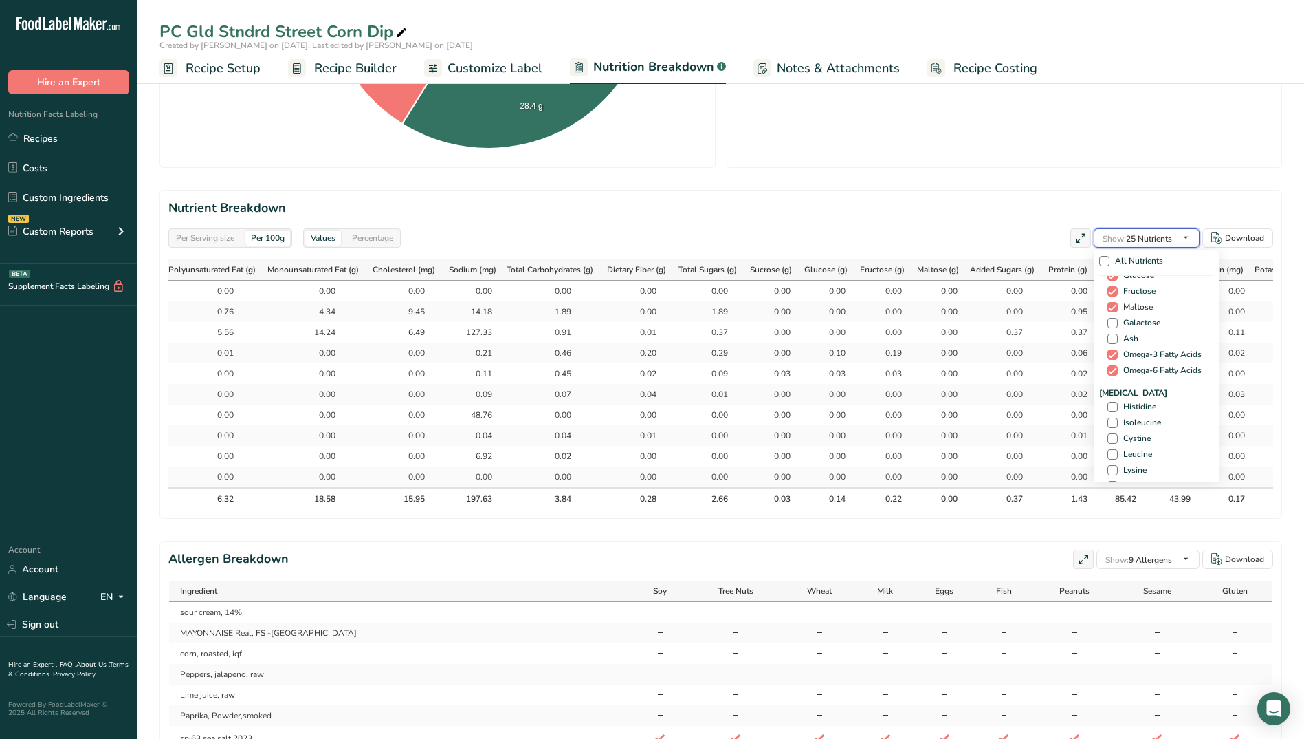
scroll to position [919, 0]
click at [1029, 386] on span at bounding box center [1113, 390] width 10 height 10
click at [1029, 386] on input "Ash" at bounding box center [1112, 390] width 9 height 9
checkbox input "true"
click at [1029, 174] on div "Per Serving size Per 100g Download Total Calories 69.9 kcal Total Carbs 1.2 g T…" at bounding box center [721, 205] width 1123 height 1232
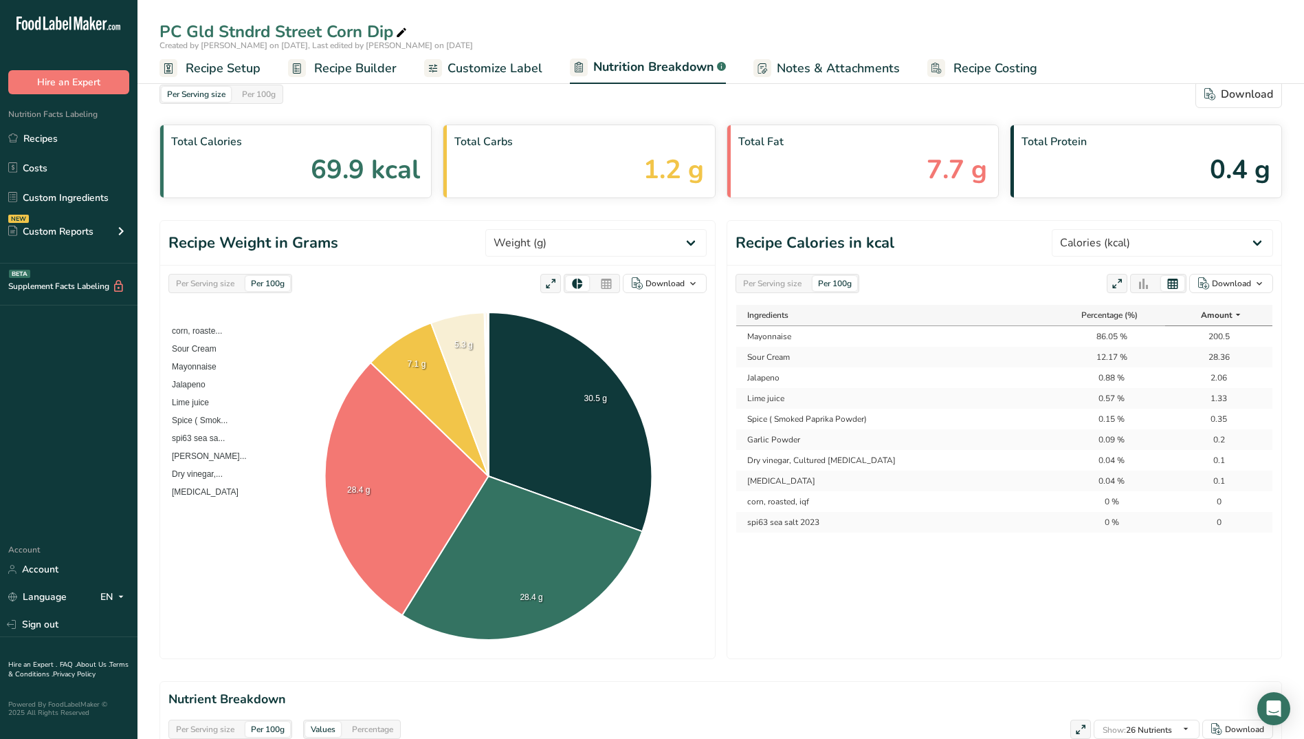
scroll to position [0, 0]
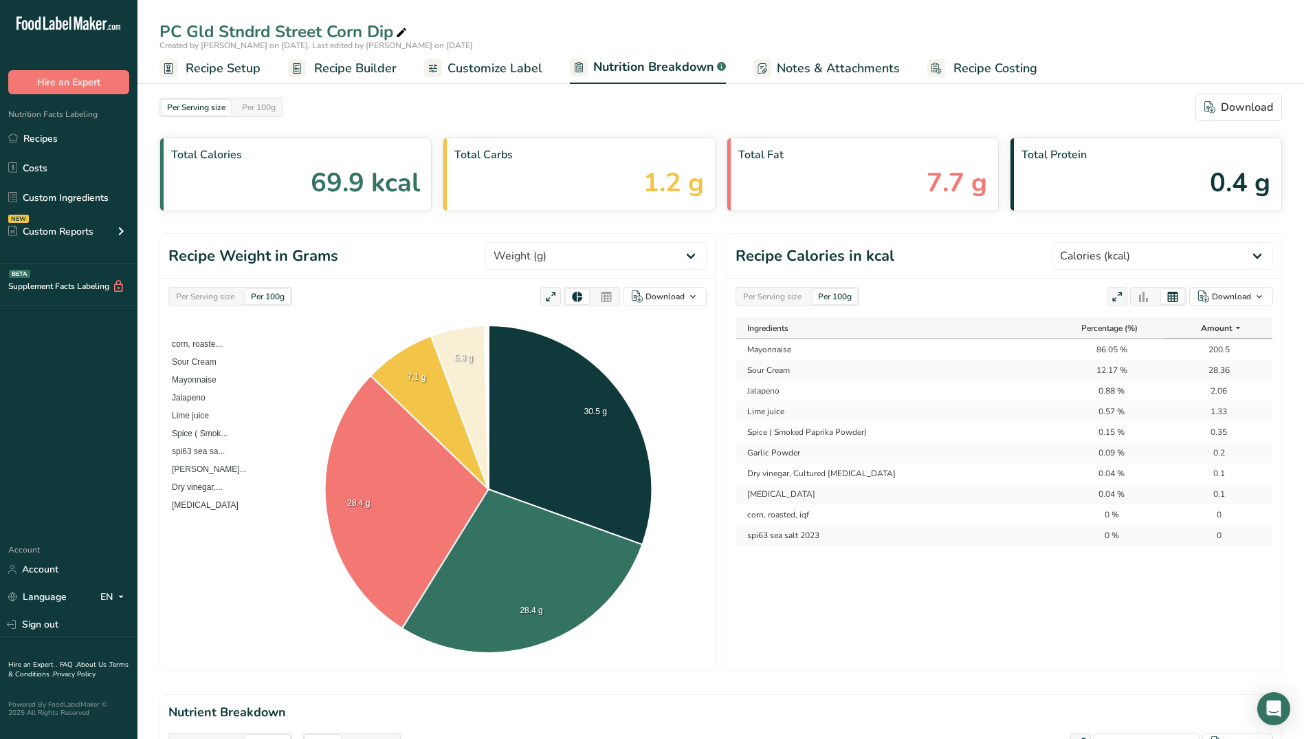
click at [1029, 47] on div "Created by [PERSON_NAME] on [DATE], Last edited by [PERSON_NAME] on [DATE]" at bounding box center [721, 45] width 1167 height 12
drag, startPoint x: 1271, startPoint y: 0, endPoint x: 990, endPoint y: 27, distance: 282.5
click at [983, 13] on div "PC Gld Stndrd Street Corn Dip Created by [PERSON_NAME] on [DATE], Last edited b…" at bounding box center [721, 42] width 1167 height 84
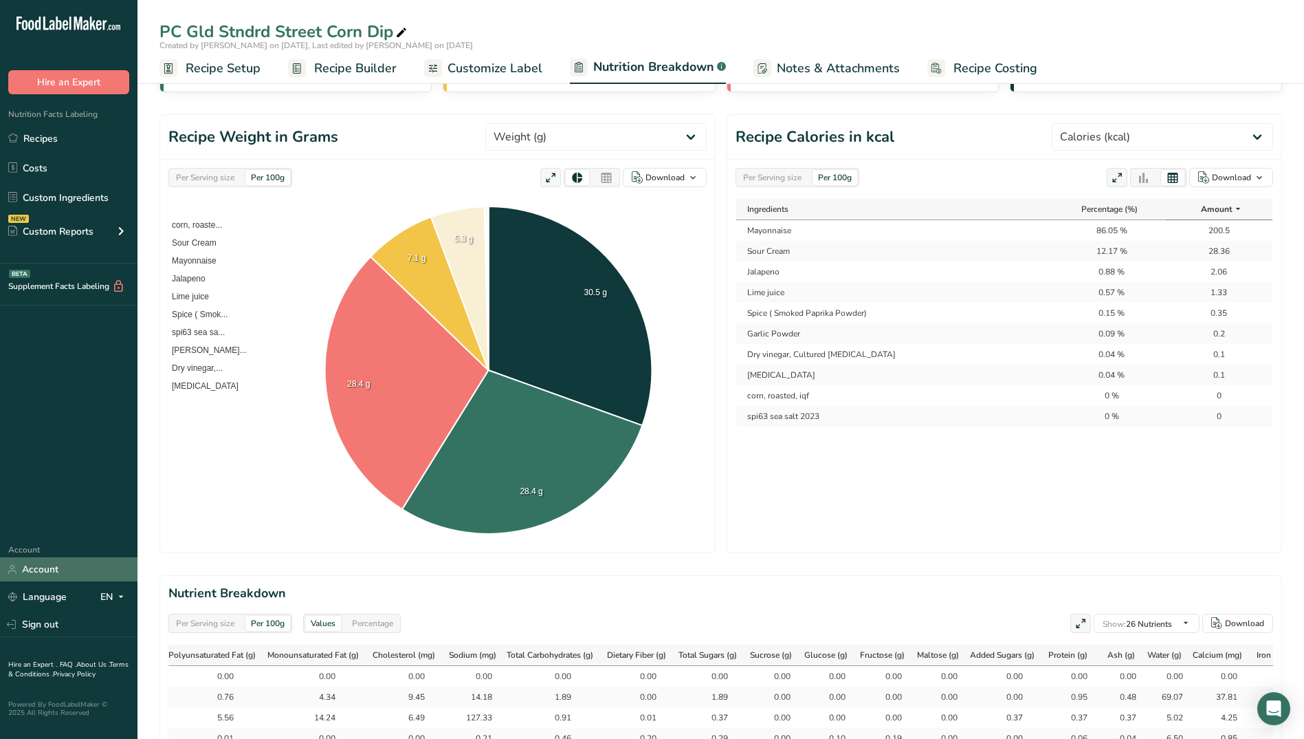
scroll to position [138, 0]
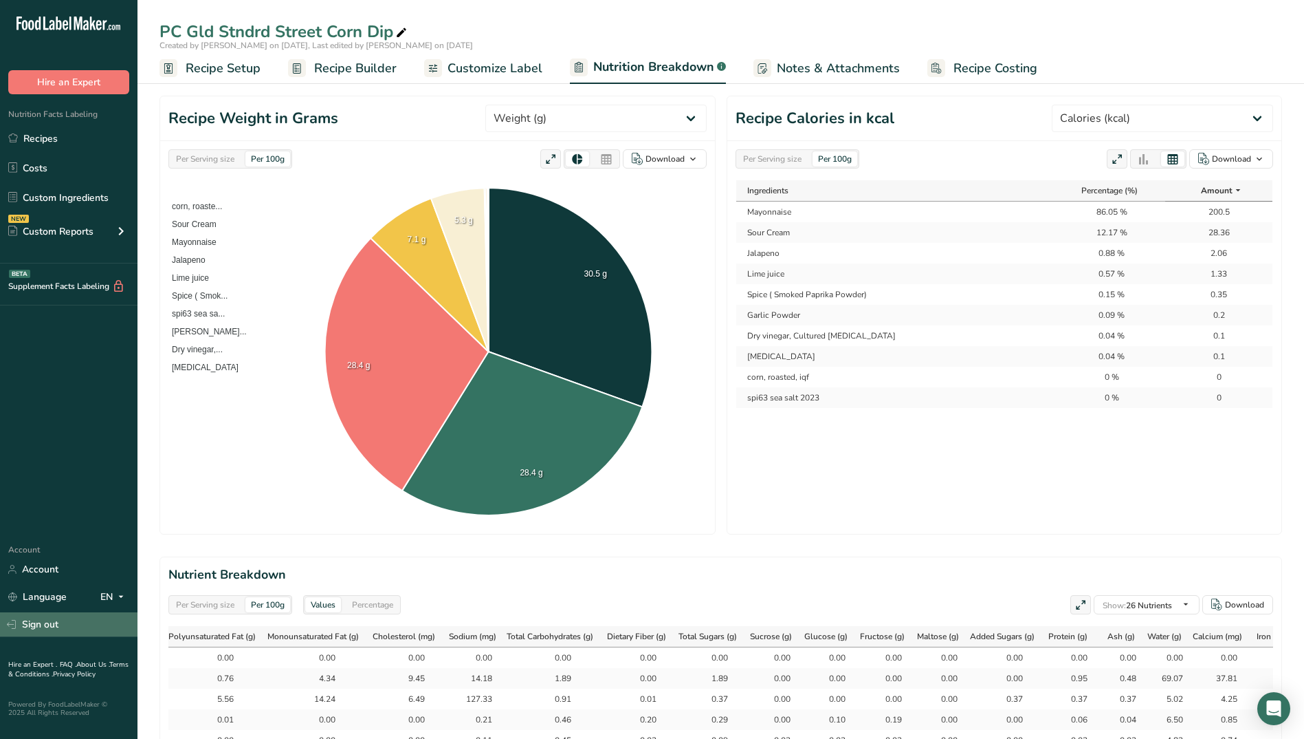
click at [22, 563] on link "Sign out" at bounding box center [69, 624] width 138 height 24
